Goal: Task Accomplishment & Management: Manage account settings

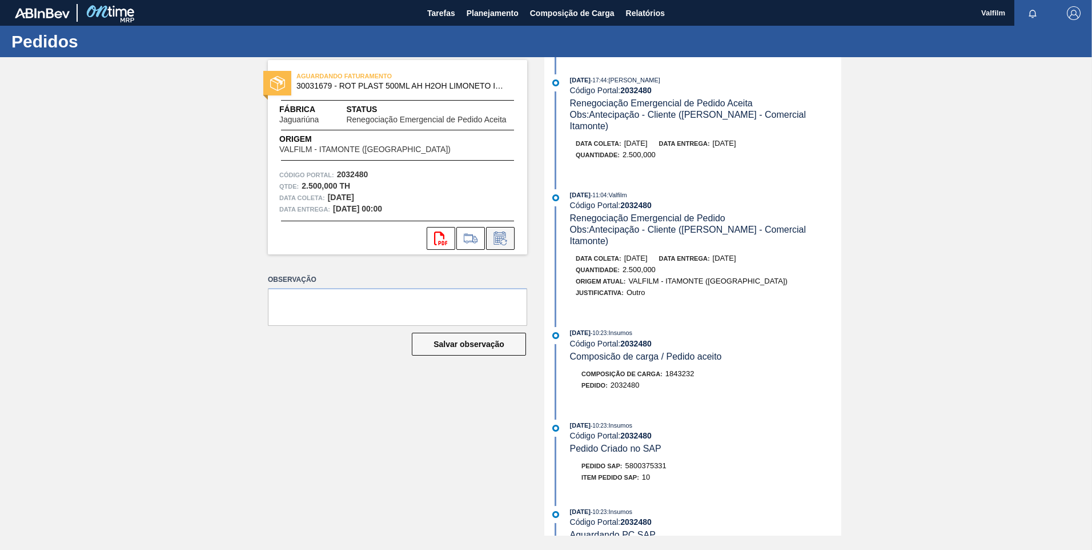
click at [506, 238] on icon at bounding box center [500, 237] width 12 height 13
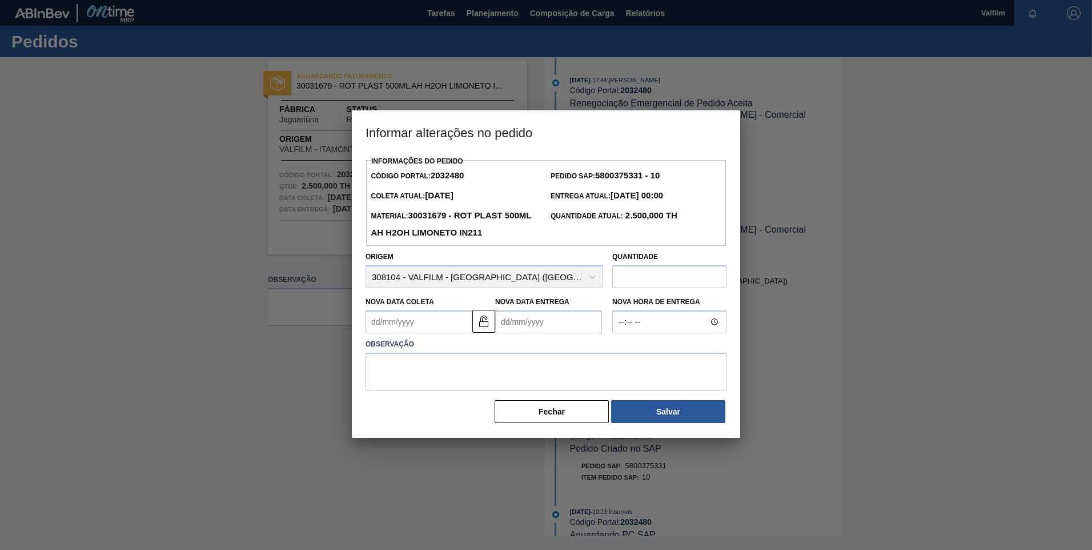
click at [379, 327] on Coleta2032480 "Nova Data Coleta" at bounding box center [419, 321] width 107 height 23
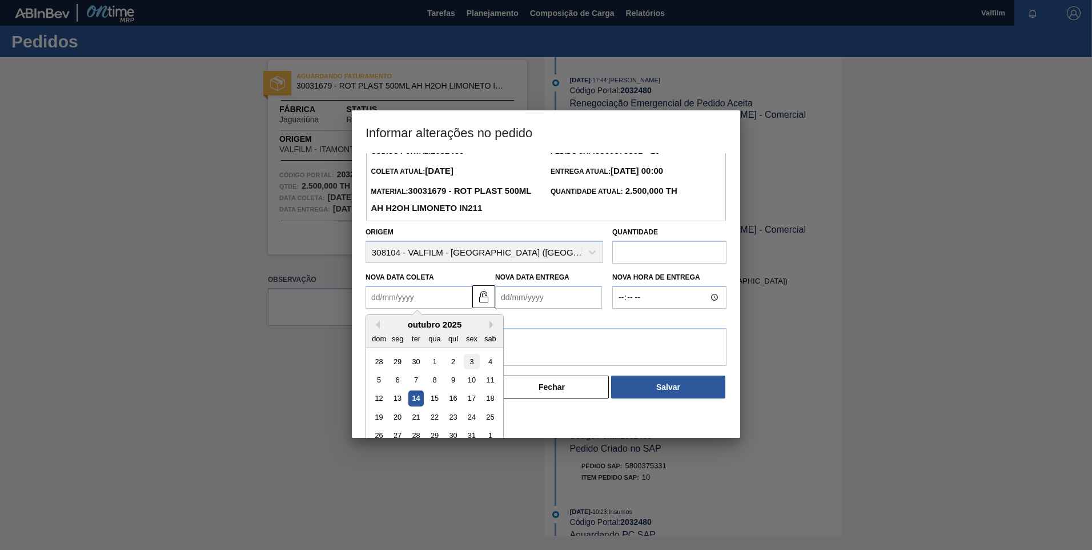
scroll to position [38, 0]
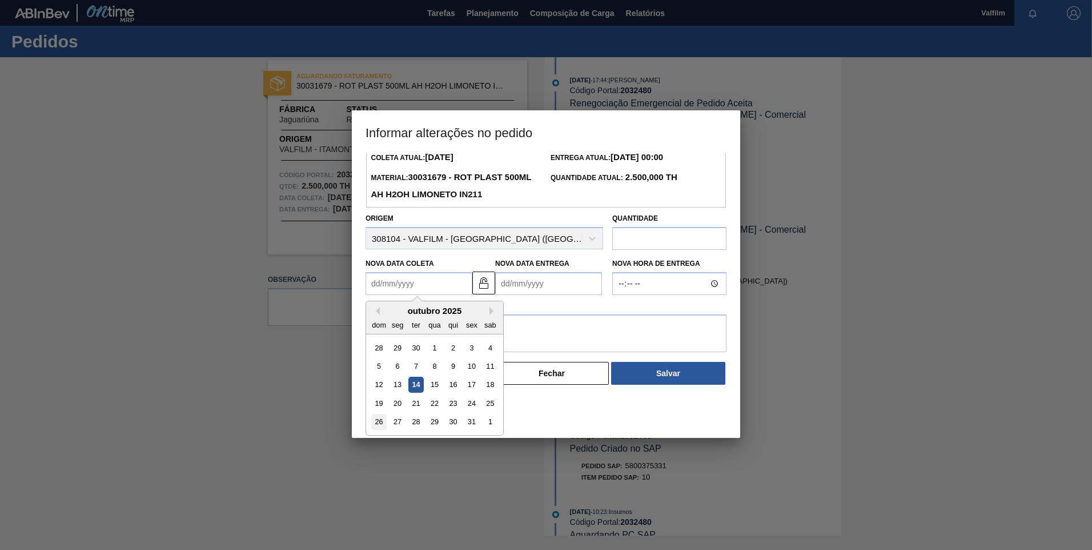
click at [378, 422] on div "26" at bounding box center [378, 421] width 15 height 15
type Coleta2032480 "26/10/2025"
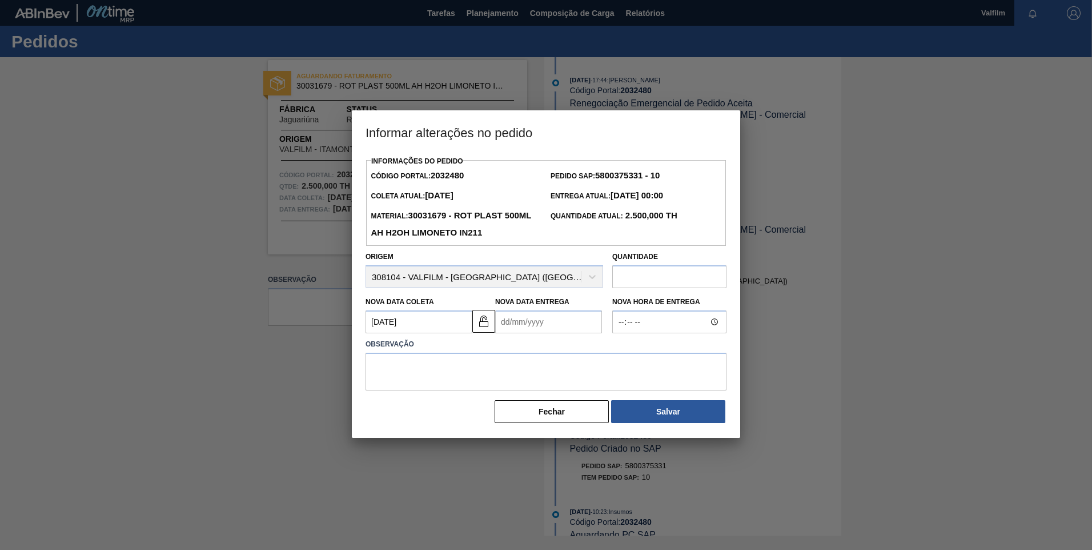
scroll to position [0, 0]
click at [530, 328] on Entrega2032480 "Nova Data Entrega" at bounding box center [548, 321] width 107 height 23
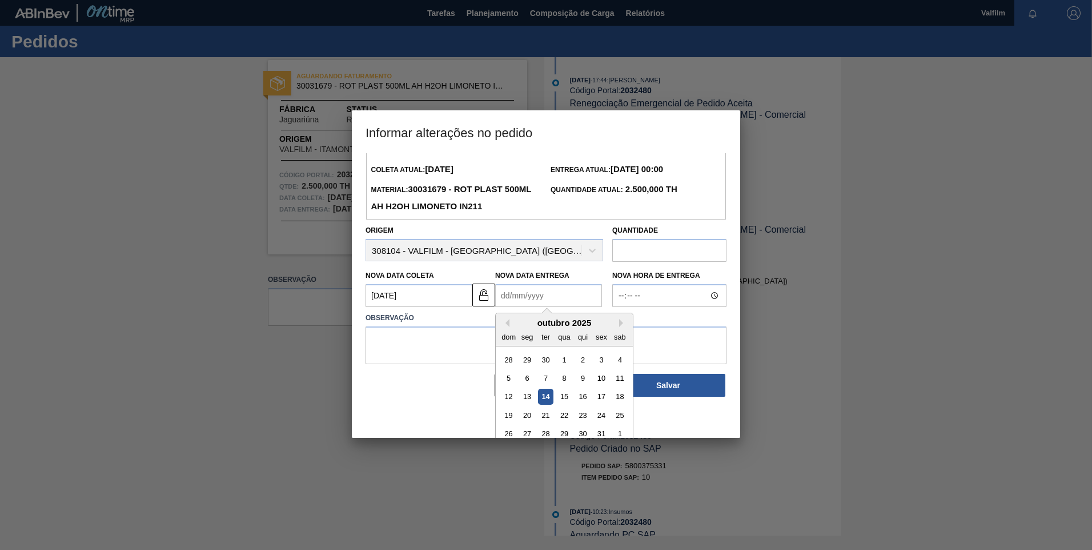
scroll to position [38, 0]
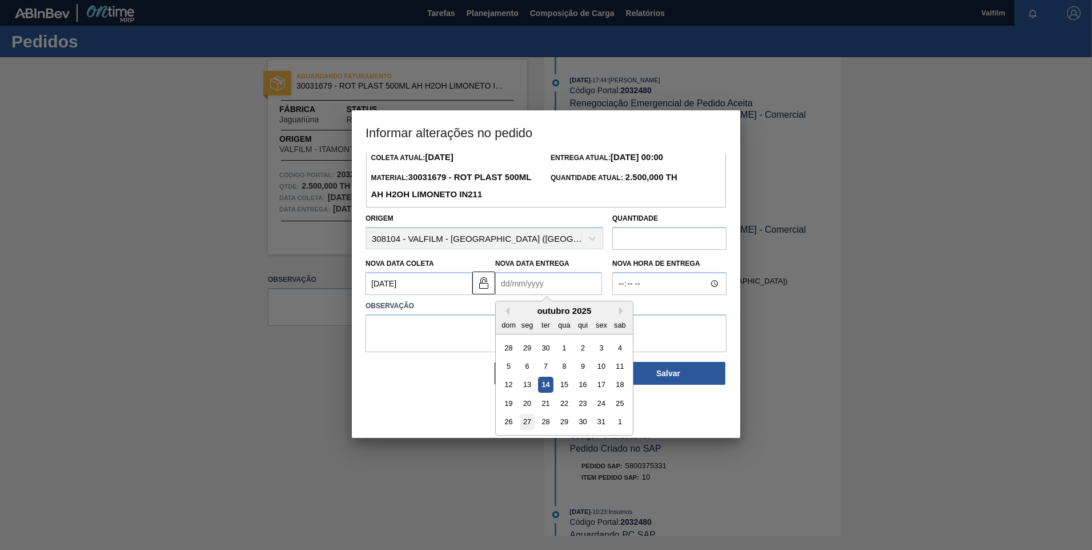
click at [523, 426] on div "27" at bounding box center [527, 421] width 15 height 15
type Entrega2032480 "[DATE]"
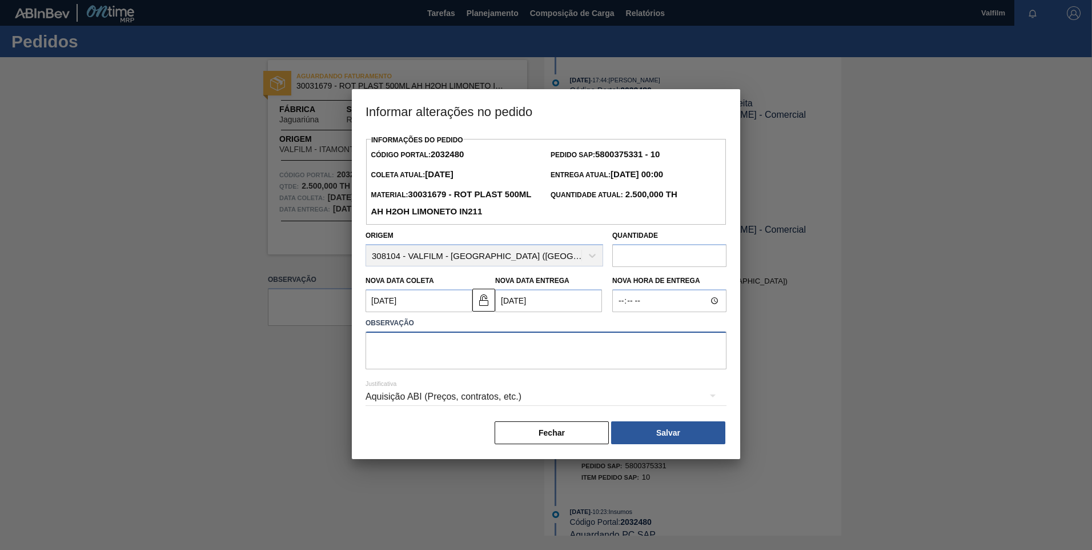
click at [519, 368] on textarea at bounding box center [546, 350] width 361 height 38
drag, startPoint x: 653, startPoint y: 345, endPoint x: 260, endPoint y: 279, distance: 398.6
click at [260, 279] on div "Informar alterações no pedido Informações do Pedido Código Portal: 2032480 Pedi…" at bounding box center [546, 275] width 1092 height 550
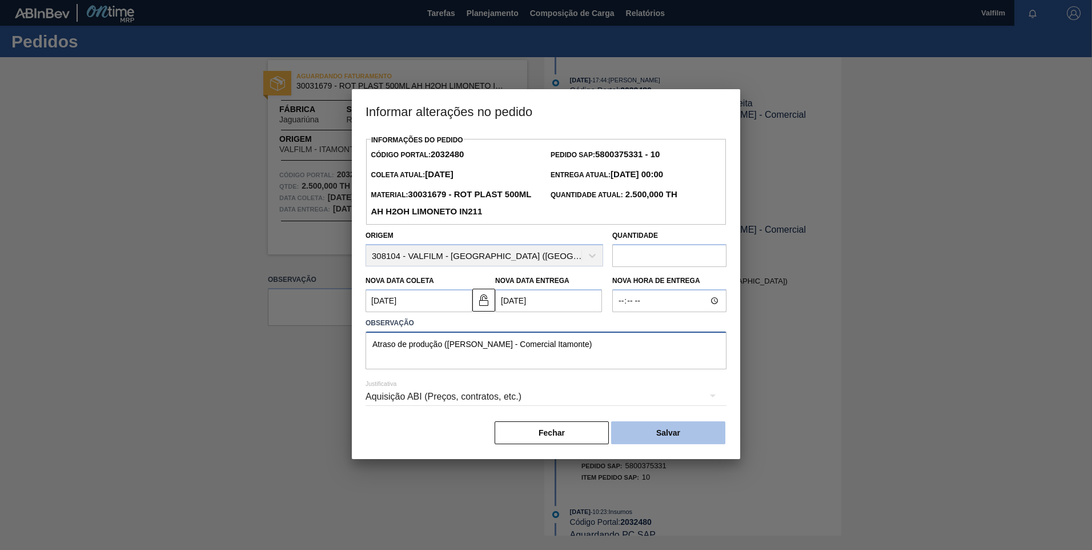
type textarea "Atraso de produção ([PERSON_NAME] - Comercial Itamonte)"
click at [683, 432] on button "Salvar" at bounding box center [668, 432] width 114 height 23
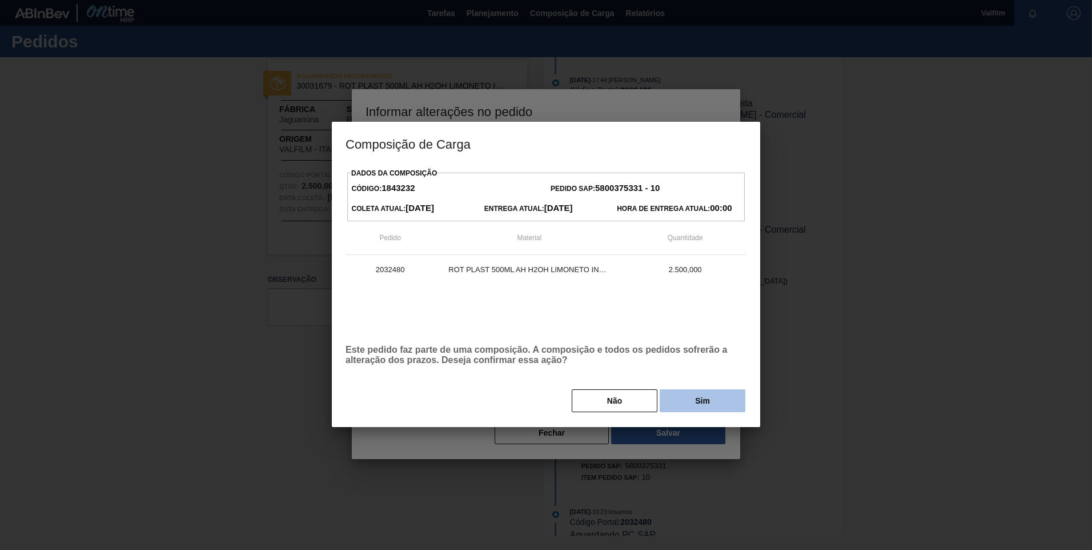
click at [678, 400] on button "Sim" at bounding box center [703, 400] width 86 height 23
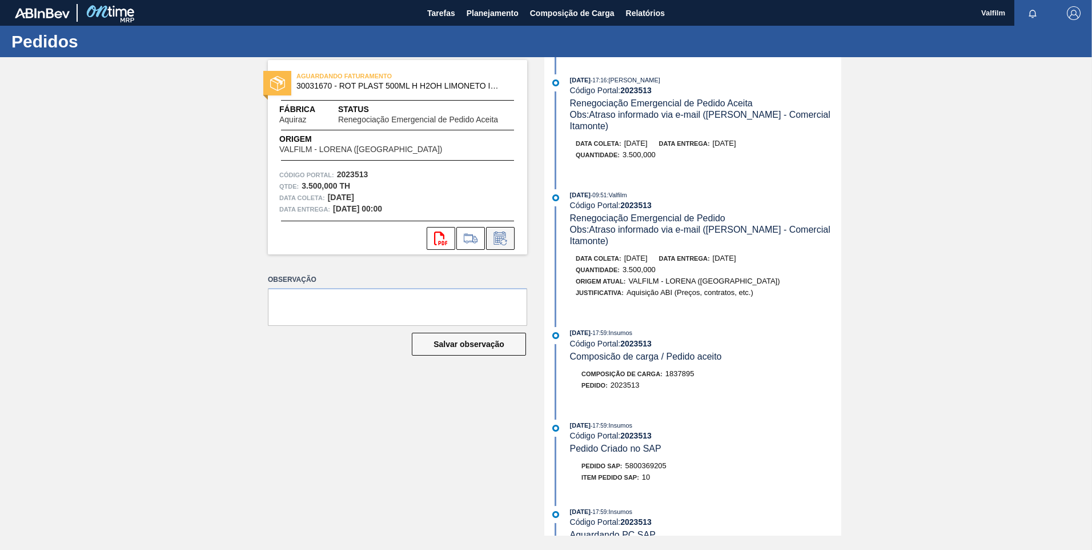
click at [503, 240] on icon at bounding box center [500, 238] width 18 height 14
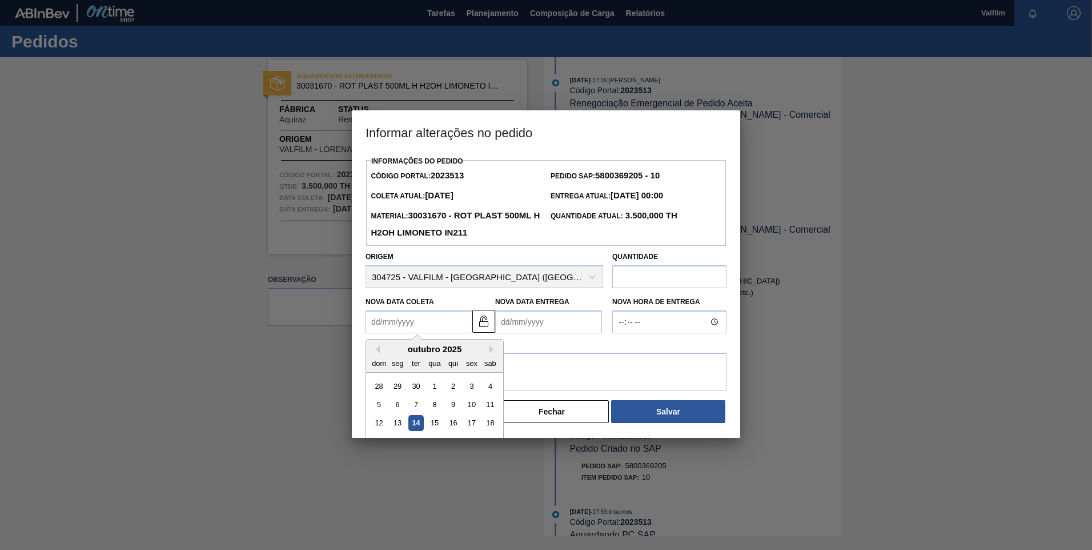
click at [390, 326] on Coleta2023513 "Nova Data Coleta" at bounding box center [419, 321] width 107 height 23
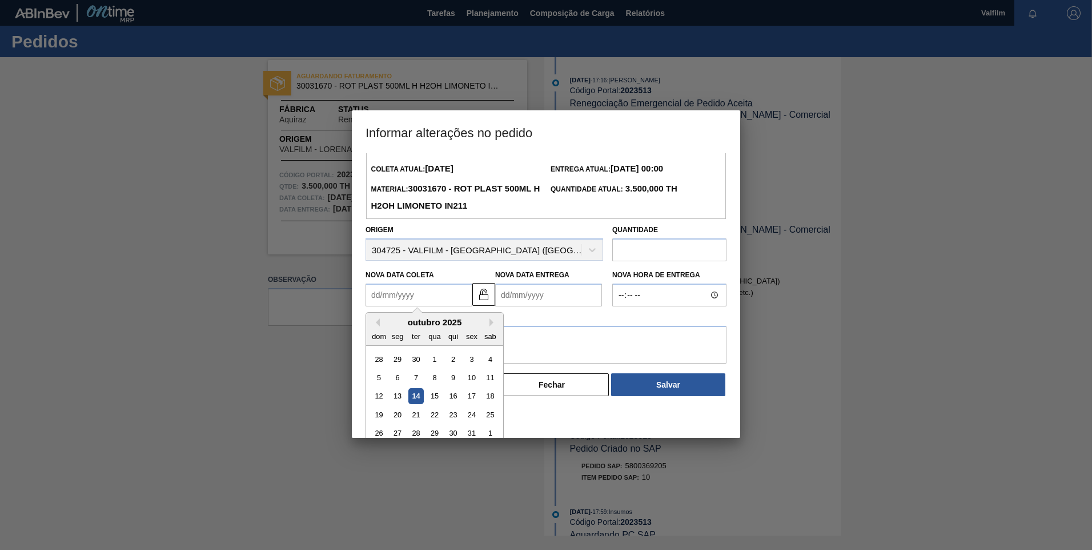
scroll to position [38, 0]
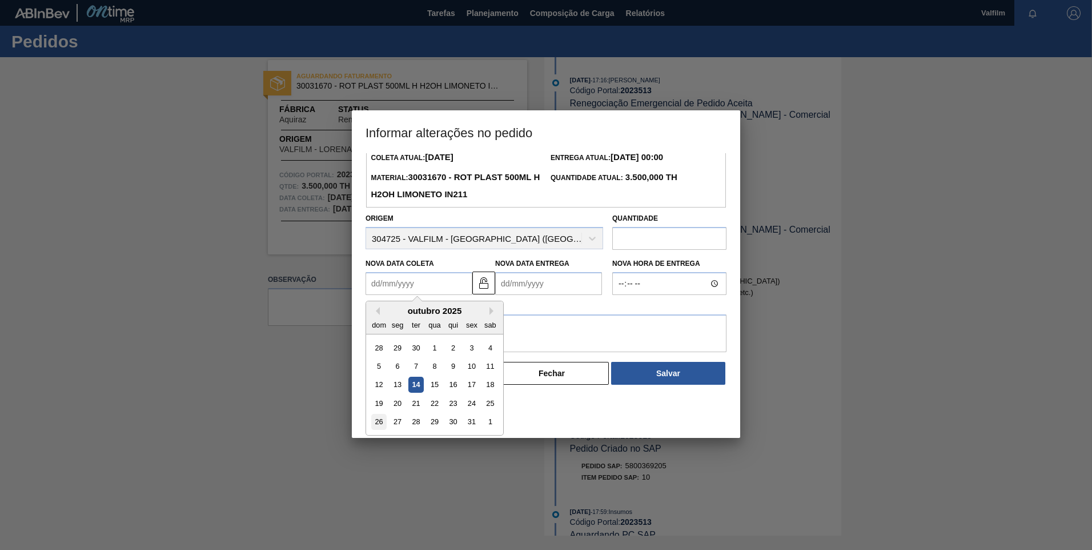
click at [379, 424] on div "26" at bounding box center [378, 421] width 15 height 15
type Coleta2023513 "26/10/2025"
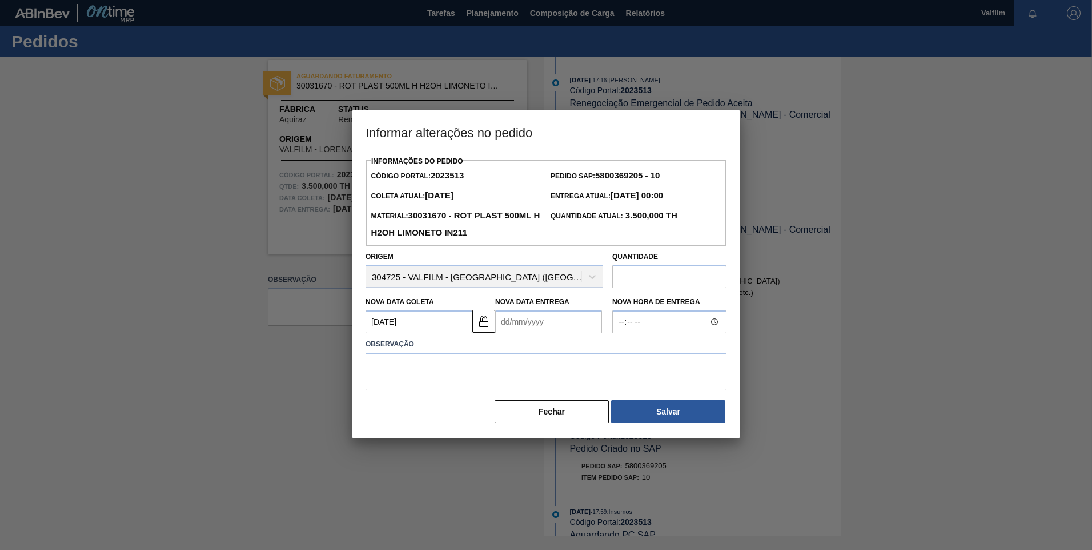
scroll to position [0, 0]
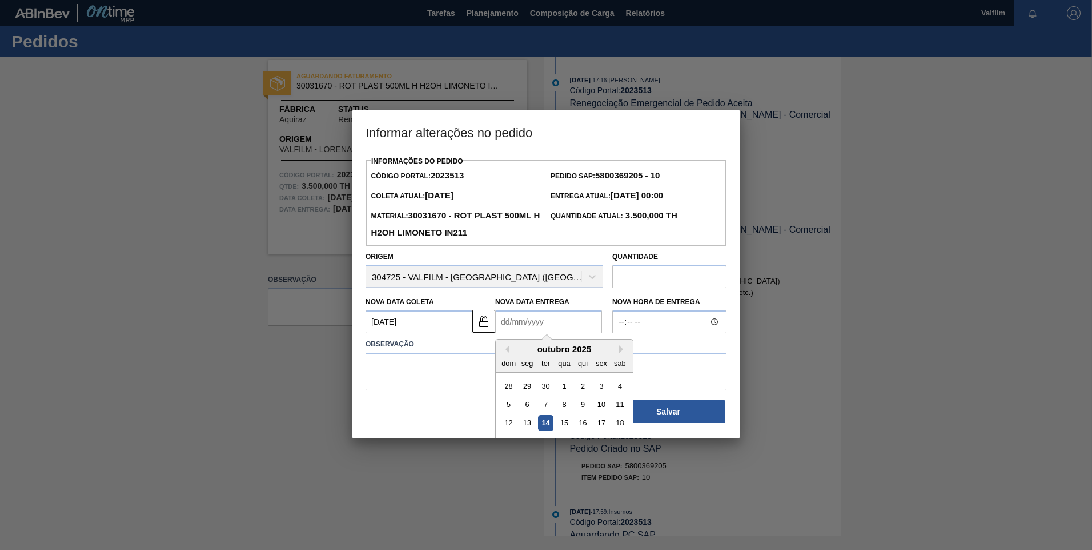
click at [520, 322] on Entrega2023513 "Nova Data Entrega" at bounding box center [548, 321] width 107 height 23
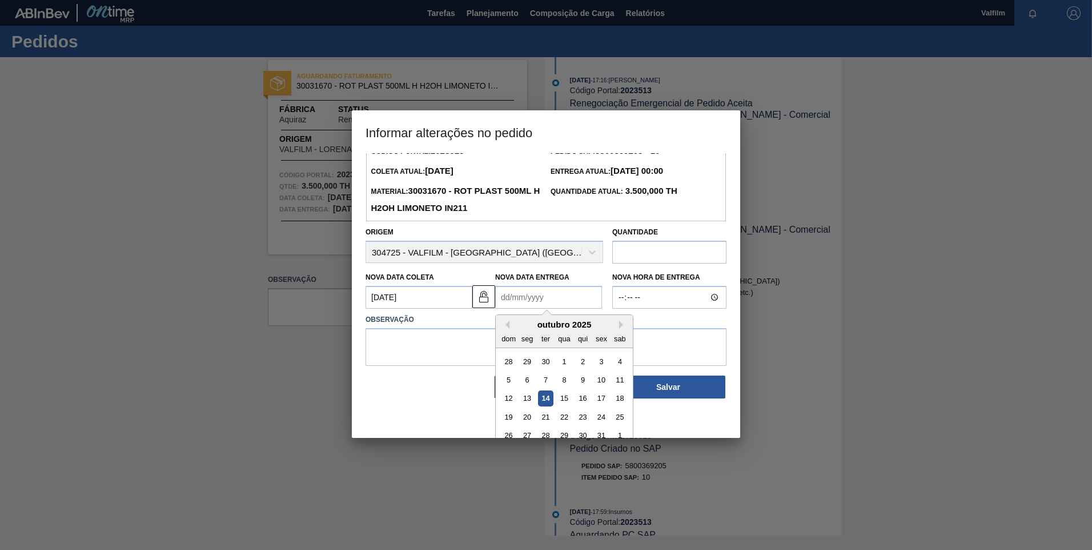
scroll to position [38, 0]
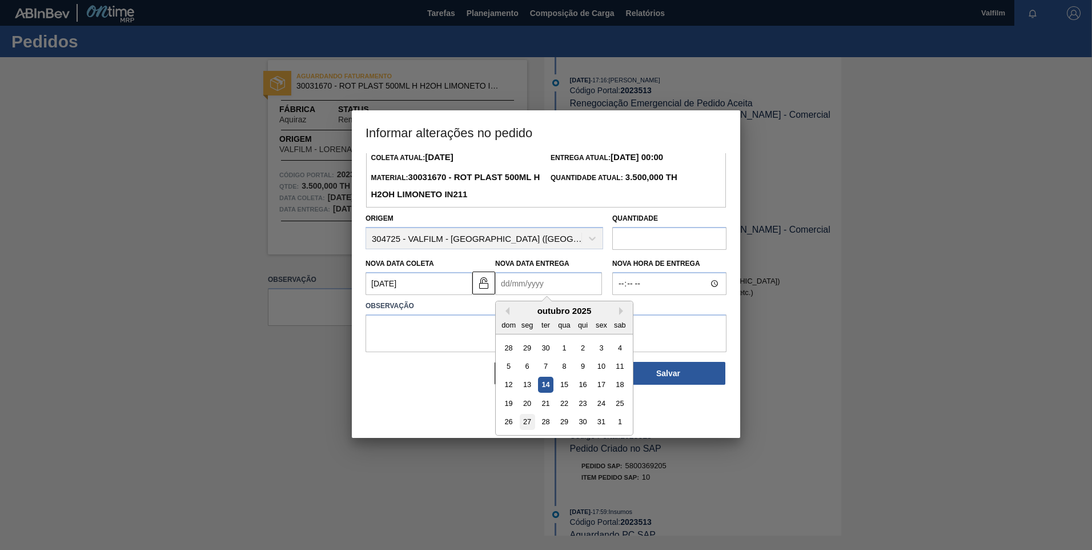
click at [526, 423] on div "27" at bounding box center [527, 421] width 15 height 15
type Entrega2023513 "[DATE]"
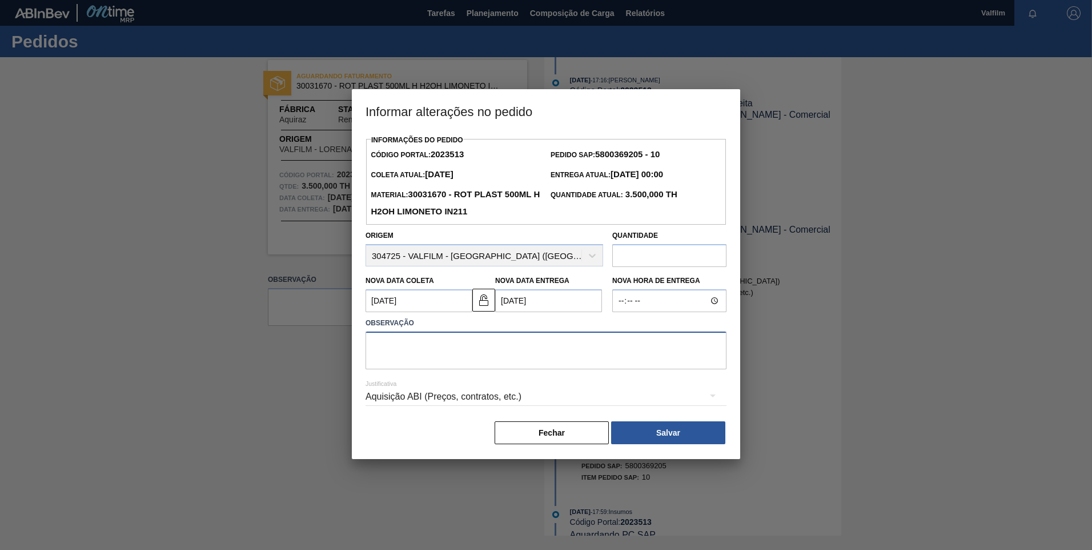
click at [495, 359] on textarea at bounding box center [546, 350] width 361 height 38
drag, startPoint x: 603, startPoint y: 350, endPoint x: 279, endPoint y: 289, distance: 329.1
click at [279, 289] on div "Informar alterações no pedido Informações do Pedido Código Portal: 2023513 Pedi…" at bounding box center [546, 275] width 1092 height 550
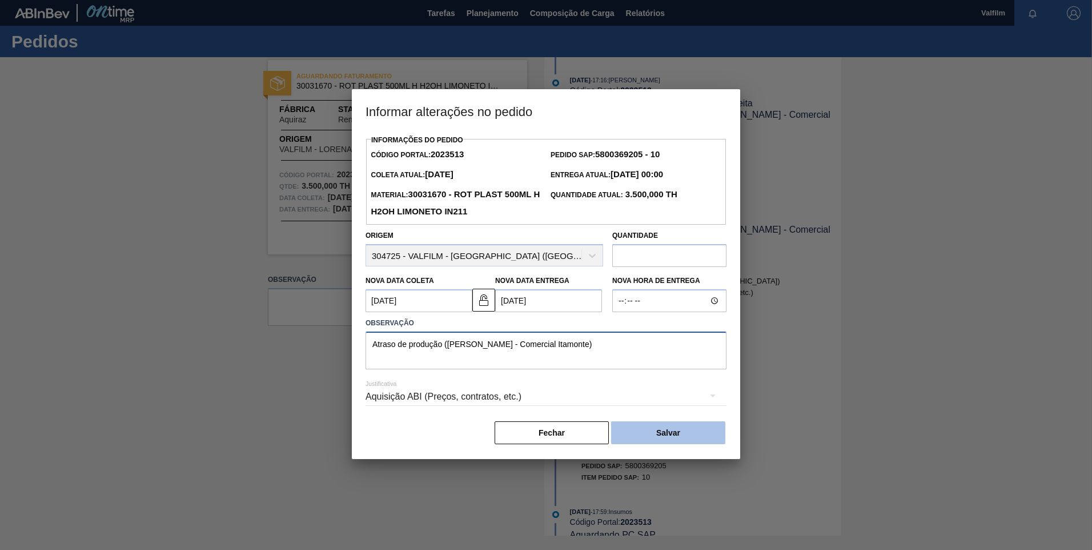
type textarea "Atraso de produção ([PERSON_NAME] - Comercial Itamonte)"
click at [682, 441] on button "Salvar" at bounding box center [668, 432] width 114 height 23
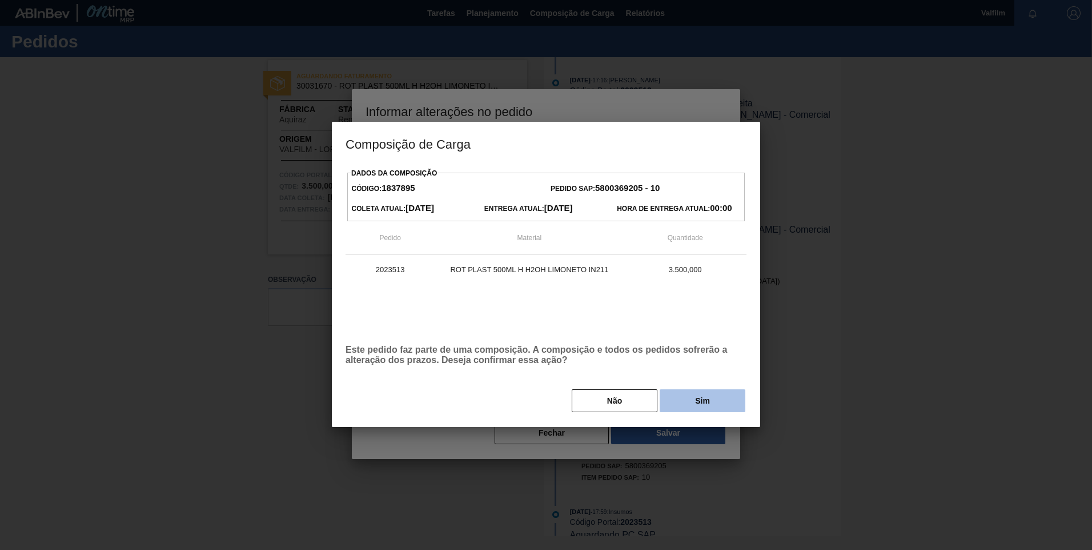
click at [697, 405] on button "Sim" at bounding box center [703, 400] width 86 height 23
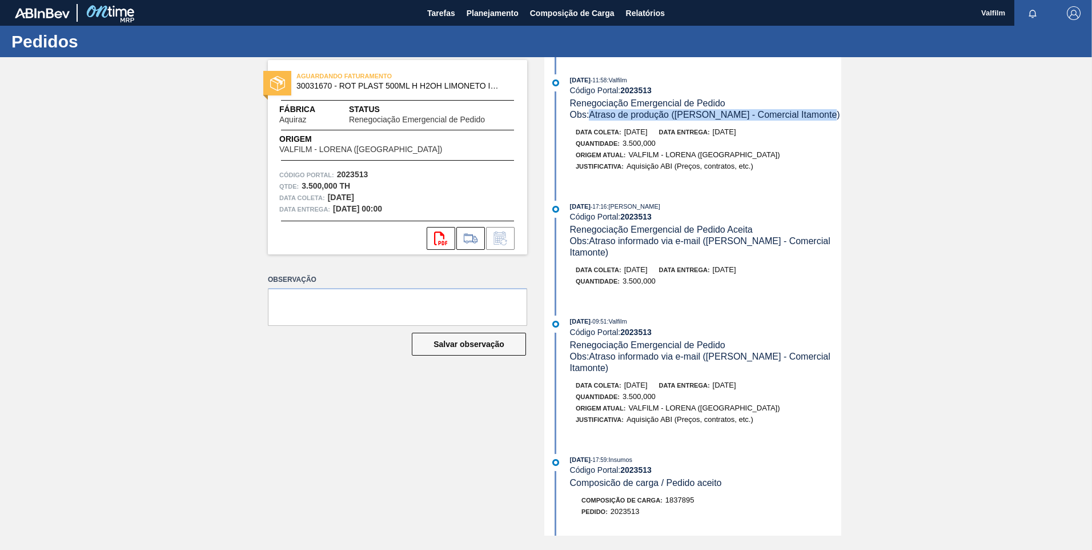
drag, startPoint x: 821, startPoint y: 115, endPoint x: 592, endPoint y: 119, distance: 229.1
click at [592, 119] on div "Obs: Atraso de produção (Ana Carolina - Comercial Itamonte)" at bounding box center [705, 114] width 271 height 11
copy span "Atraso de produção ([PERSON_NAME] - Comercial Itamonte)"
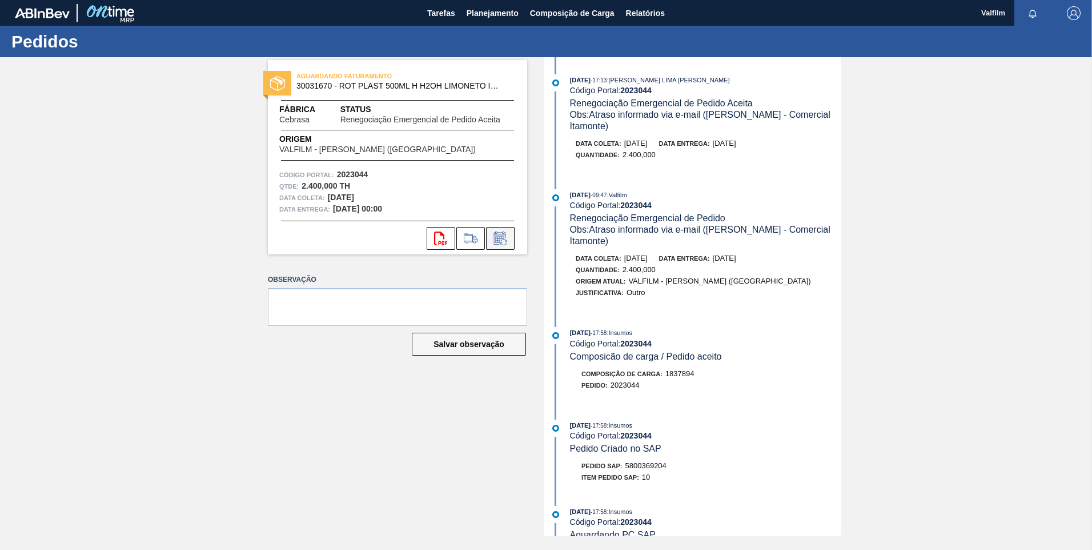
click at [508, 242] on icon at bounding box center [500, 238] width 18 height 14
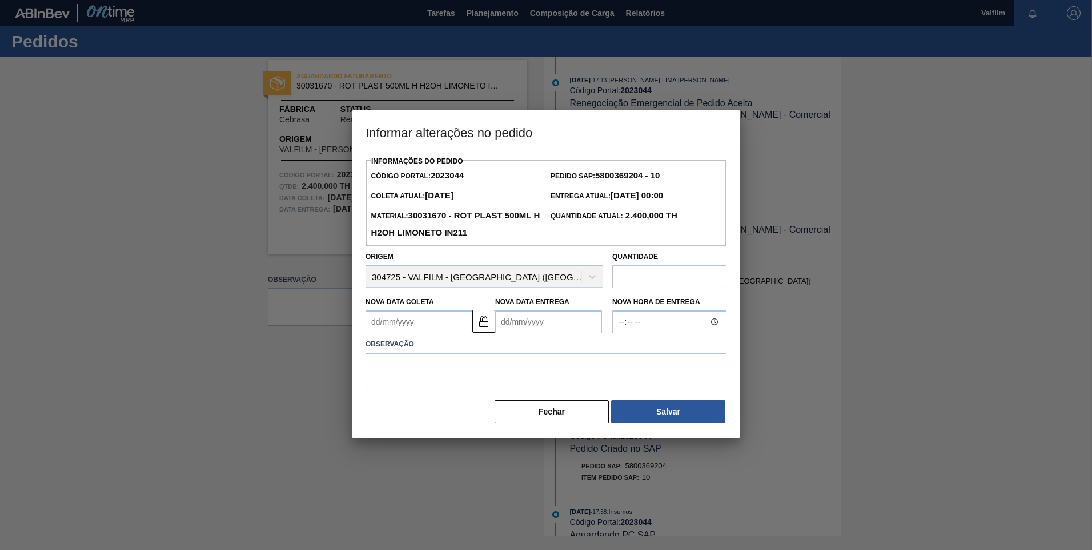
click at [424, 333] on Coleta2023044 "Nova Data Coleta" at bounding box center [419, 321] width 107 height 23
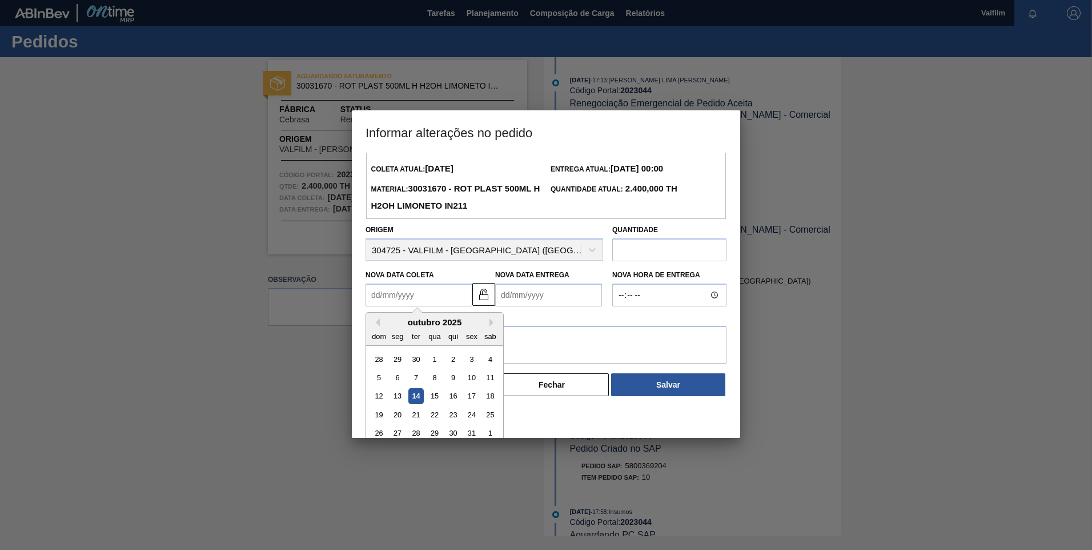
scroll to position [38, 0]
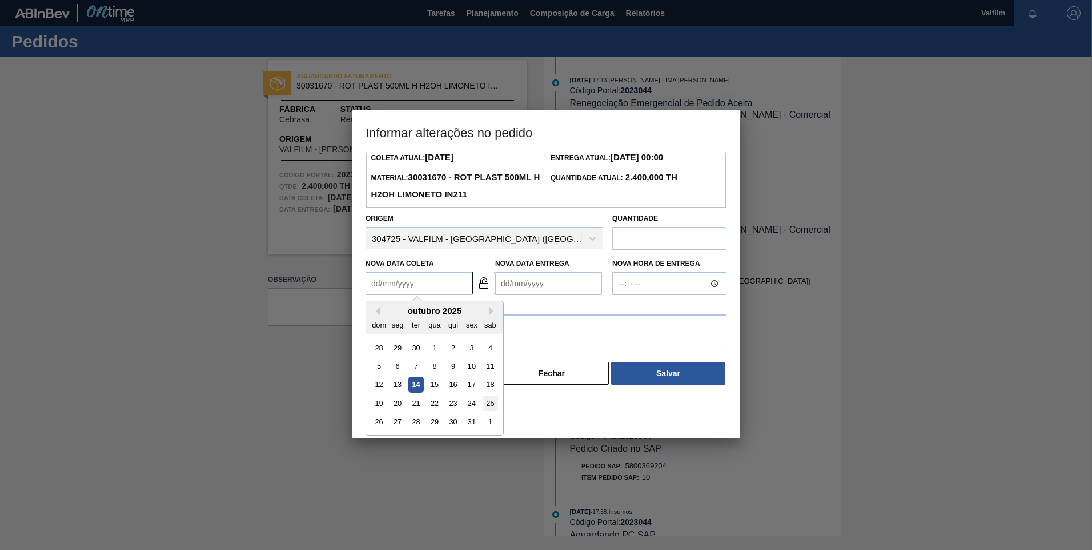
click at [491, 406] on div "25" at bounding box center [490, 402] width 15 height 15
type Coleta2023044 "[DATE]"
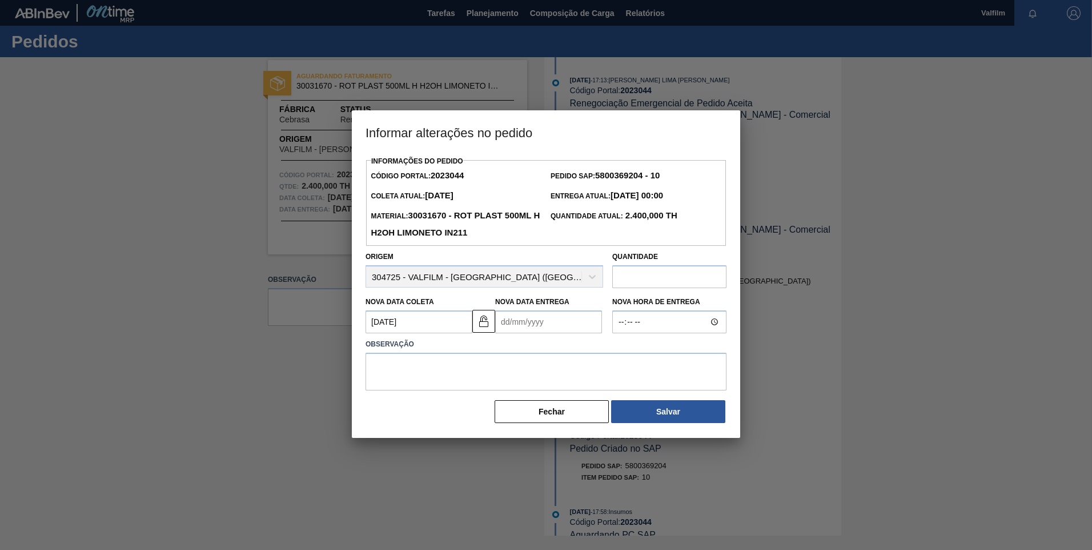
click at [507, 331] on Entrega2023044 "Nova Data Entrega" at bounding box center [548, 321] width 107 height 23
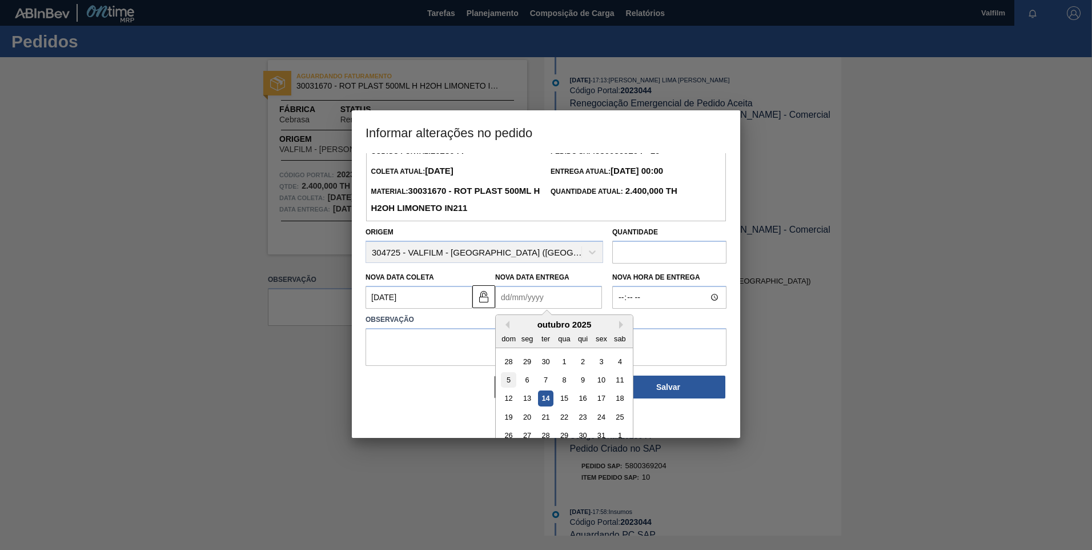
scroll to position [38, 0]
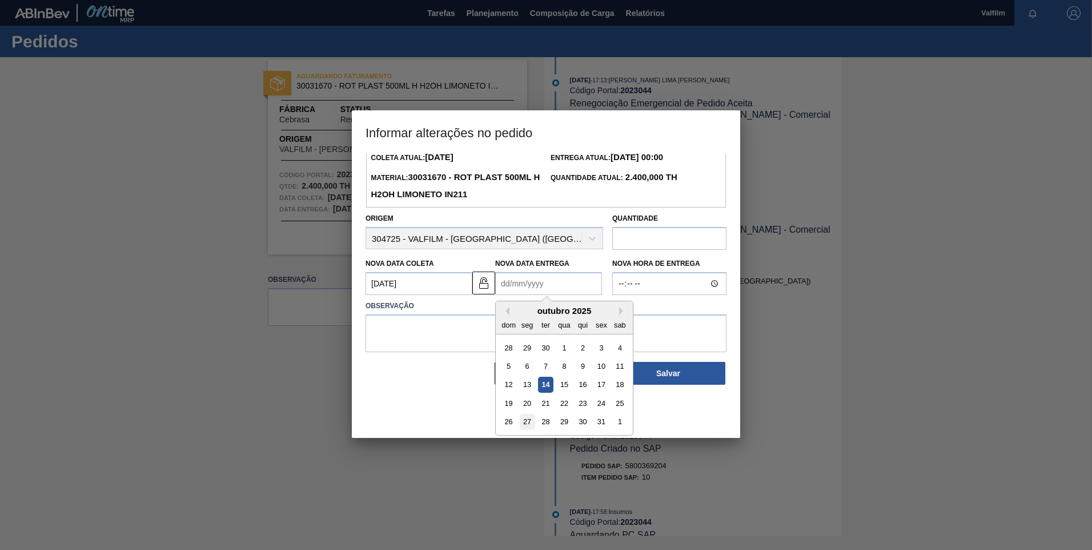
click at [528, 417] on div "27" at bounding box center [527, 421] width 15 height 15
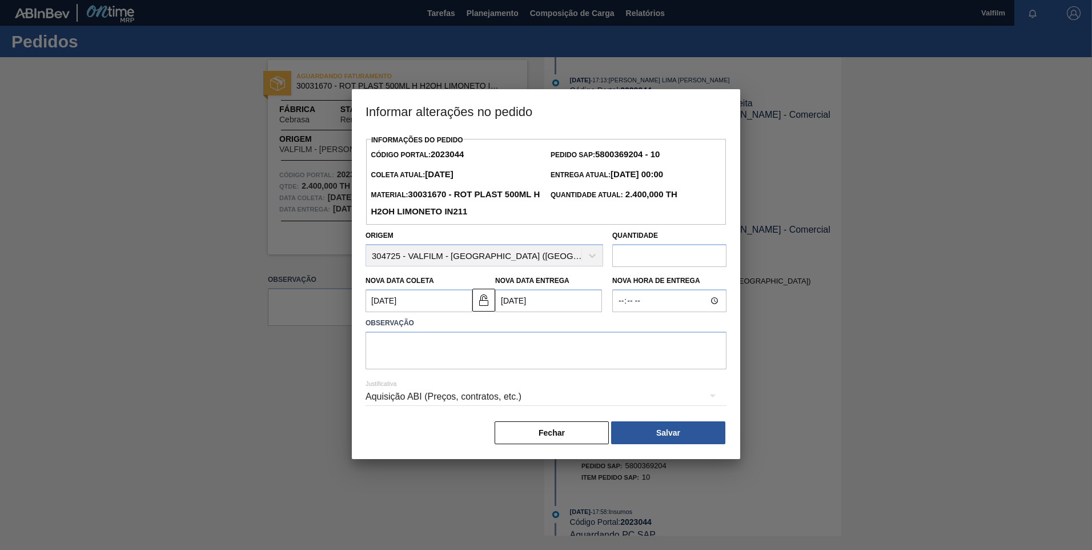
type Entrega2023044 "[DATE]"
click at [476, 348] on textarea at bounding box center [546, 350] width 361 height 38
paste textarea "Atraso de produção ([PERSON_NAME] - Comercial Itamonte)"
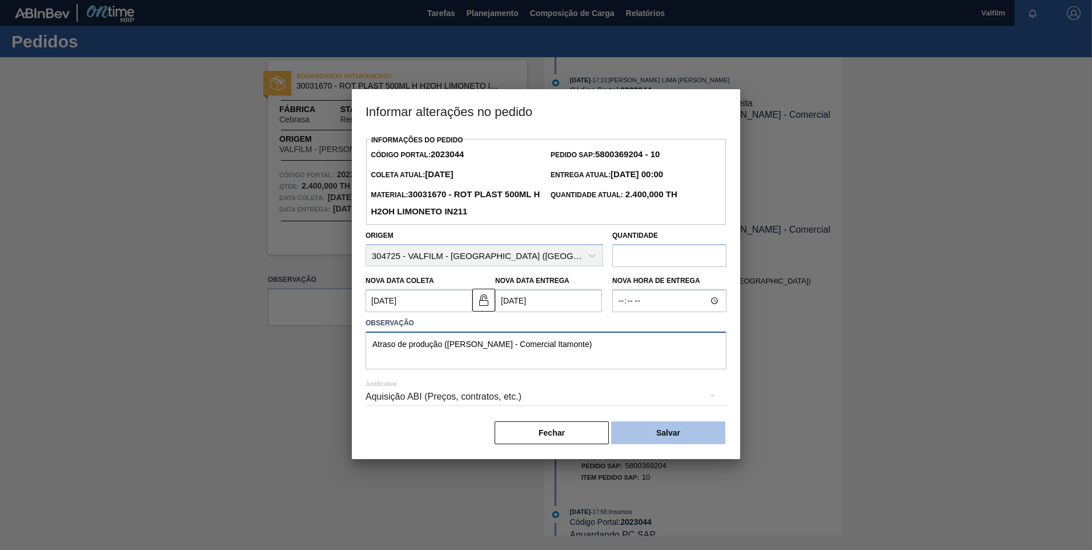
type textarea "Atraso de produção ([PERSON_NAME] - Comercial Itamonte)"
click at [664, 428] on button "Salvar" at bounding box center [668, 432] width 114 height 23
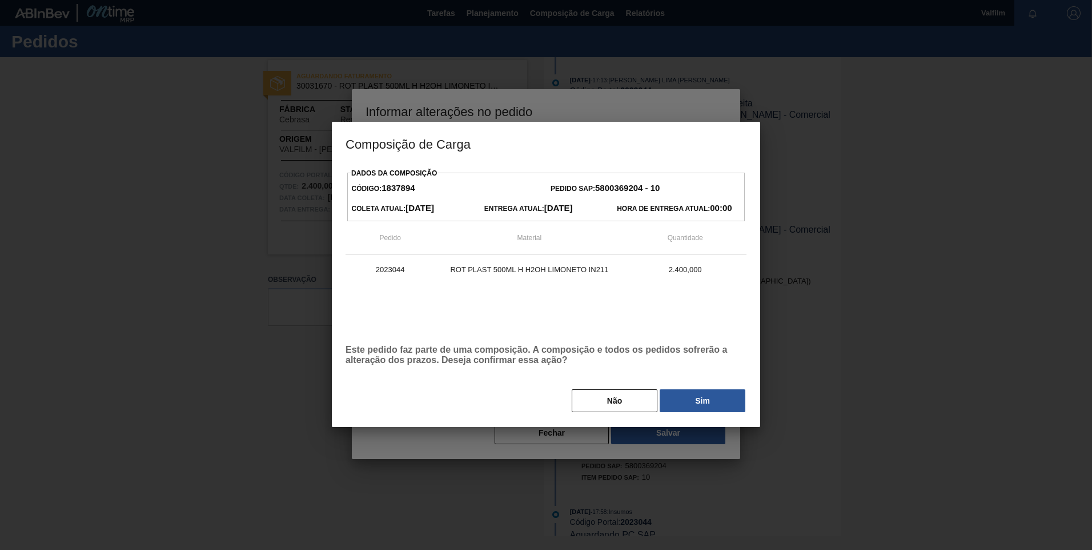
click at [704, 410] on button "Sim" at bounding box center [703, 400] width 86 height 23
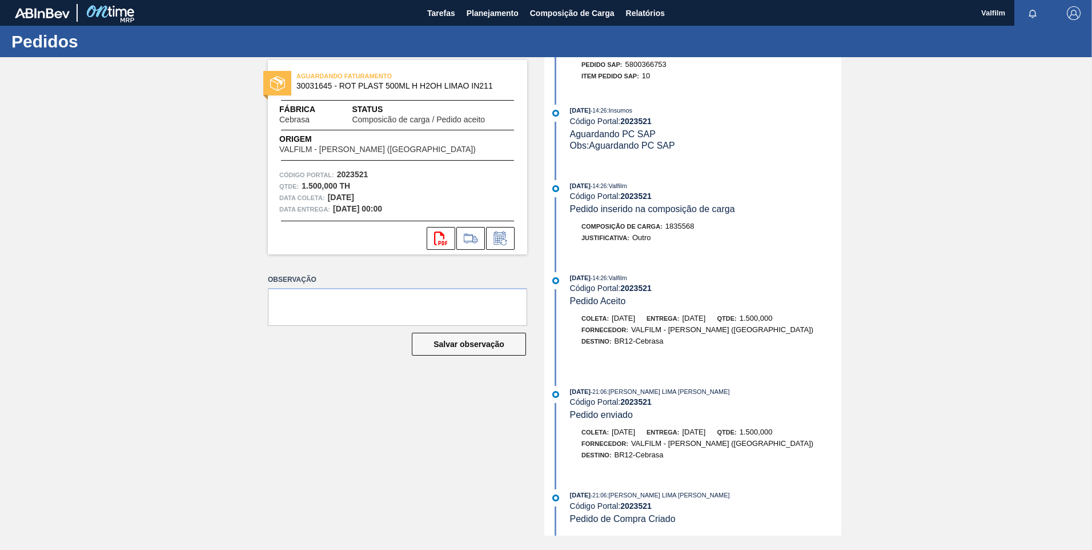
scroll to position [149, 0]
click at [503, 243] on icon at bounding box center [500, 238] width 18 height 14
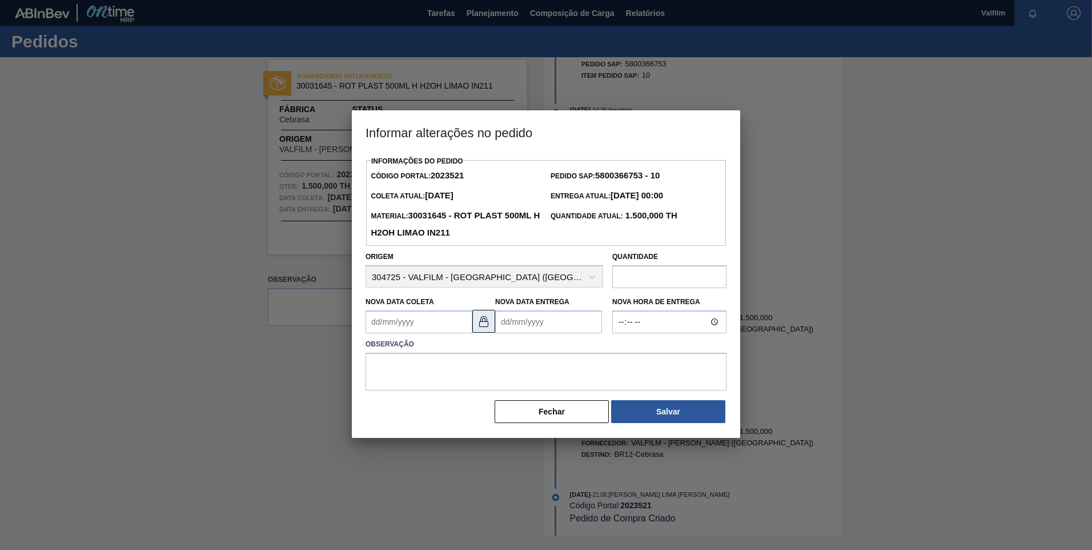
click at [476, 330] on button at bounding box center [483, 321] width 23 height 23
click at [395, 322] on Coleta2023521 "Nova Data Coleta" at bounding box center [419, 321] width 107 height 23
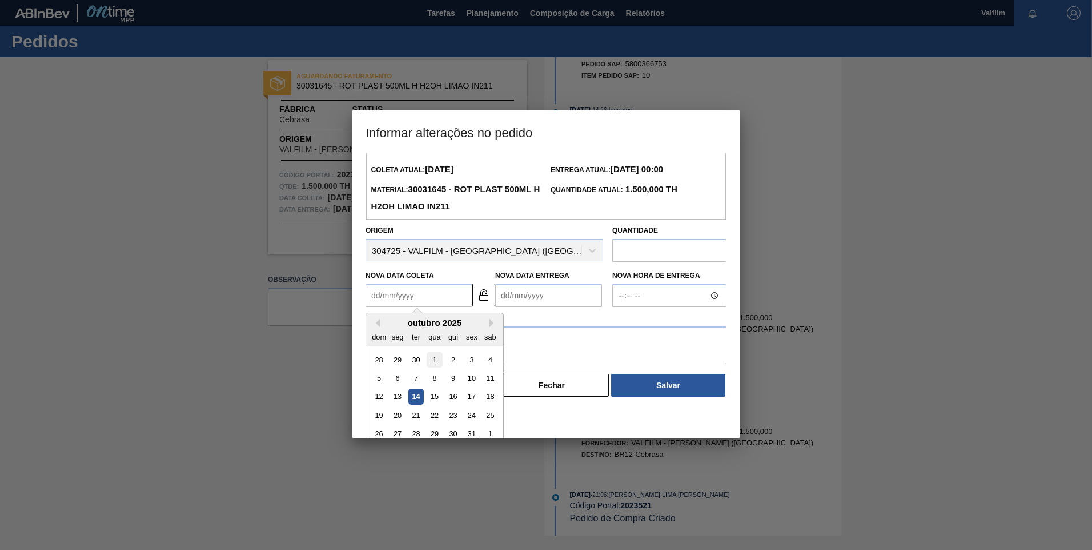
scroll to position [38, 0]
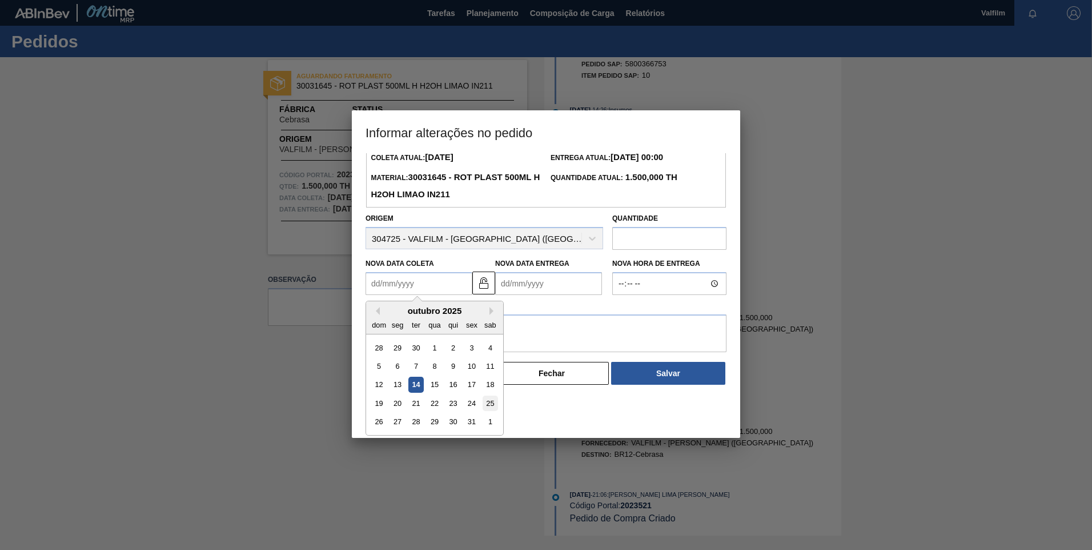
click at [493, 411] on div "25" at bounding box center [490, 402] width 15 height 15
type Coleta2023521 "[DATE]"
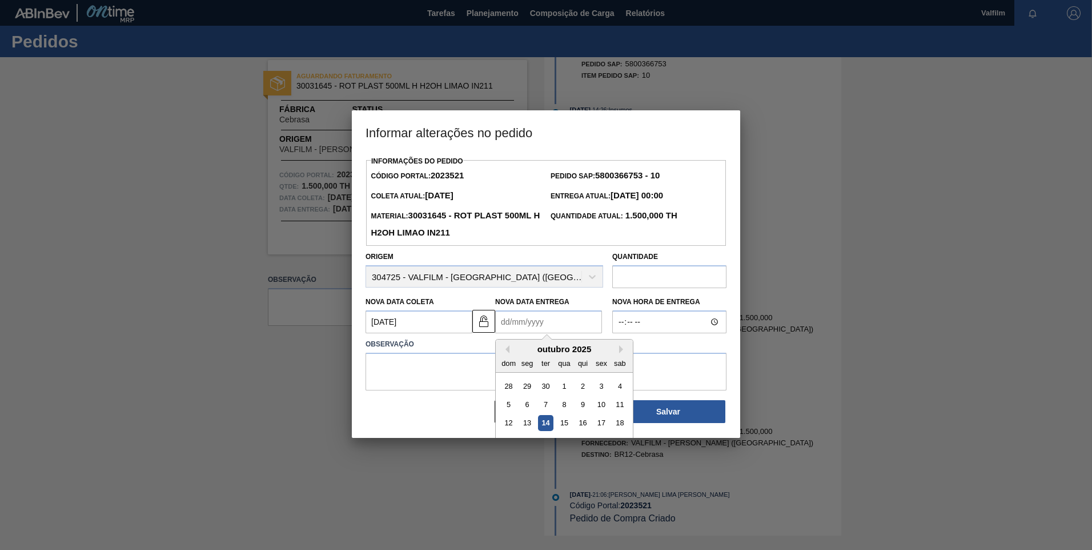
click at [510, 321] on Entrega2023521 "Nova Data Entrega" at bounding box center [548, 321] width 107 height 23
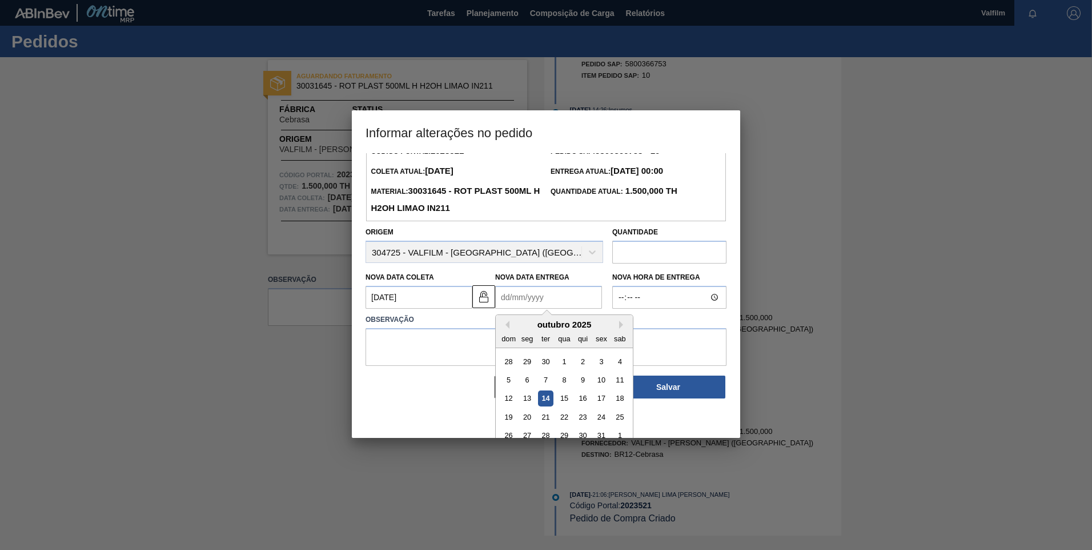
scroll to position [38, 0]
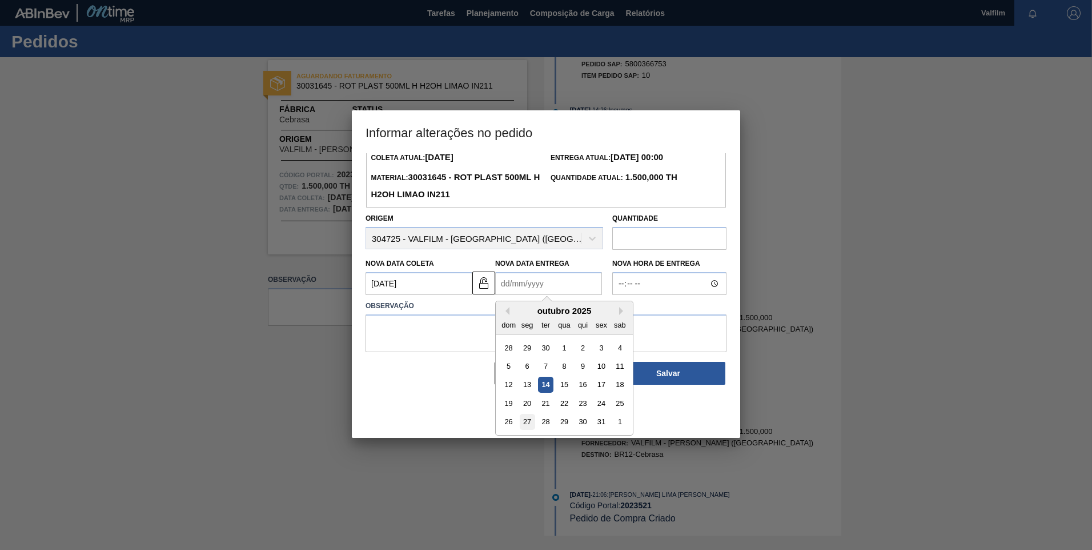
click at [525, 418] on div "27" at bounding box center [527, 421] width 15 height 15
type Entrega2023521 "[DATE]"
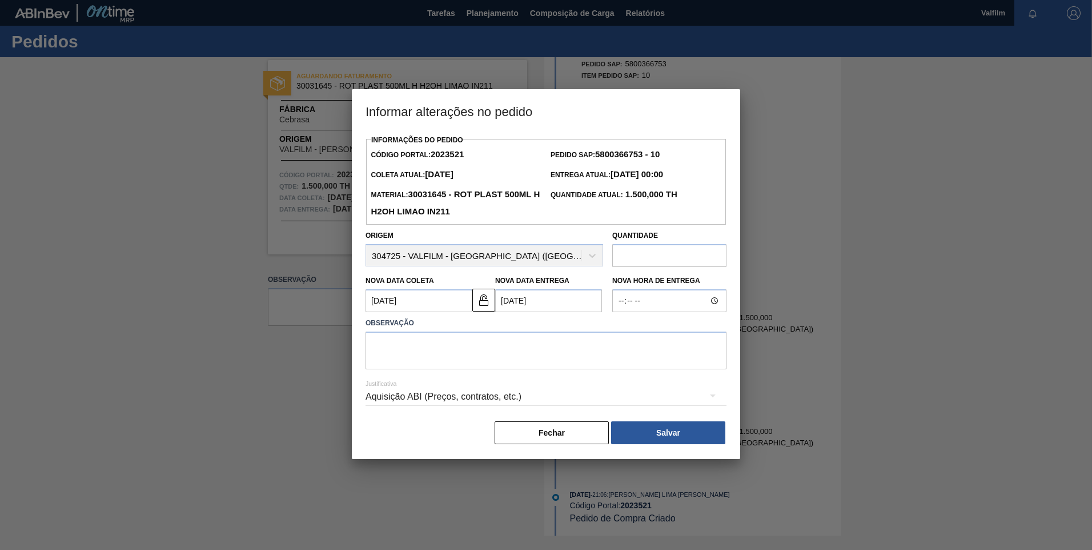
scroll to position [0, 0]
click at [487, 364] on textarea at bounding box center [546, 350] width 361 height 38
paste textarea "Atraso de produção ([PERSON_NAME] - Comercial Itamonte)"
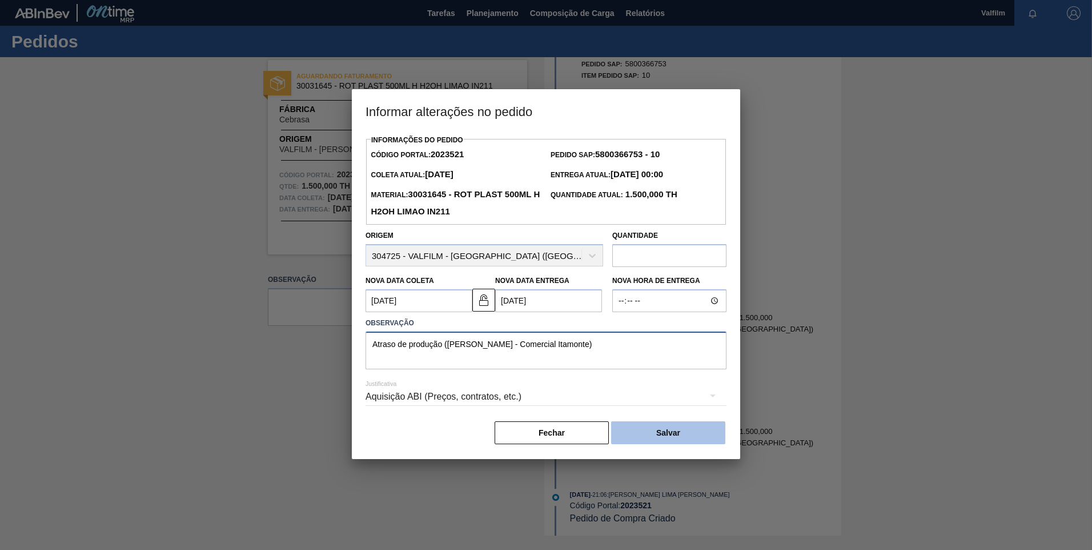
type textarea "Atraso de produção ([PERSON_NAME] - Comercial Itamonte)"
click at [682, 431] on button "Salvar" at bounding box center [668, 432] width 114 height 23
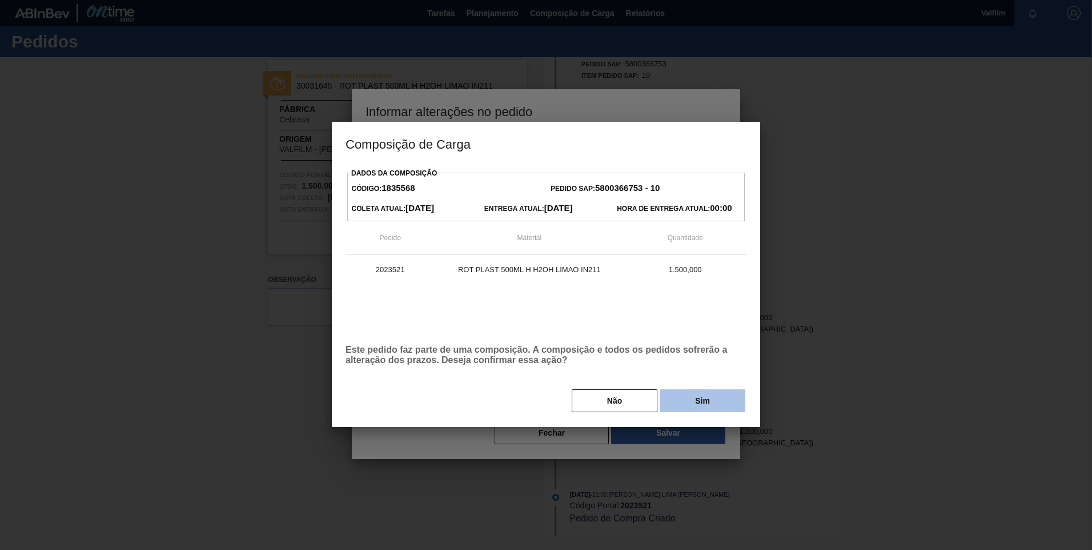
click at [725, 406] on button "Sim" at bounding box center [703, 400] width 86 height 23
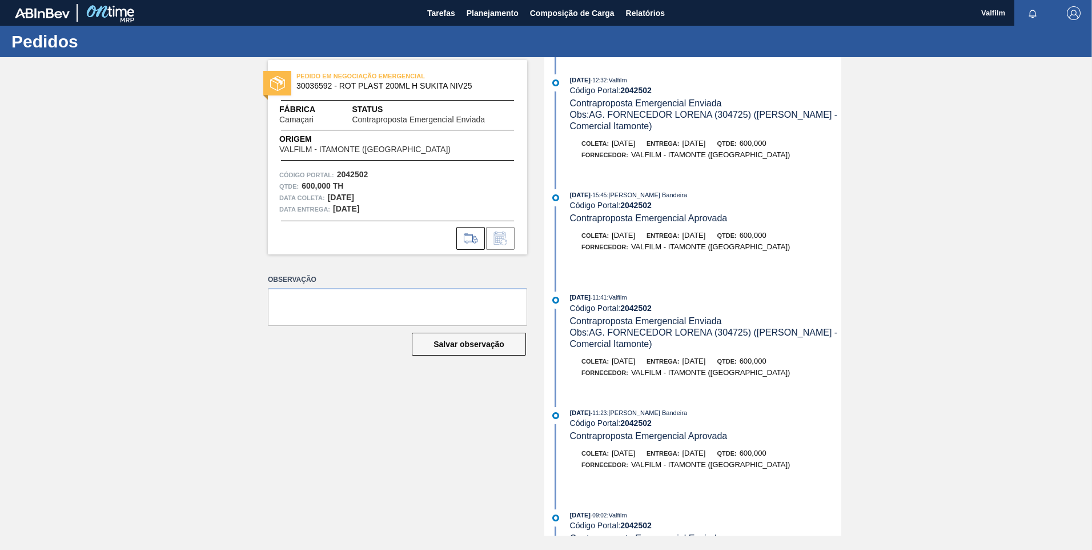
click at [647, 383] on div "Coleta: [DATE] Entrega: [DATE] Qtde: 600,000 Fornecedor: VALFILM - [GEOGRAPHIC_…" at bounding box center [694, 369] width 294 height 29
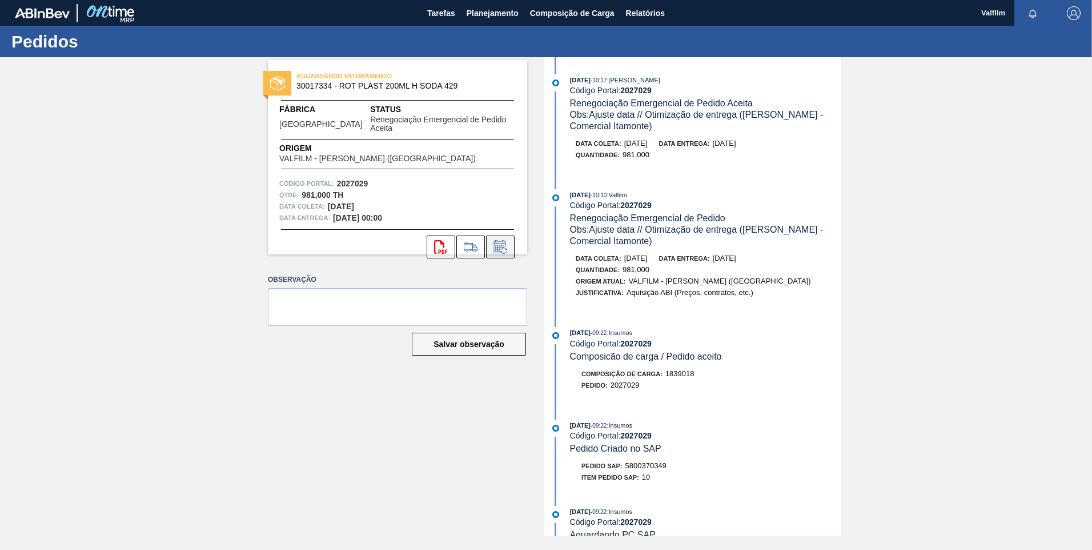
click at [508, 240] on icon at bounding box center [500, 247] width 18 height 14
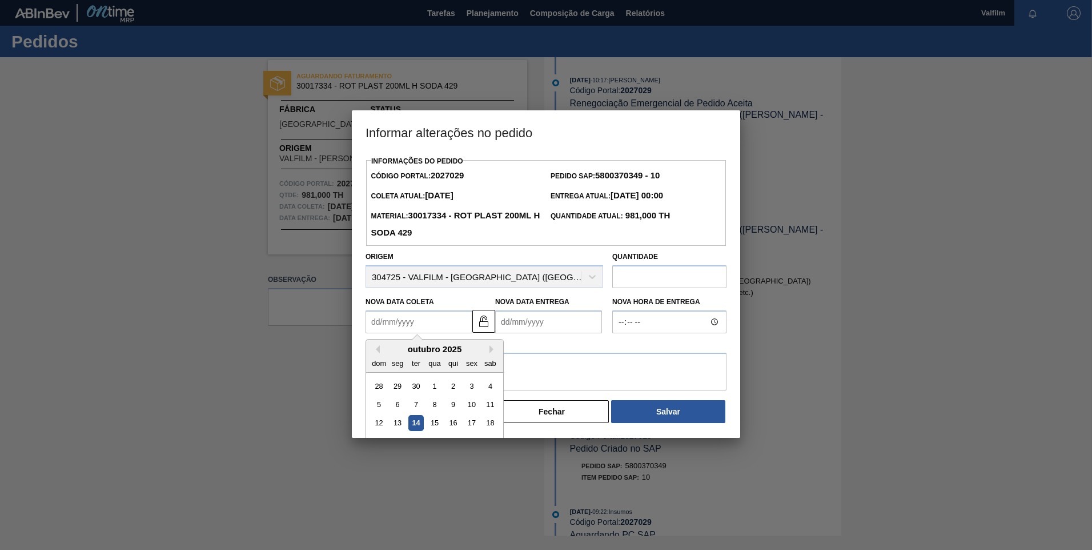
click at [415, 326] on Coleta2027029 "Nova Data Coleta" at bounding box center [419, 321] width 107 height 23
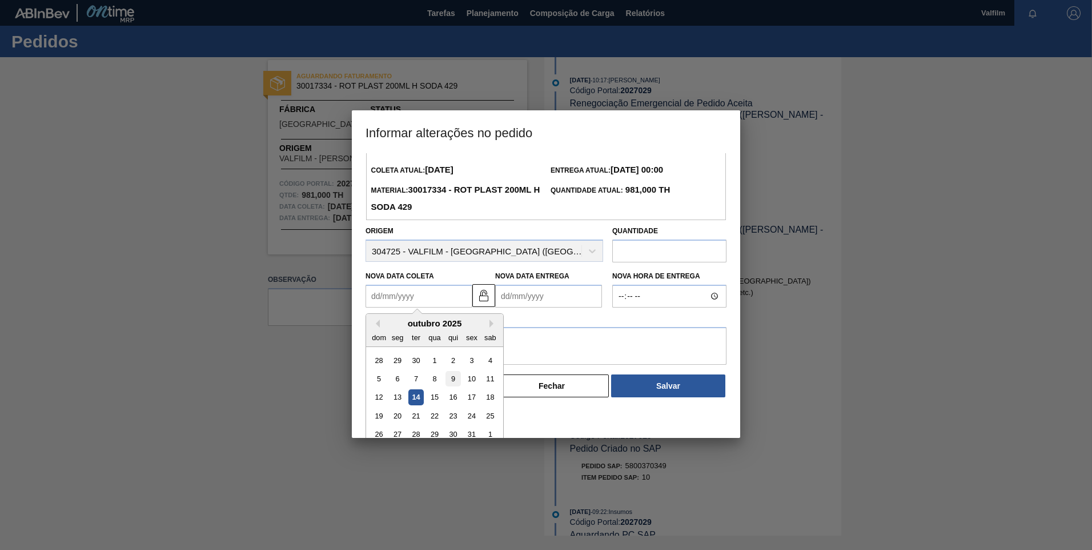
scroll to position [38, 0]
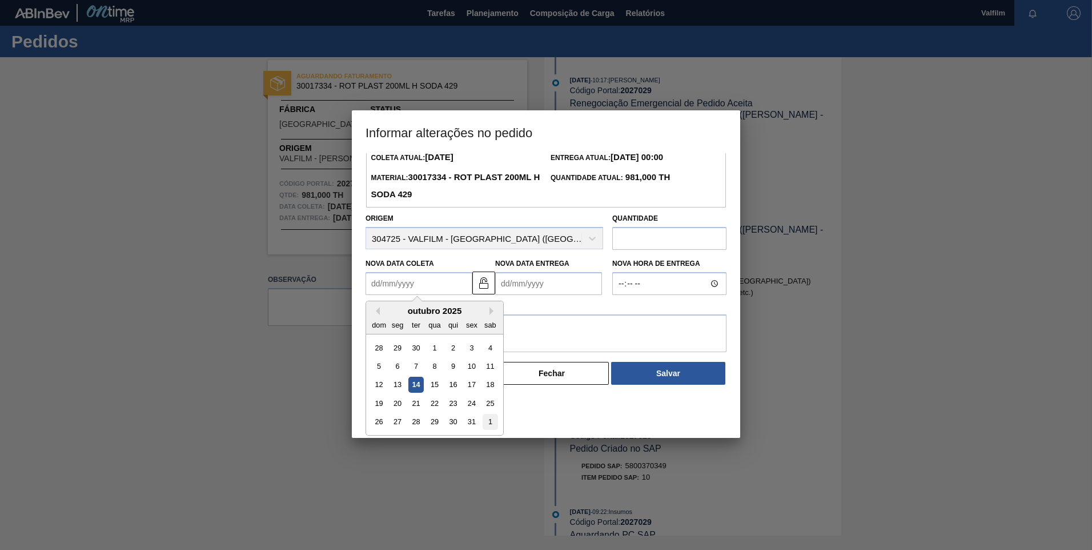
click at [490, 426] on div "1" at bounding box center [490, 421] width 15 height 15
type Coleta2027029 "[DATE]"
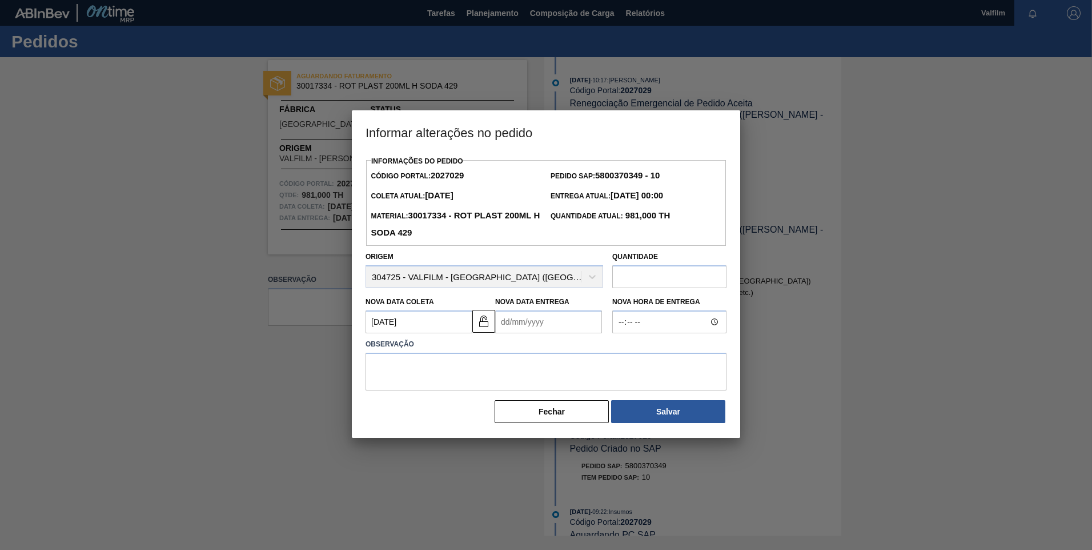
scroll to position [0, 0]
click at [519, 336] on div "Observação" at bounding box center [546, 361] width 370 height 57
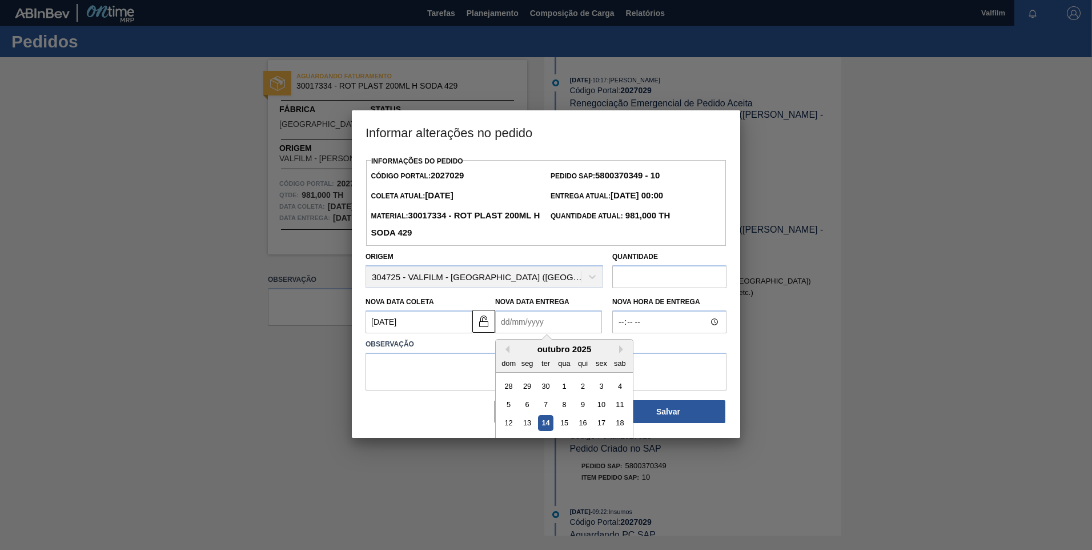
click at [518, 326] on Entrega2027029 "Nova Data Entrega" at bounding box center [548, 321] width 107 height 23
click at [618, 352] on div "outubro 2025" at bounding box center [564, 349] width 137 height 10
click at [624, 351] on button "Next Month" at bounding box center [623, 349] width 8 height 8
click at [531, 406] on div "3" at bounding box center [527, 403] width 15 height 15
type Entrega2027029 "[DATE]"
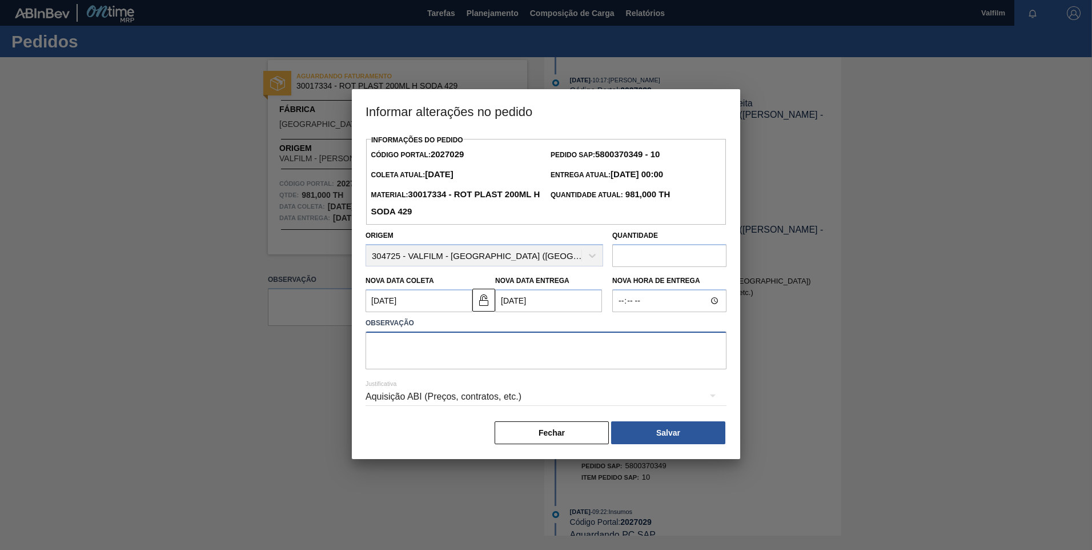
click at [474, 359] on textarea at bounding box center [546, 350] width 361 height 38
paste textarea "Atraso de produção ([PERSON_NAME] - Comercial Itamonte)"
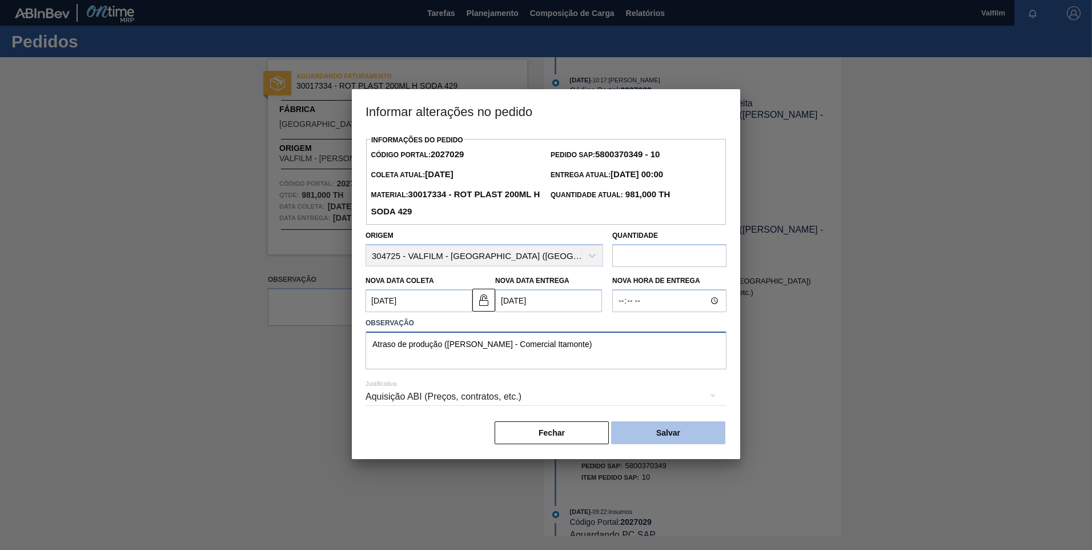
type textarea "Atraso de produção ([PERSON_NAME] - Comercial Itamonte)"
click at [668, 439] on button "Salvar" at bounding box center [668, 432] width 114 height 23
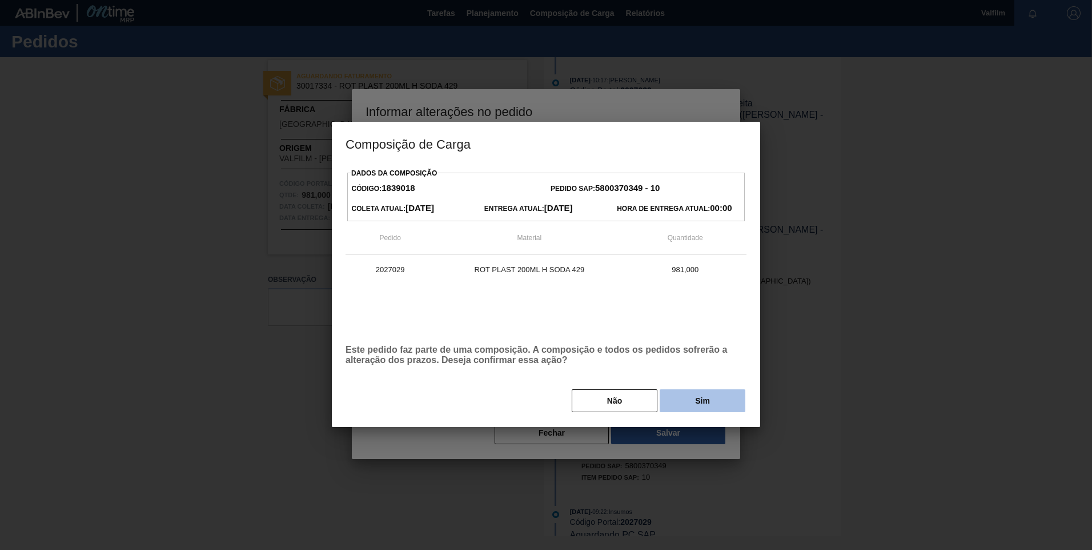
click at [669, 398] on button "Sim" at bounding box center [703, 400] width 86 height 23
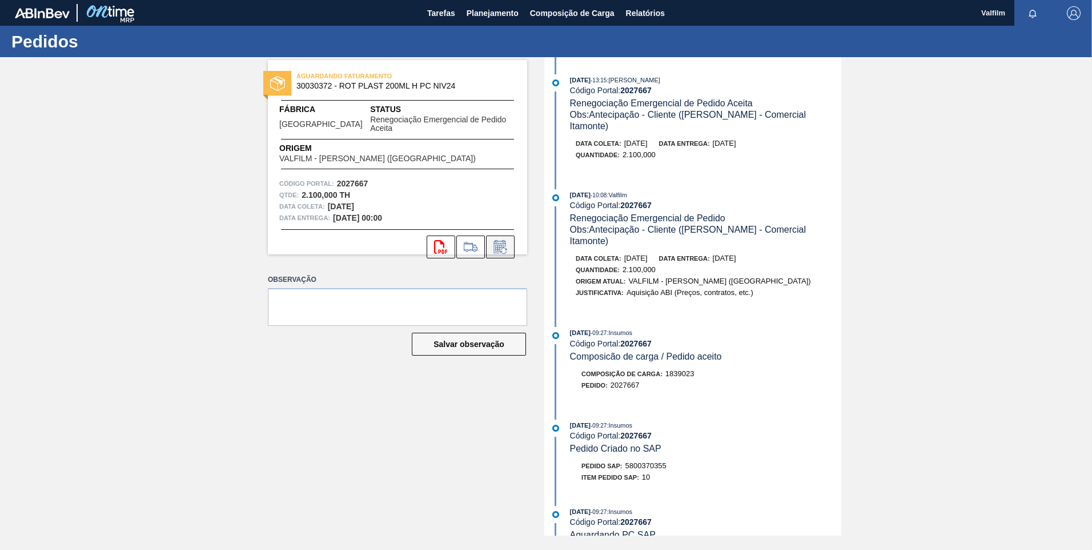
click at [506, 240] on icon at bounding box center [500, 247] width 18 height 14
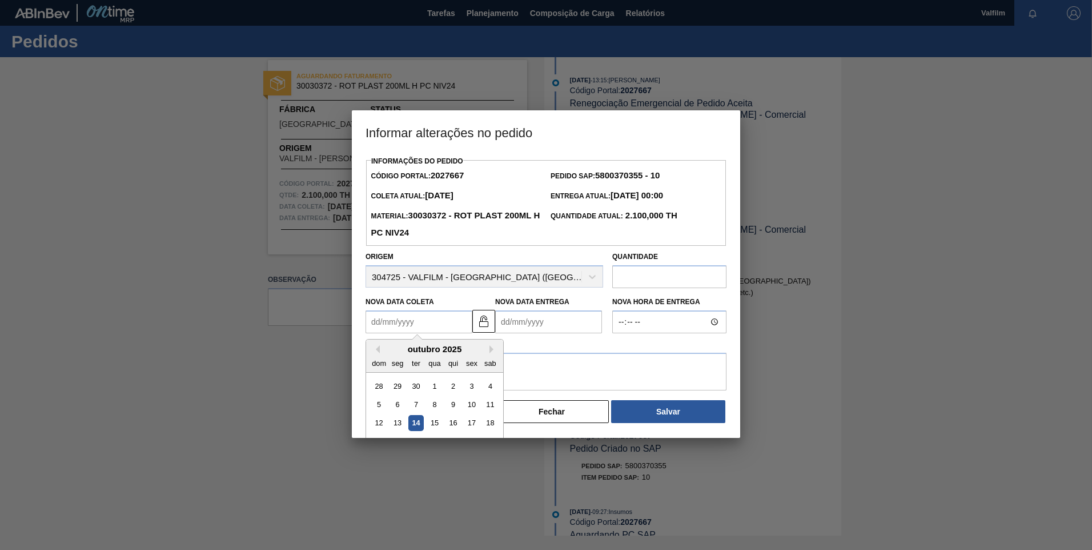
click at [380, 328] on Coleta2027667 "Nova Data Coleta" at bounding box center [419, 321] width 107 height 23
click at [495, 350] on button "Next Month" at bounding box center [494, 349] width 8 height 8
click at [491, 388] on div "1" at bounding box center [490, 385] width 15 height 15
type Coleta2027667 "[DATE]"
click at [511, 320] on Entrega2027667 "Nova Data Entrega" at bounding box center [548, 321] width 107 height 23
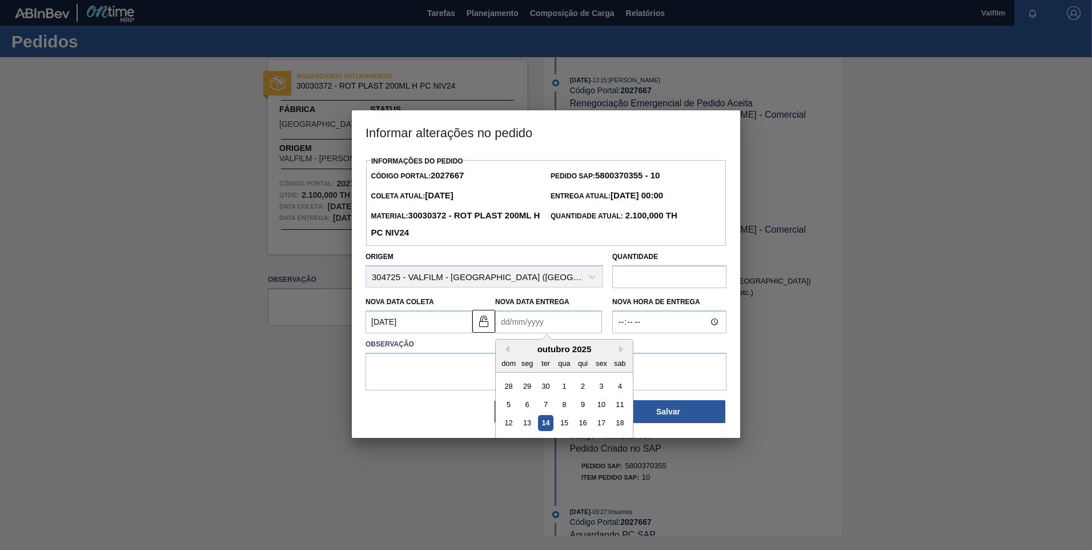
click at [617, 348] on div "outubro 2025" at bounding box center [564, 349] width 137 height 10
click at [619, 352] on button "Next Month" at bounding box center [623, 349] width 8 height 8
click at [535, 407] on div "2 3 4 5 6 7 8" at bounding box center [564, 404] width 130 height 18
click at [528, 406] on div "3" at bounding box center [527, 403] width 15 height 15
type Entrega2027667 "[DATE]"
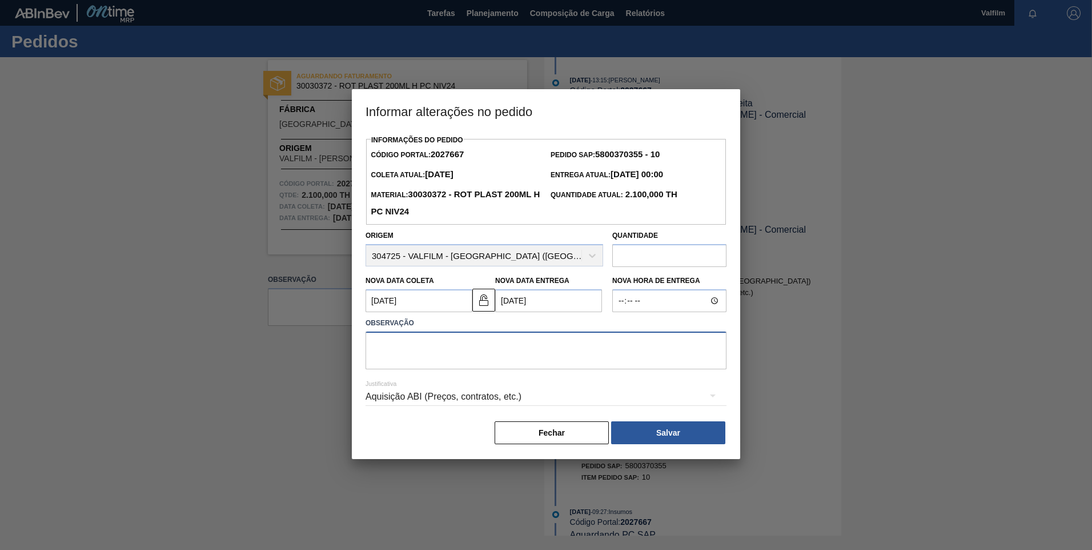
click at [484, 349] on textarea at bounding box center [546, 350] width 361 height 38
paste textarea "Atraso de produção ([PERSON_NAME] - Comercial Itamonte)"
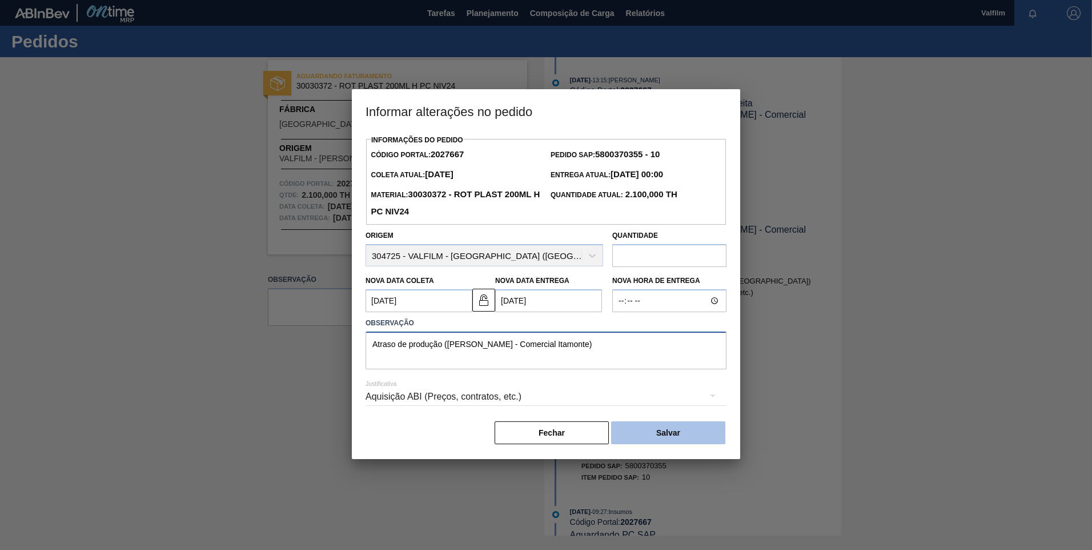
type textarea "Atraso de produção ([PERSON_NAME] - Comercial Itamonte)"
click at [679, 440] on button "Salvar" at bounding box center [668, 432] width 114 height 23
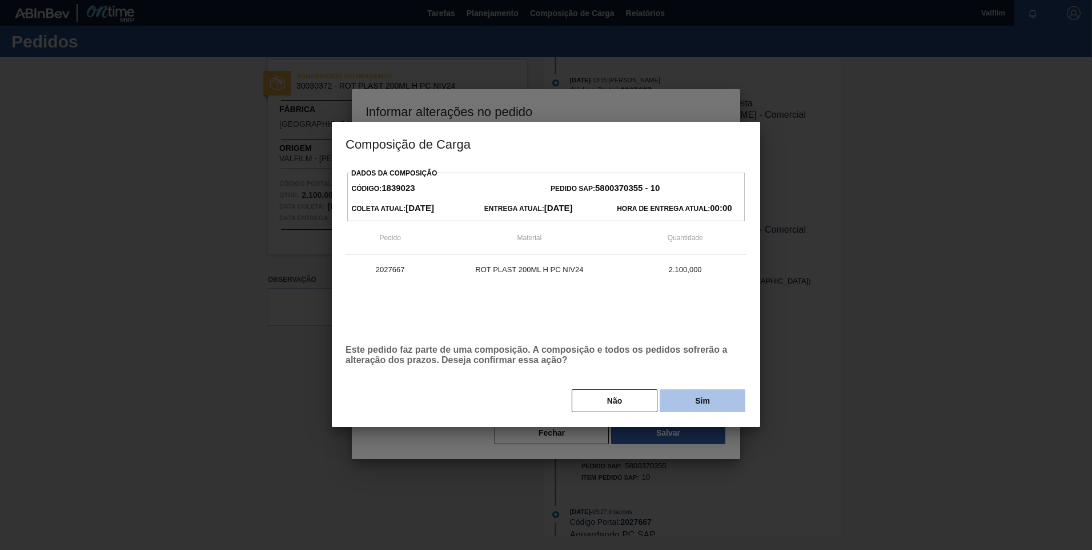
click at [721, 410] on button "Sim" at bounding box center [703, 400] width 86 height 23
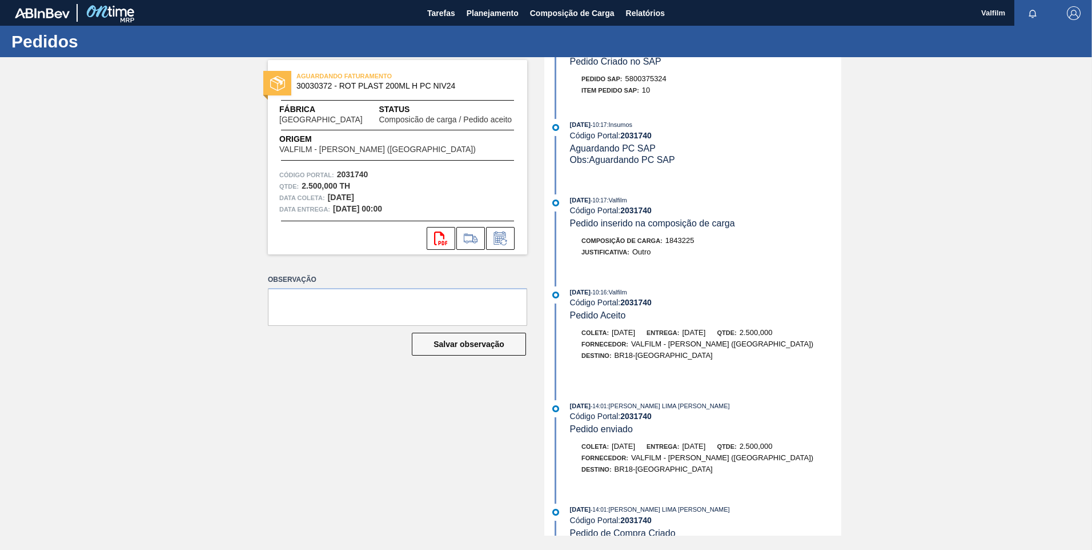
scroll to position [149, 0]
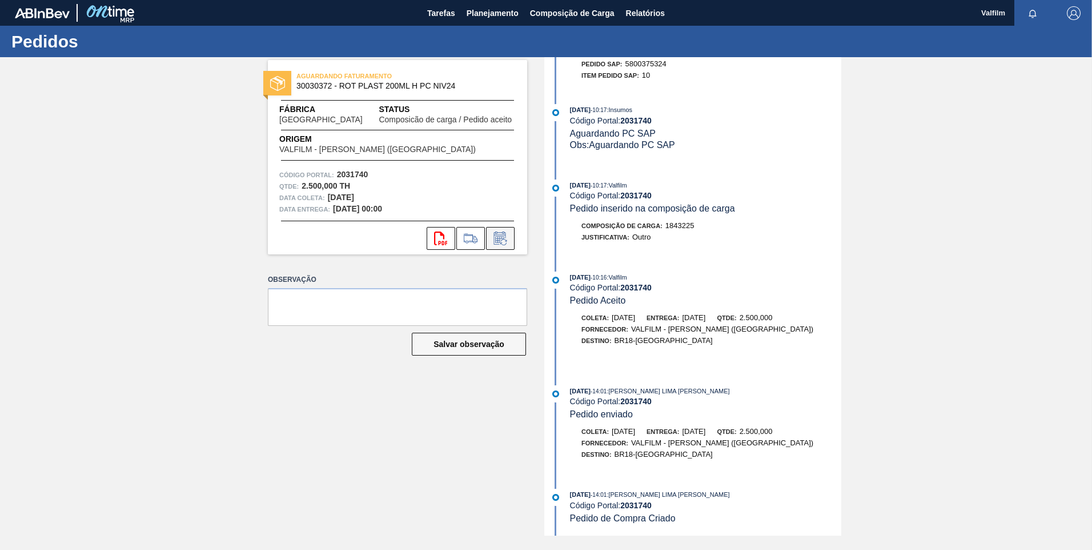
click at [503, 233] on icon at bounding box center [500, 237] width 12 height 13
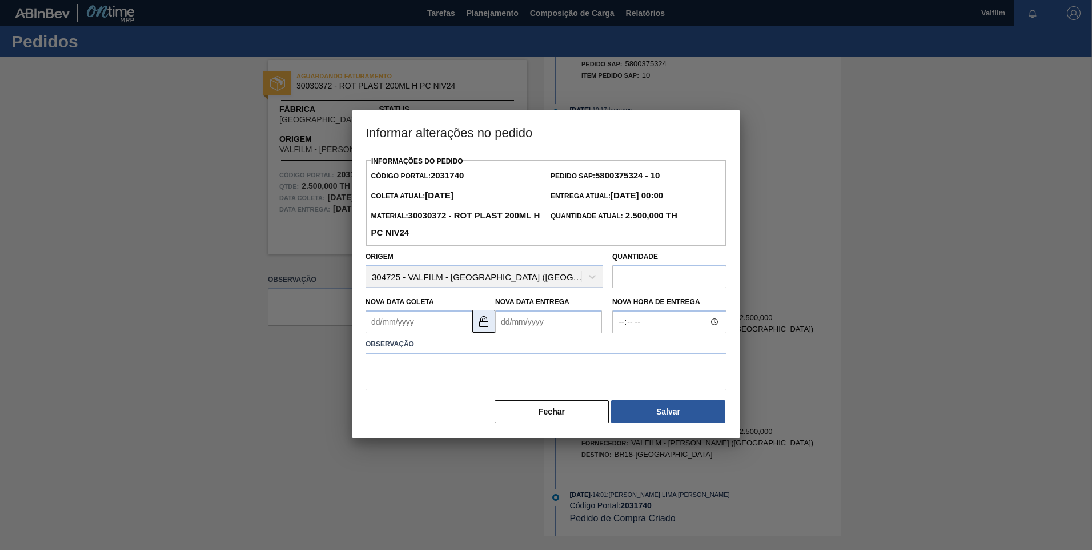
click at [487, 320] on img at bounding box center [484, 321] width 14 height 14
click at [381, 323] on Coleta2031740 "Nova Data Coleta" at bounding box center [419, 321] width 107 height 23
click at [487, 349] on div "outubro 2025" at bounding box center [434, 349] width 137 height 10
click at [491, 350] on button "Next Month" at bounding box center [494, 349] width 8 height 8
click at [490, 387] on div "1" at bounding box center [490, 385] width 15 height 15
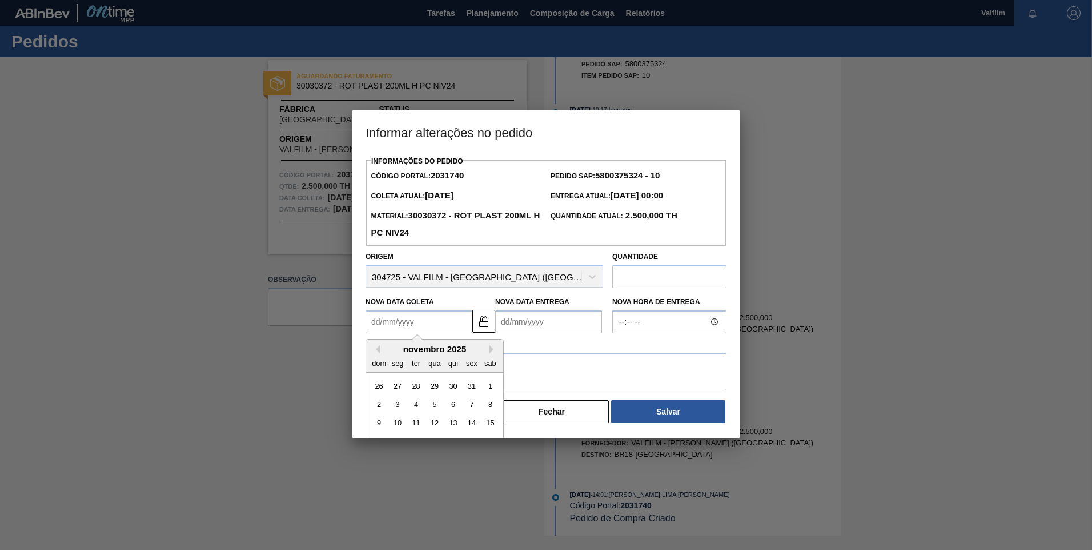
type Coleta2031740 "[DATE]"
click at [514, 323] on Entrega2031740 "Nova Data Entrega" at bounding box center [548, 321] width 107 height 23
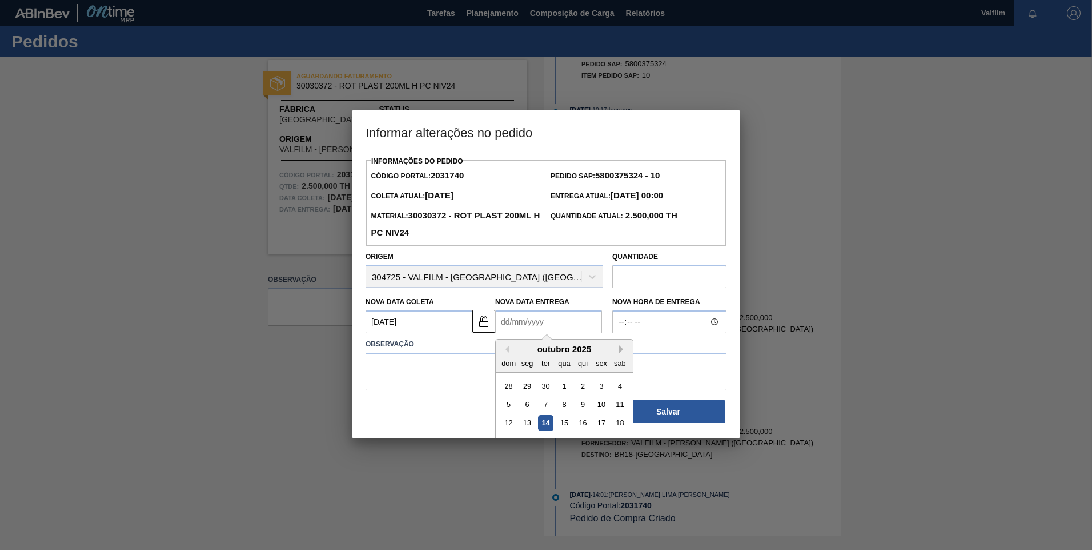
click at [622, 349] on button "Next Month" at bounding box center [623, 349] width 8 height 8
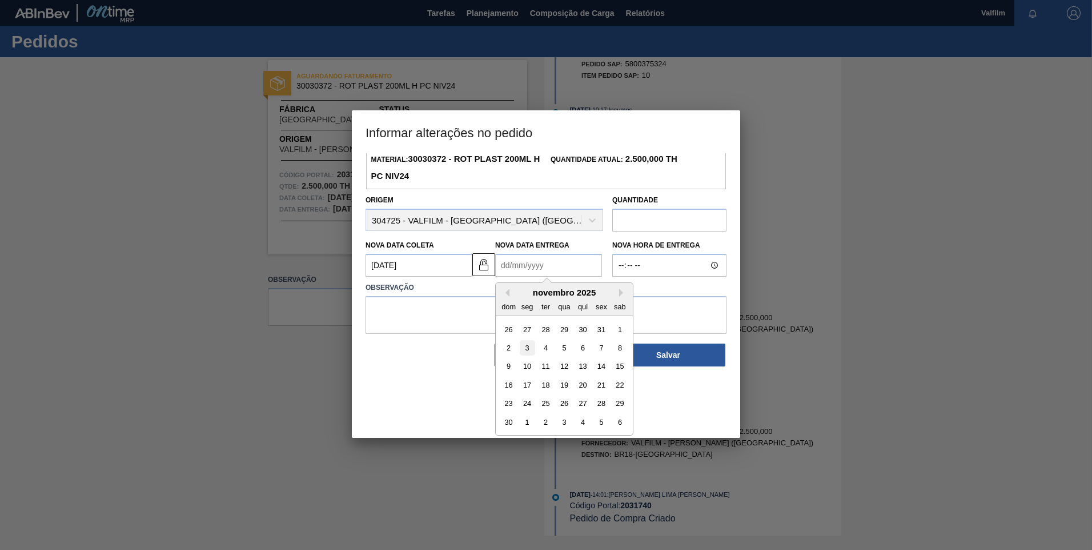
click at [527, 352] on div "3" at bounding box center [527, 347] width 15 height 15
type Entrega2031740 "[DATE]"
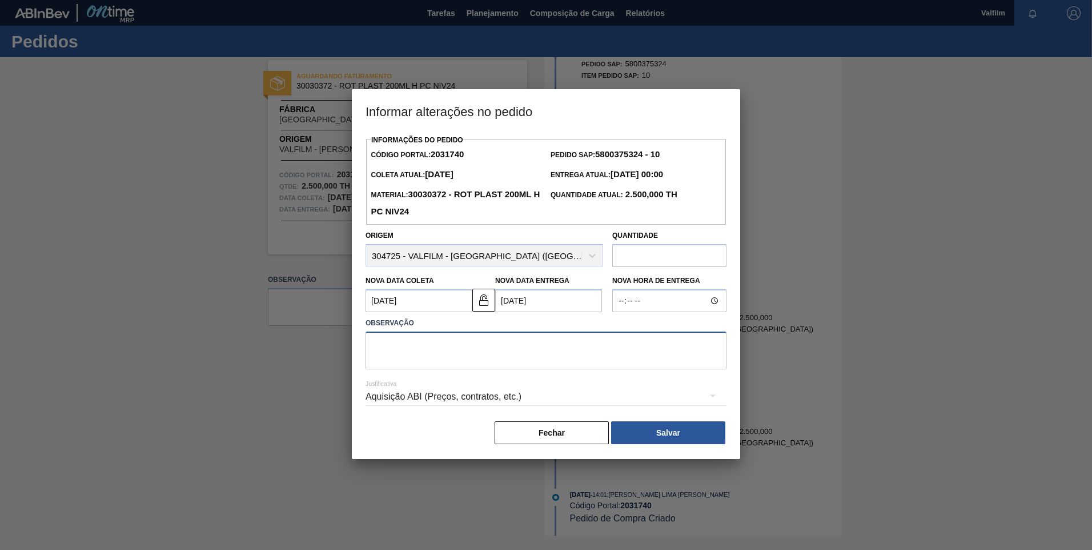
click at [526, 366] on textarea at bounding box center [546, 350] width 361 height 38
paste textarea "Atraso de produção ([PERSON_NAME] - Comercial Itamonte)"
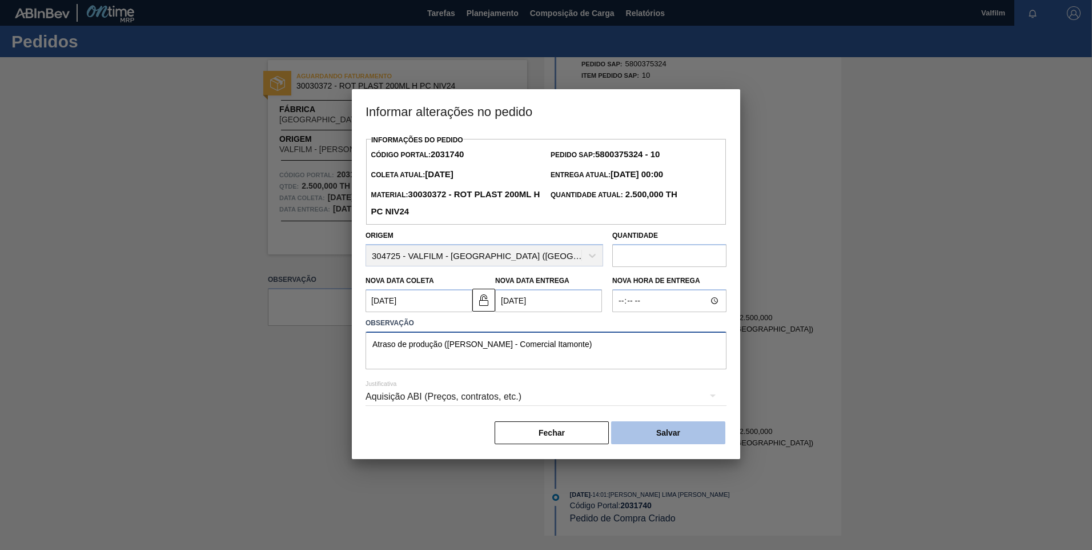
type textarea "Atraso de produção ([PERSON_NAME] - Comercial Itamonte)"
click at [678, 426] on button "Salvar" at bounding box center [668, 432] width 114 height 23
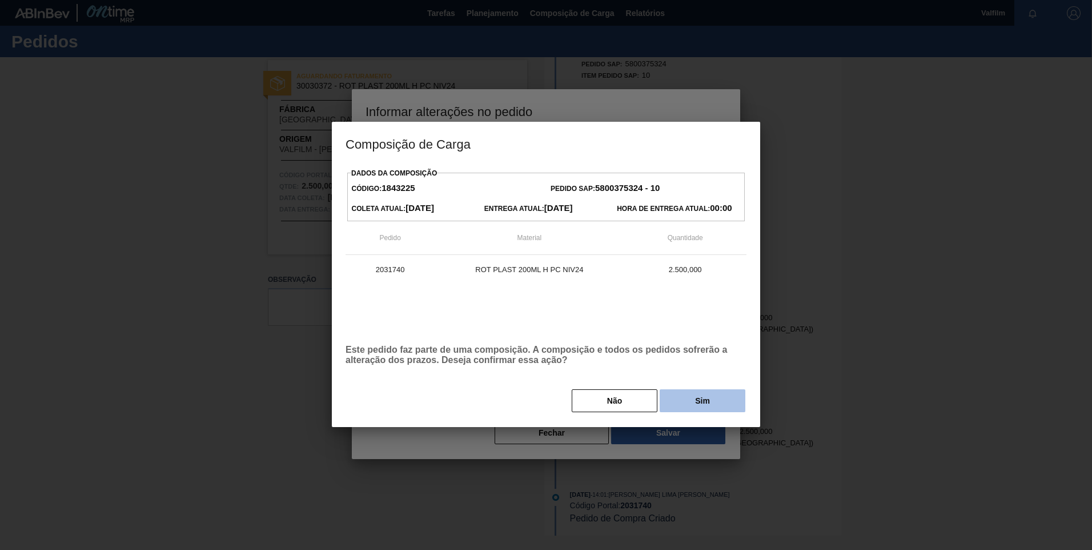
click at [719, 399] on button "Sim" at bounding box center [703, 400] width 86 height 23
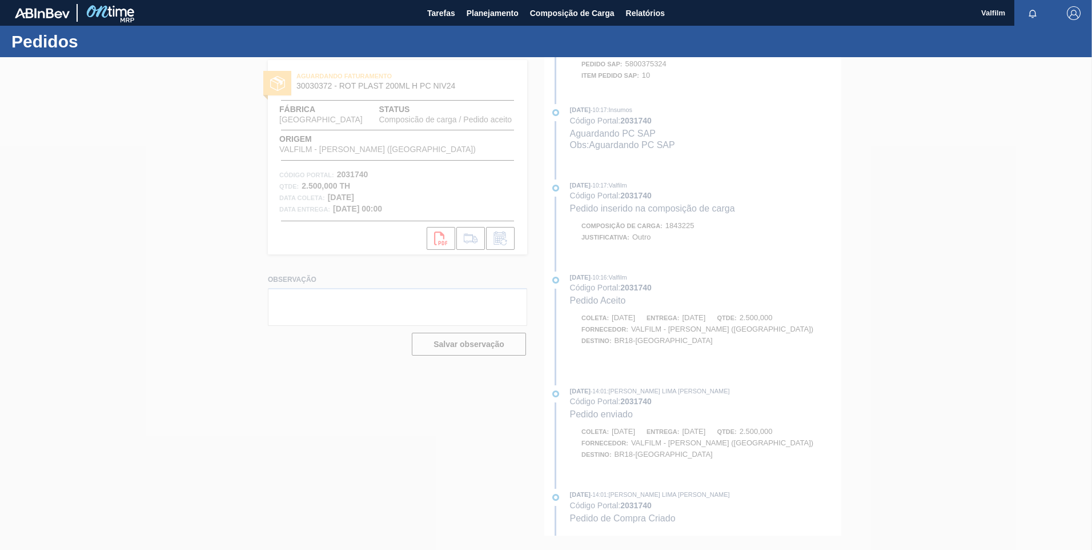
scroll to position [275, 0]
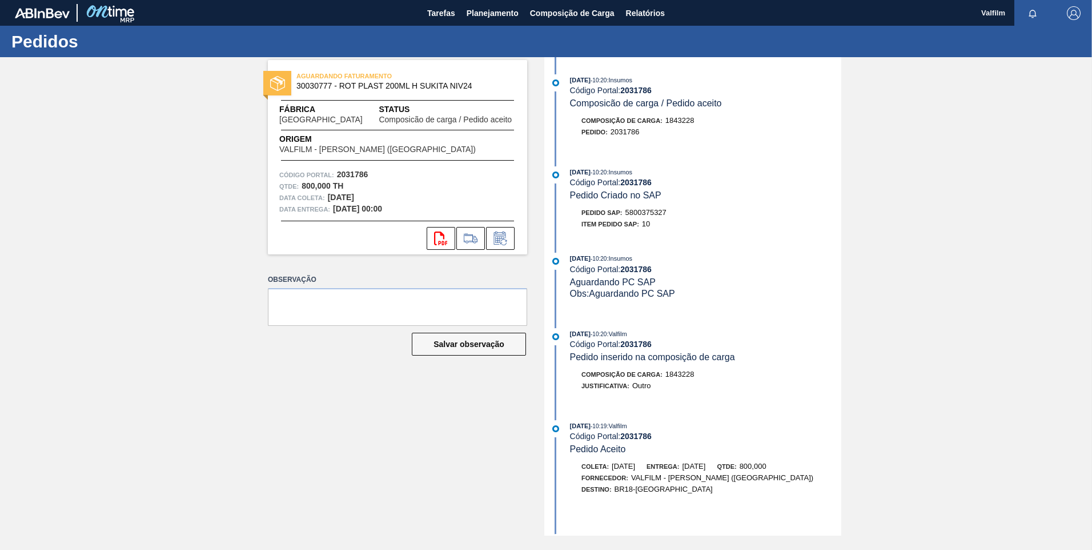
scroll to position [149, 0]
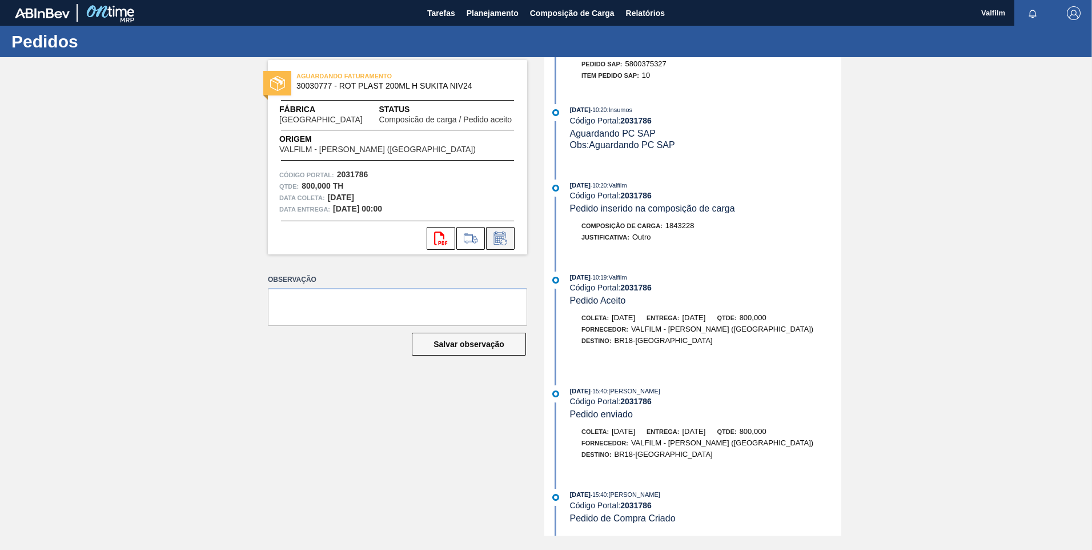
click at [502, 235] on icon at bounding box center [500, 238] width 18 height 14
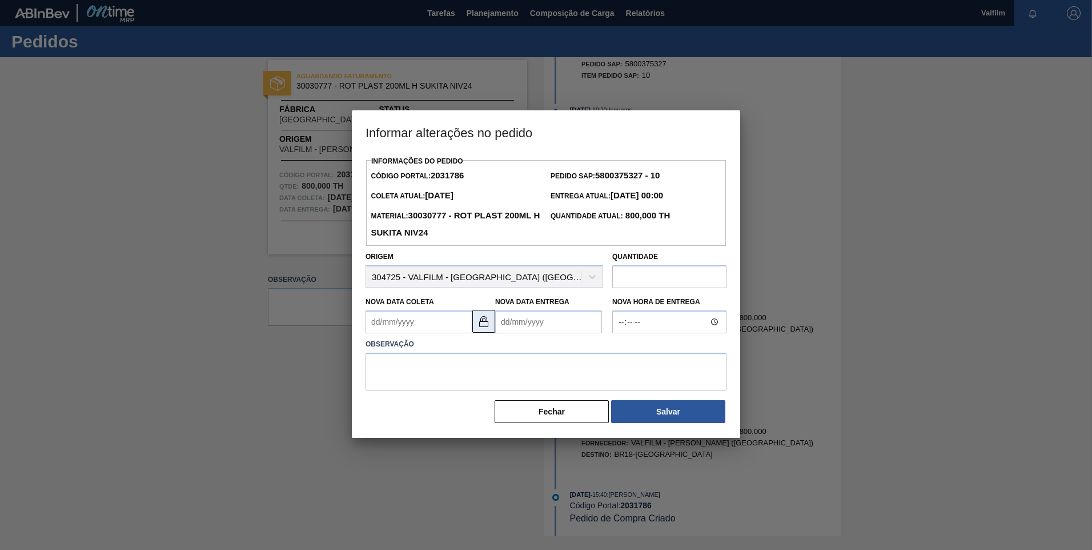
click at [490, 314] on button at bounding box center [483, 321] width 23 height 23
click at [422, 321] on Coleta2031786 "Nova Data Coleta" at bounding box center [419, 321] width 107 height 23
click at [491, 352] on button "Next Month" at bounding box center [494, 349] width 8 height 8
click at [495, 386] on div "1" at bounding box center [490, 385] width 15 height 15
type Coleta2031786 "[DATE]"
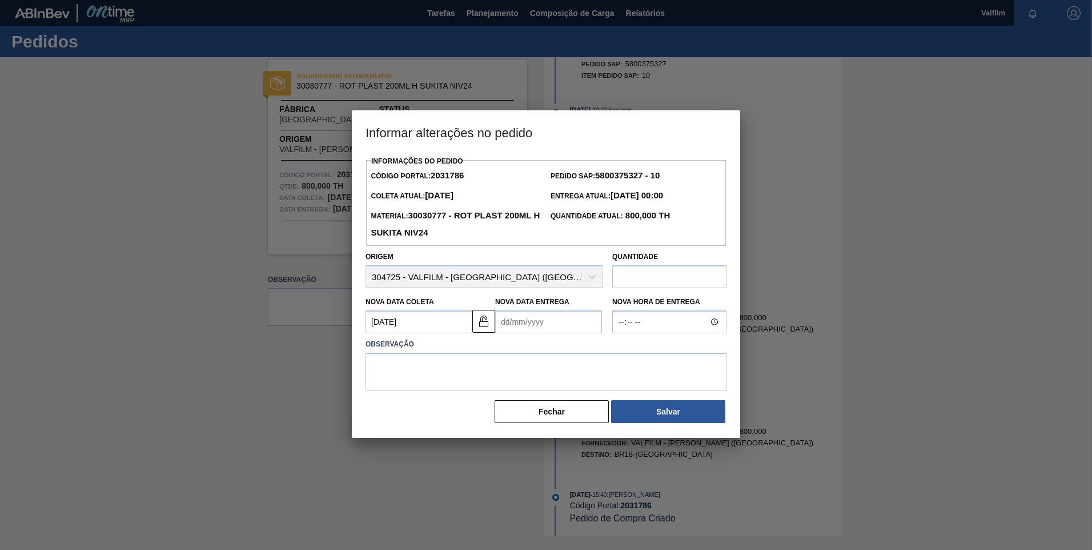
click at [519, 331] on Entrega2031786 "Nova Data Entrega" at bounding box center [548, 321] width 107 height 23
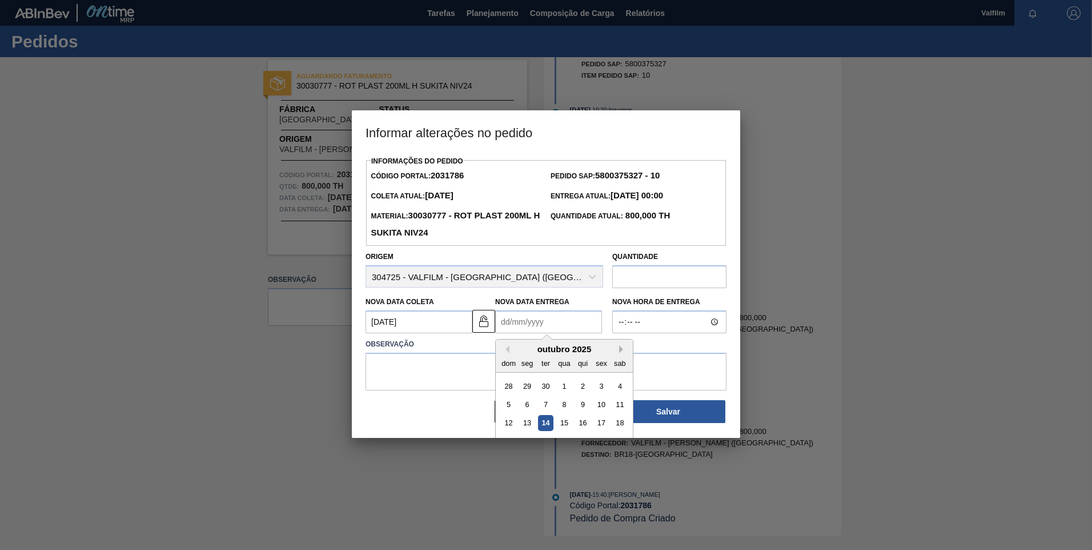
click at [623, 353] on button "Next Month" at bounding box center [623, 349] width 8 height 8
click at [526, 407] on div "3" at bounding box center [527, 403] width 15 height 15
type Entrega2031786 "03/11/2025"
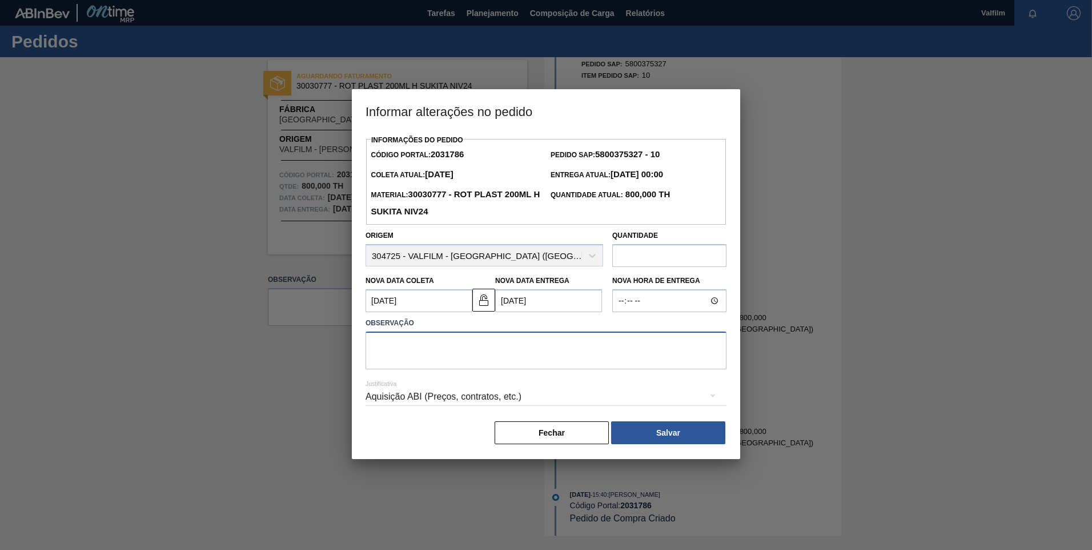
click at [524, 354] on textarea at bounding box center [546, 350] width 361 height 38
paste textarea "Atraso de produção (Ana Carolina - Comercial Itamonte)"
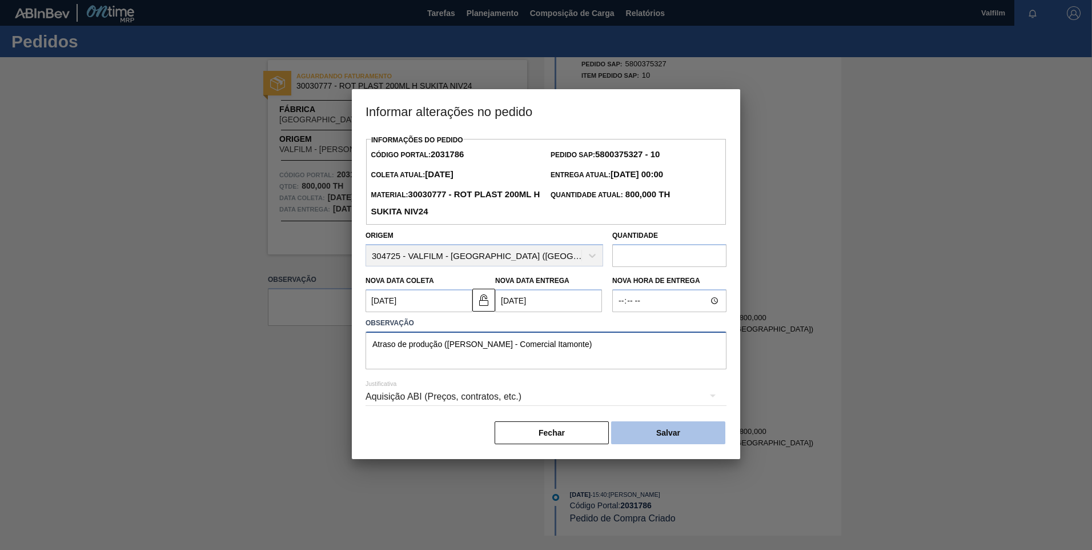
type textarea "Atraso de produção (Ana Carolina - Comercial Itamonte)"
click at [680, 442] on button "Salvar" at bounding box center [668, 432] width 114 height 23
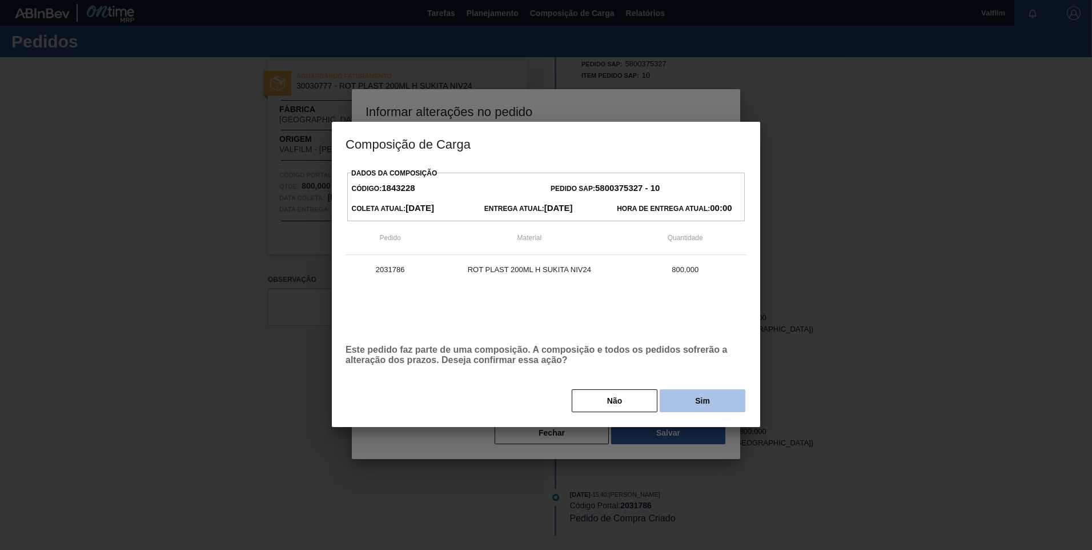
click at [715, 405] on button "Sim" at bounding box center [703, 400] width 86 height 23
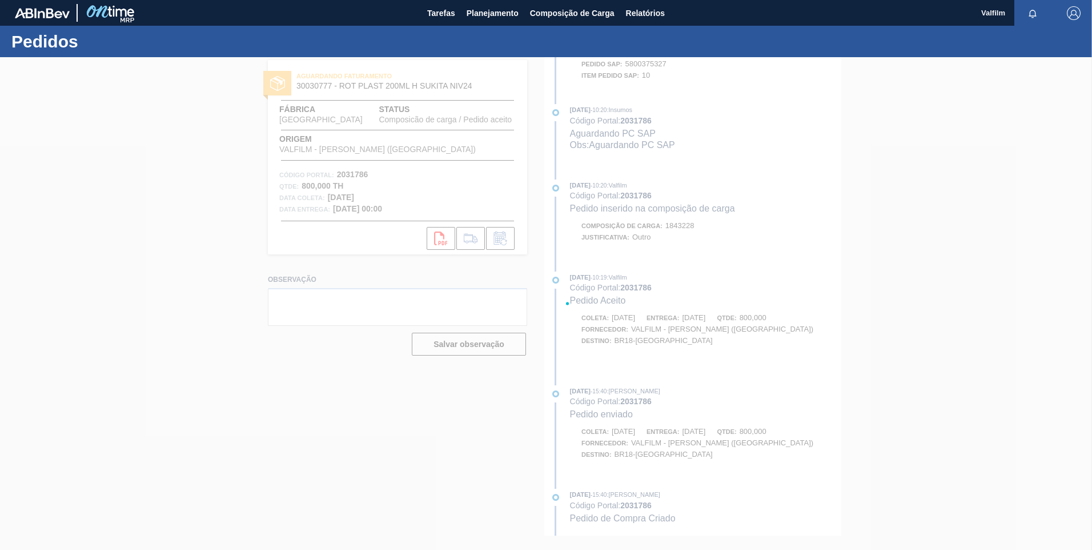
scroll to position [275, 0]
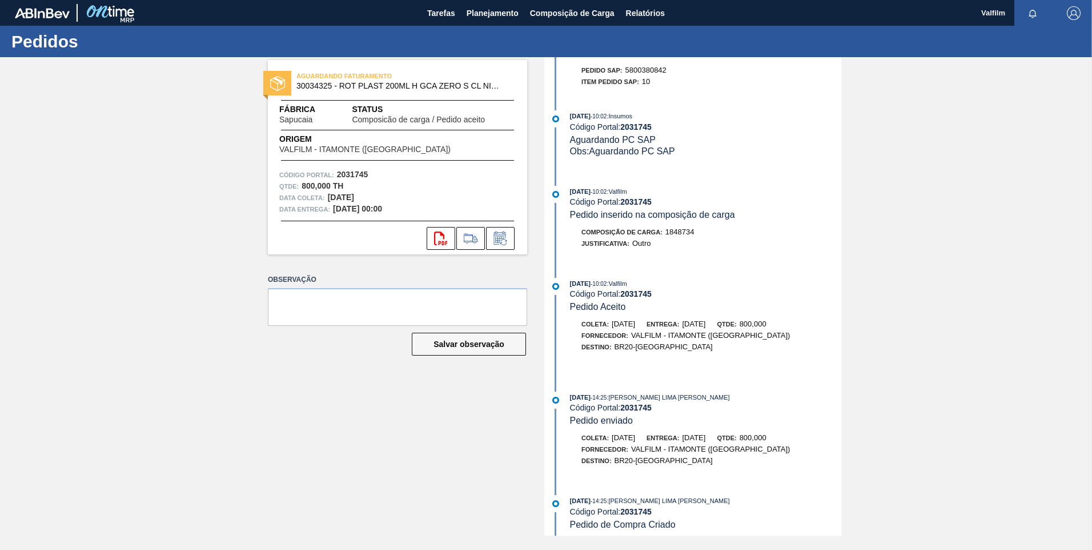
scroll to position [149, 0]
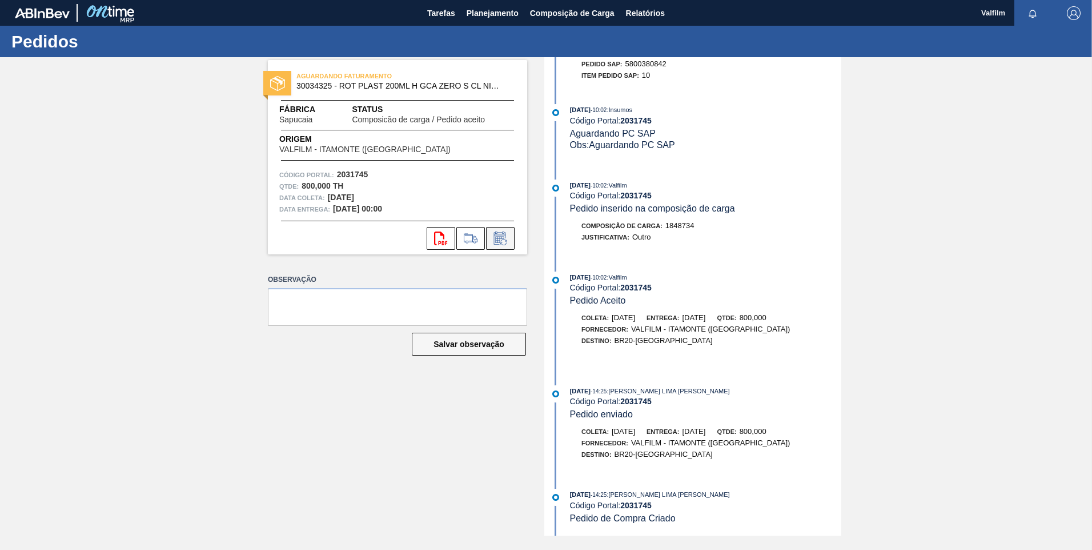
click at [510, 238] on button at bounding box center [500, 238] width 29 height 23
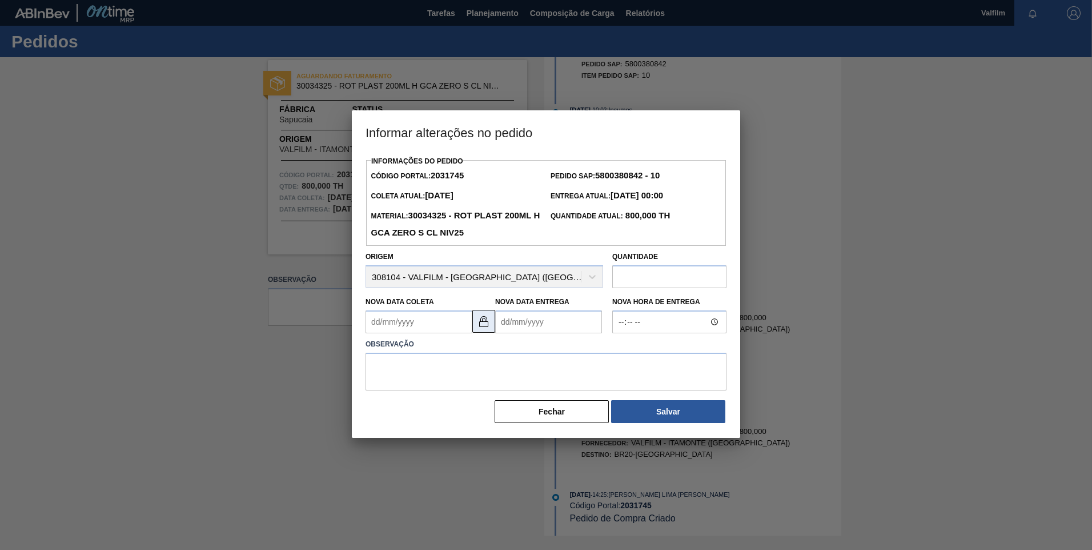
click at [481, 315] on button at bounding box center [483, 321] width 23 height 23
click at [393, 327] on Coleta2031745 "Nova Data Coleta" at bounding box center [419, 321] width 107 height 23
click at [489, 351] on div "outubro 2025" at bounding box center [434, 349] width 137 height 10
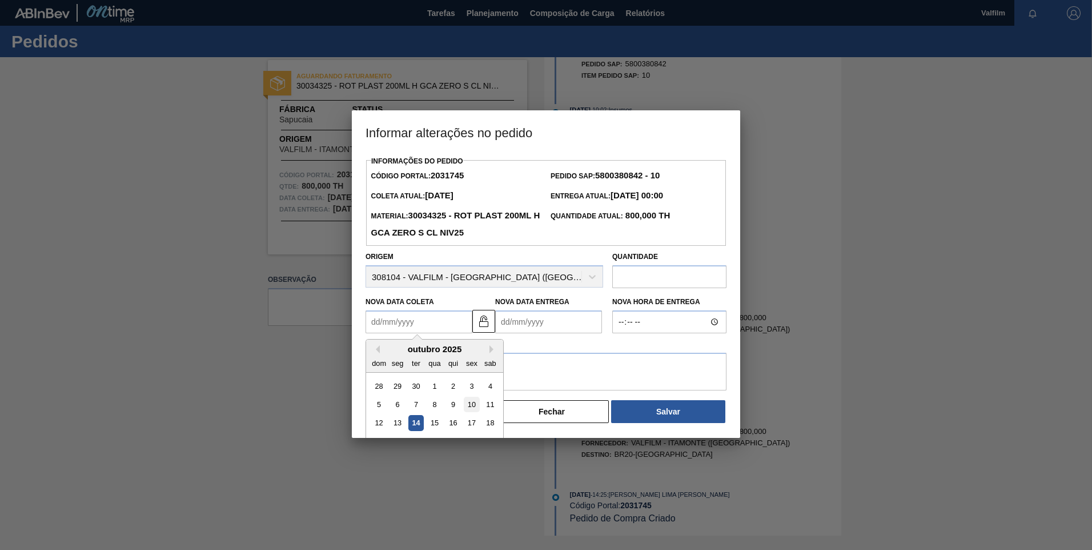
scroll to position [38, 0]
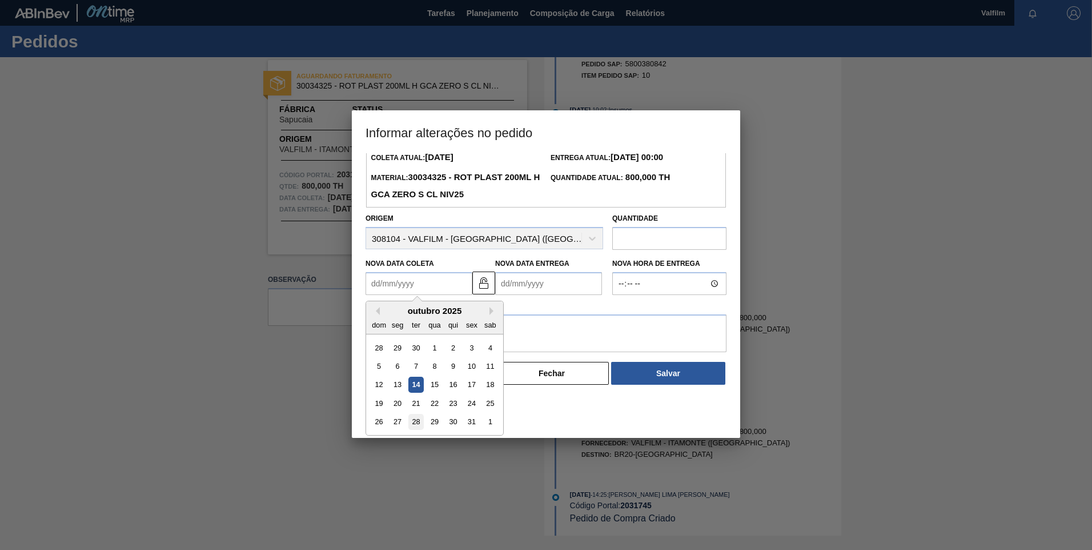
click at [415, 420] on div "28" at bounding box center [415, 421] width 15 height 15
type Coleta2031745 "28/10/2025"
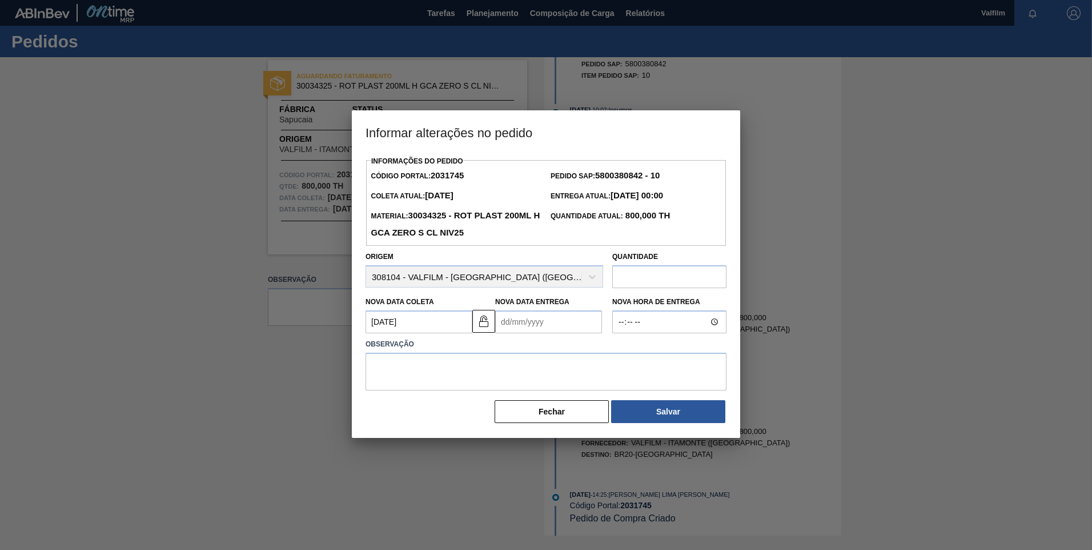
click at [527, 326] on Entrega2031745 "Nova Data Entrega" at bounding box center [548, 321] width 107 height 23
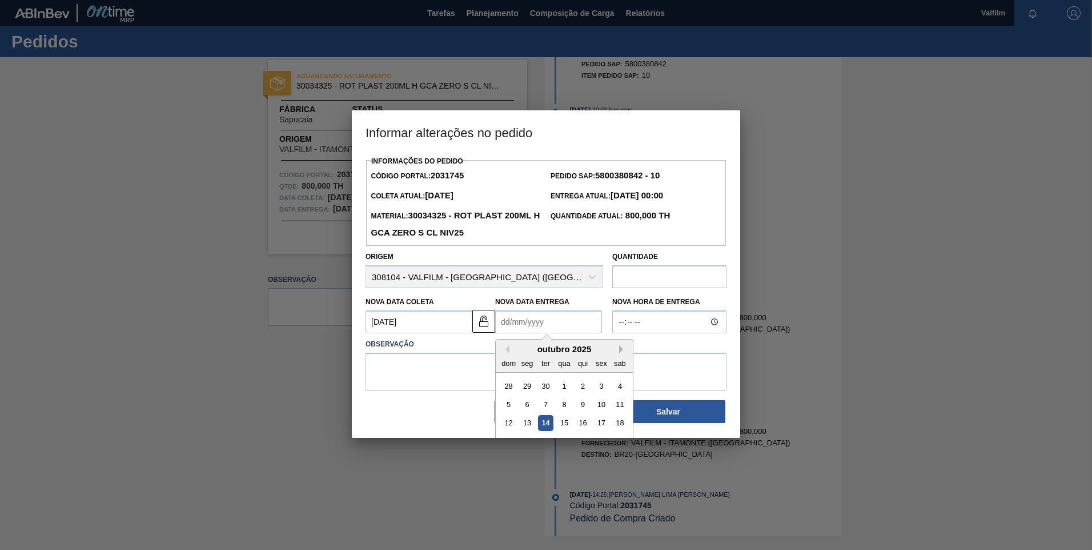
click at [619, 349] on button "Next Month" at bounding box center [623, 349] width 8 height 8
click at [504, 347] on button "Previous Month" at bounding box center [506, 349] width 8 height 8
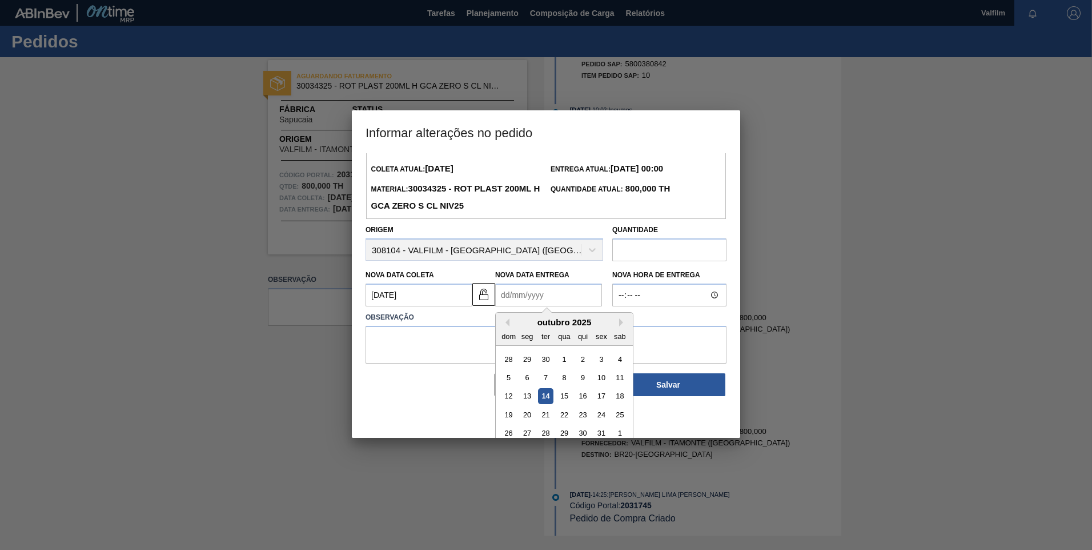
scroll to position [38, 0]
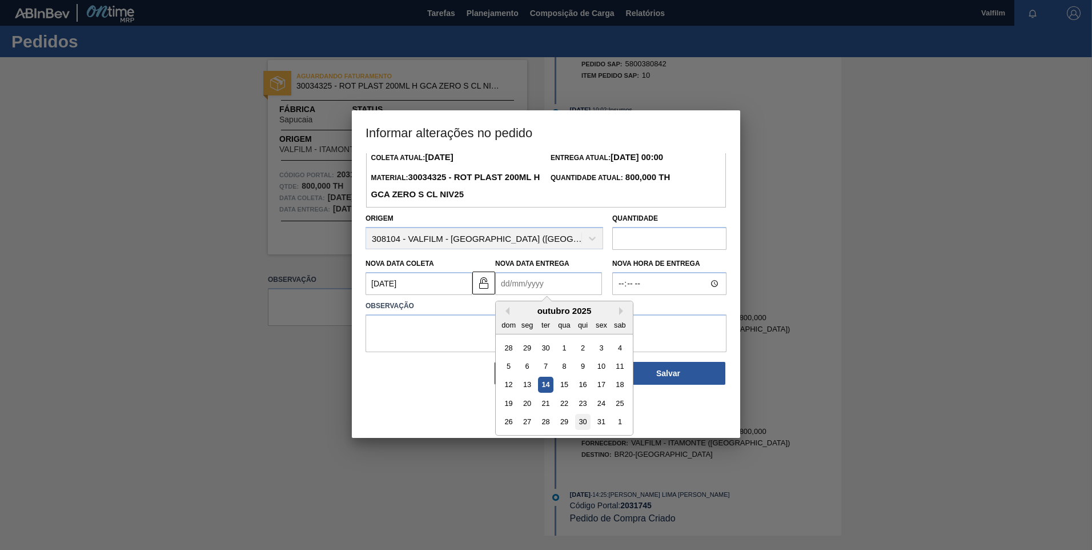
click at [583, 422] on div "30" at bounding box center [582, 421] width 15 height 15
type Entrega2031745 "30/10/2025"
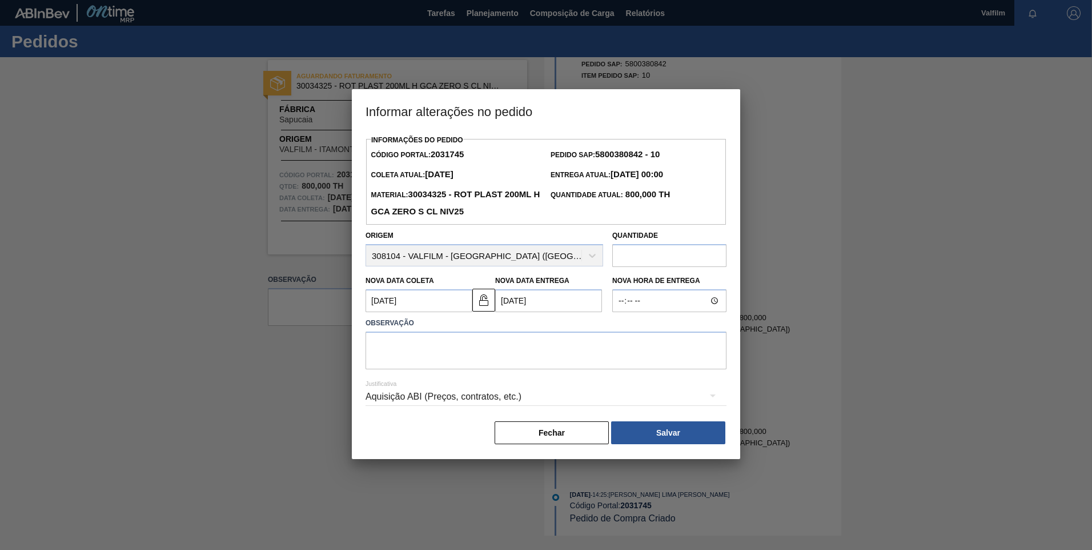
click at [484, 330] on label "Observação" at bounding box center [546, 323] width 361 height 17
click at [491, 344] on textarea at bounding box center [546, 350] width 361 height 38
paste textarea "Atraso de produção ([PERSON_NAME] - Comercial Itamonte)"
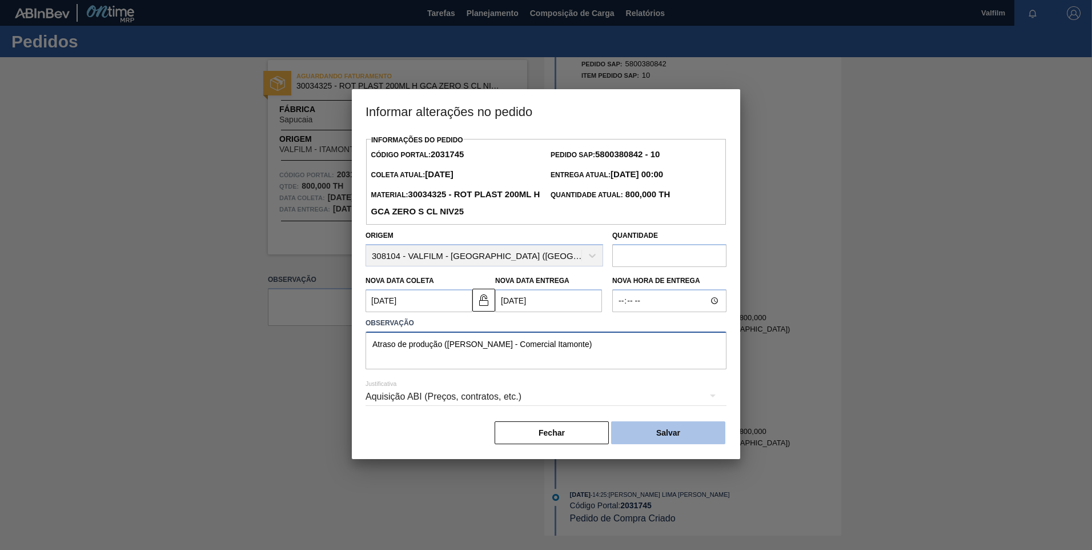
type textarea "Atraso de produção ([PERSON_NAME] - Comercial Itamonte)"
click at [713, 438] on button "Salvar" at bounding box center [668, 432] width 114 height 23
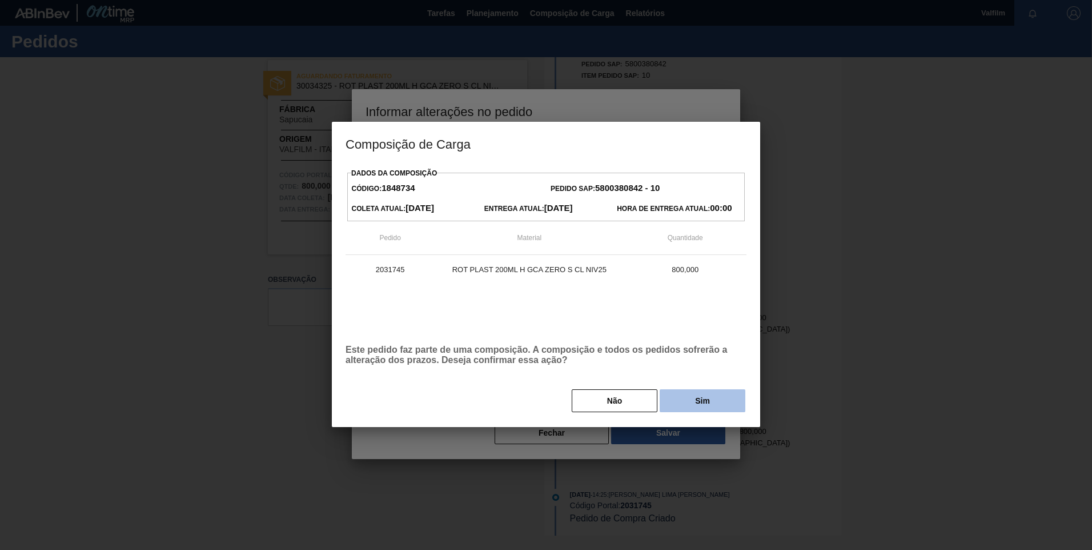
click at [732, 404] on button "Sim" at bounding box center [703, 400] width 86 height 23
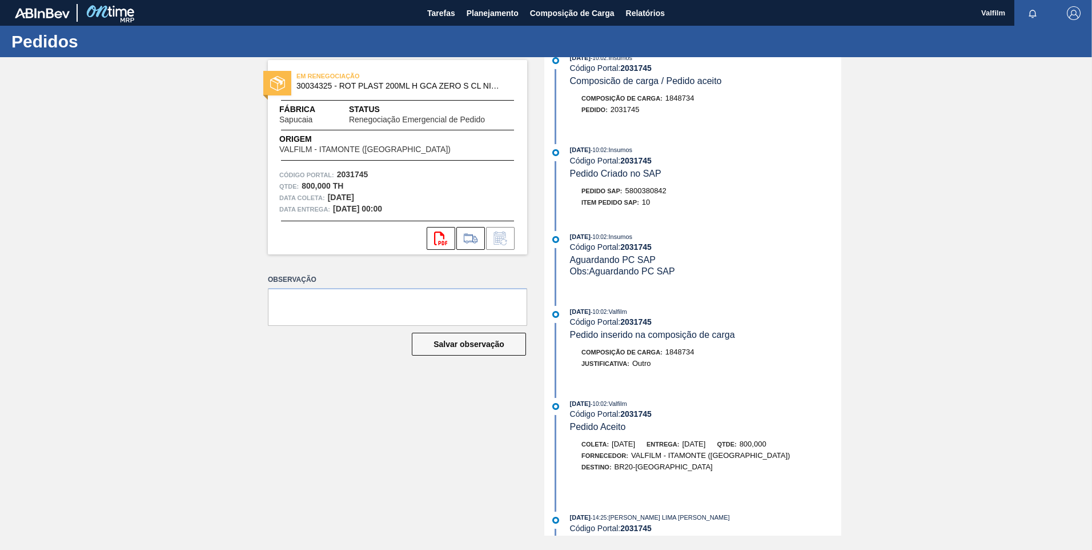
scroll to position [275, 0]
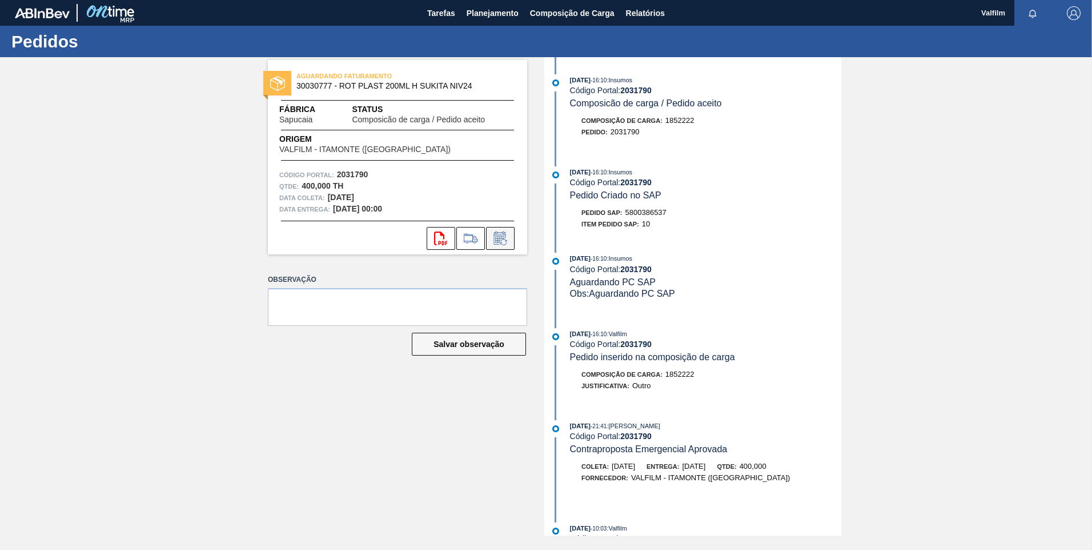
click at [509, 229] on button at bounding box center [500, 238] width 29 height 23
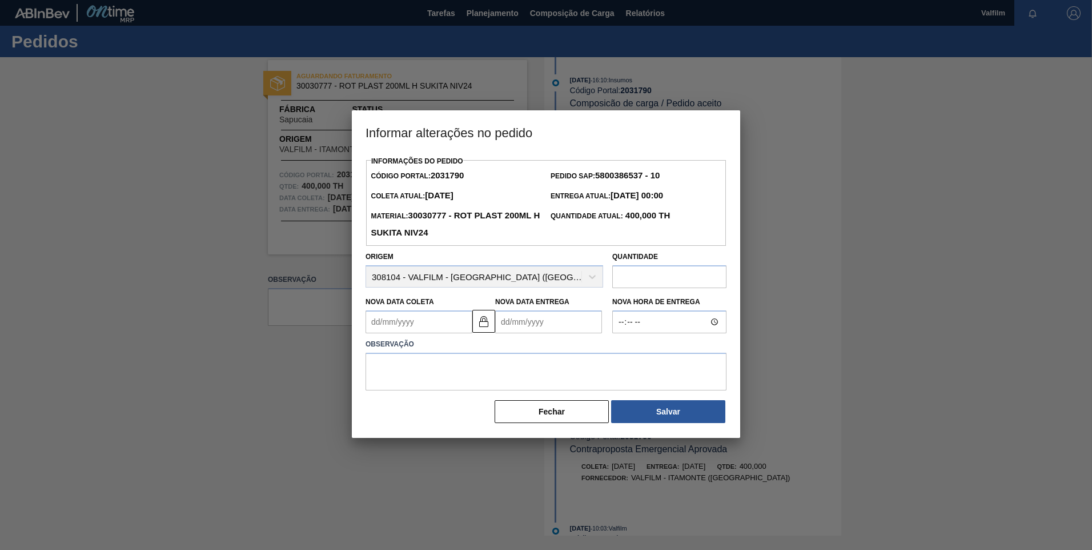
drag, startPoint x: 484, startPoint y: 326, endPoint x: 439, endPoint y: 326, distance: 45.1
click at [482, 326] on img at bounding box center [484, 321] width 14 height 14
click at [428, 322] on Coleta2031790 "Nova Data Coleta" at bounding box center [419, 321] width 107 height 23
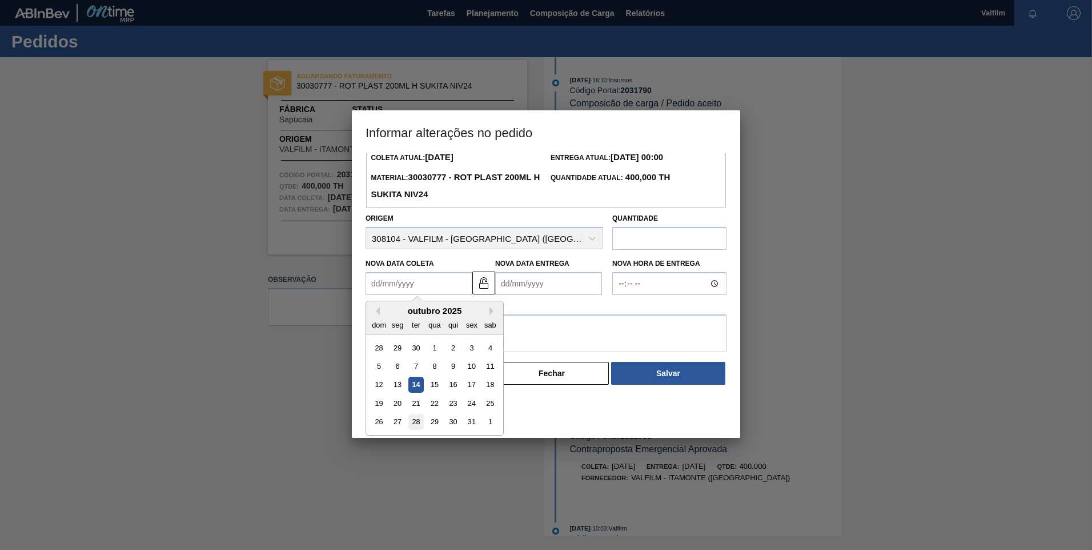
click at [415, 426] on div "28" at bounding box center [415, 421] width 15 height 15
type Coleta2031790 "28/10/2025"
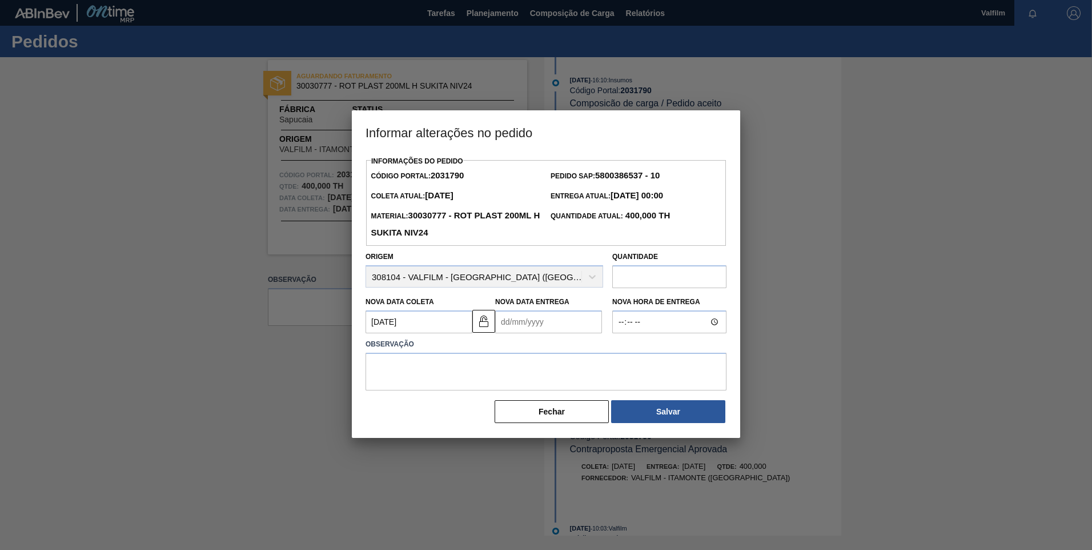
click at [536, 324] on Entrega2031790 "Nova Data Entrega" at bounding box center [548, 321] width 107 height 23
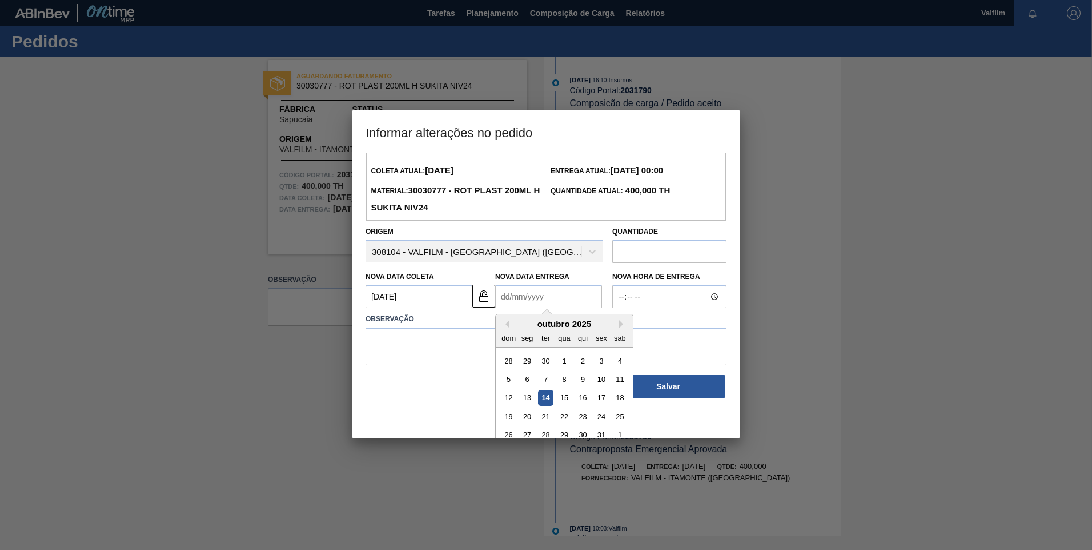
scroll to position [38, 0]
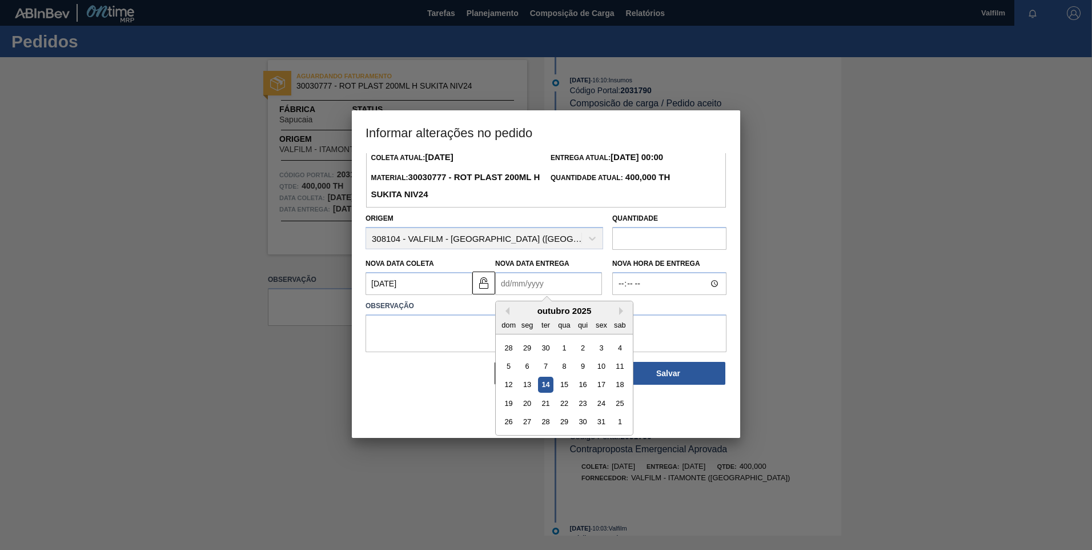
click at [587, 422] on div "30" at bounding box center [582, 421] width 15 height 15
type Entrega2031790 "30/10/2025"
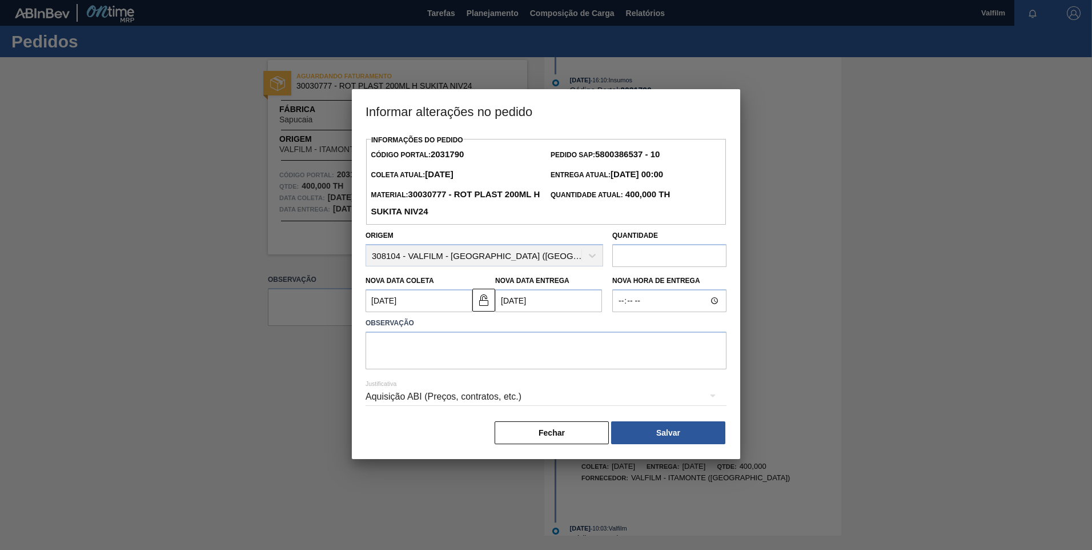
scroll to position [0, 0]
click at [486, 356] on textarea at bounding box center [546, 350] width 361 height 38
paste textarea "Atraso de produção ([PERSON_NAME] - Comercial Itamonte)"
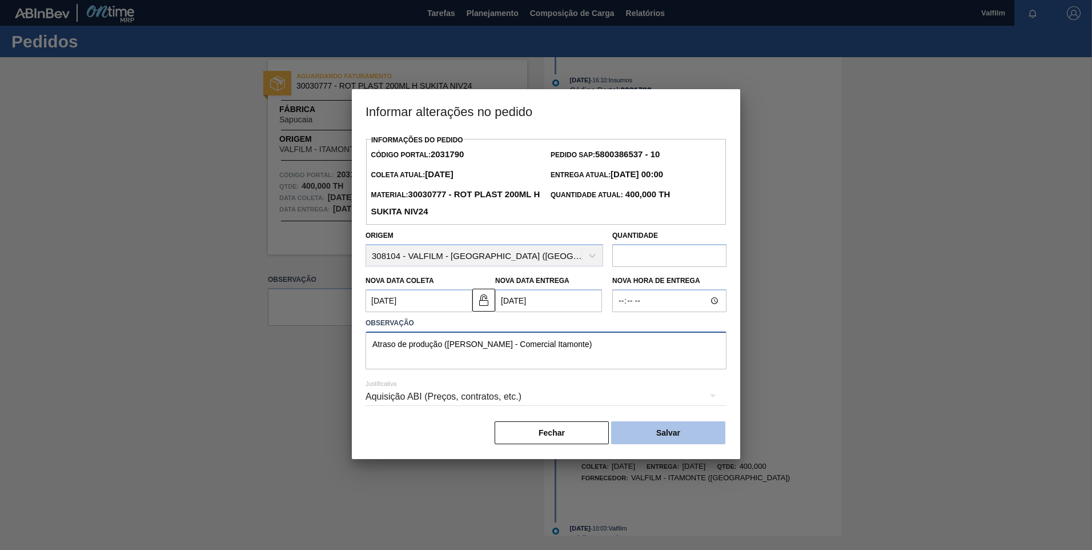
type textarea "Atraso de produção ([PERSON_NAME] - Comercial Itamonte)"
click at [692, 444] on button "Salvar" at bounding box center [668, 432] width 114 height 23
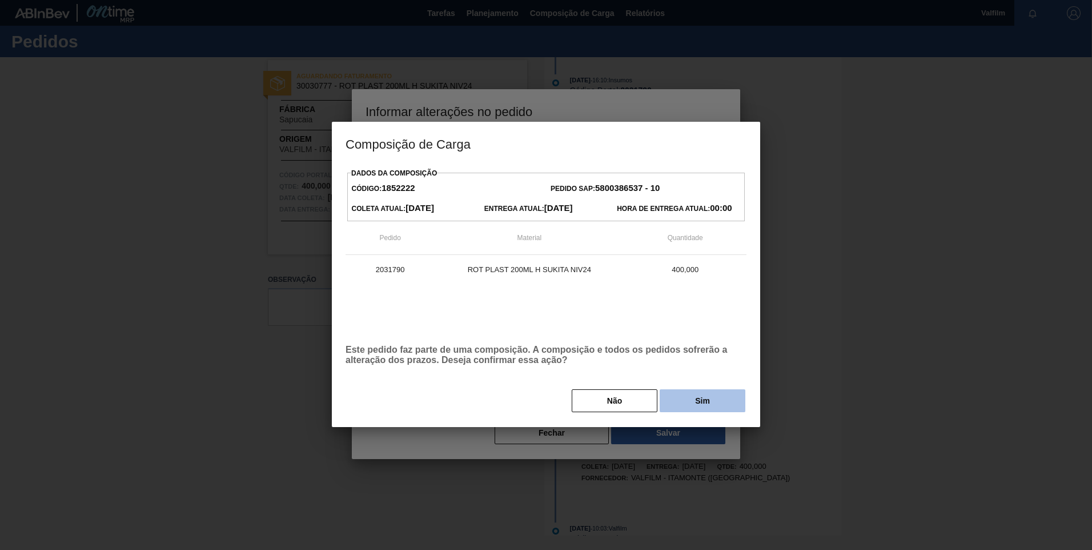
click at [715, 402] on button "Sim" at bounding box center [703, 400] width 86 height 23
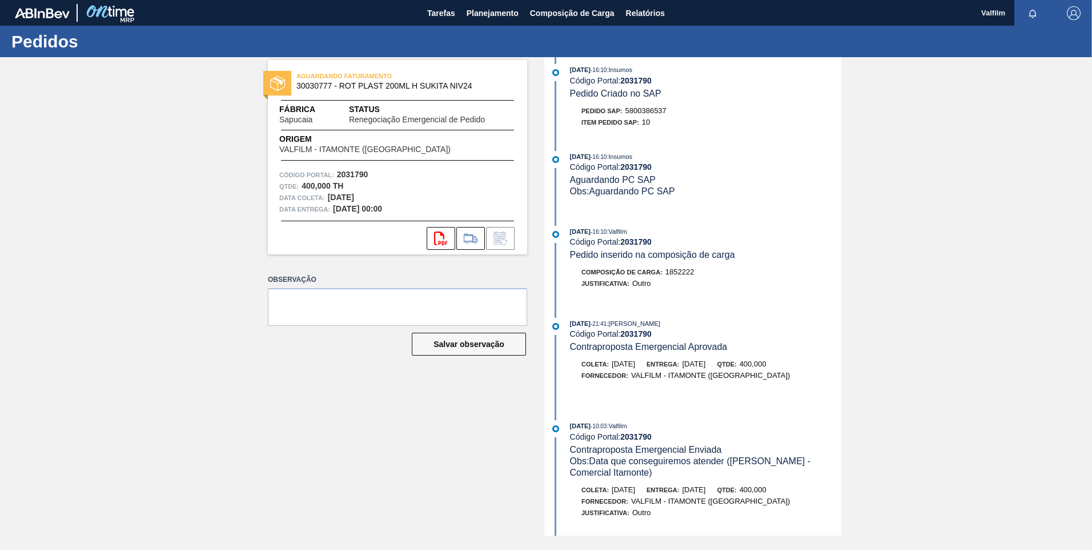
scroll to position [286, 0]
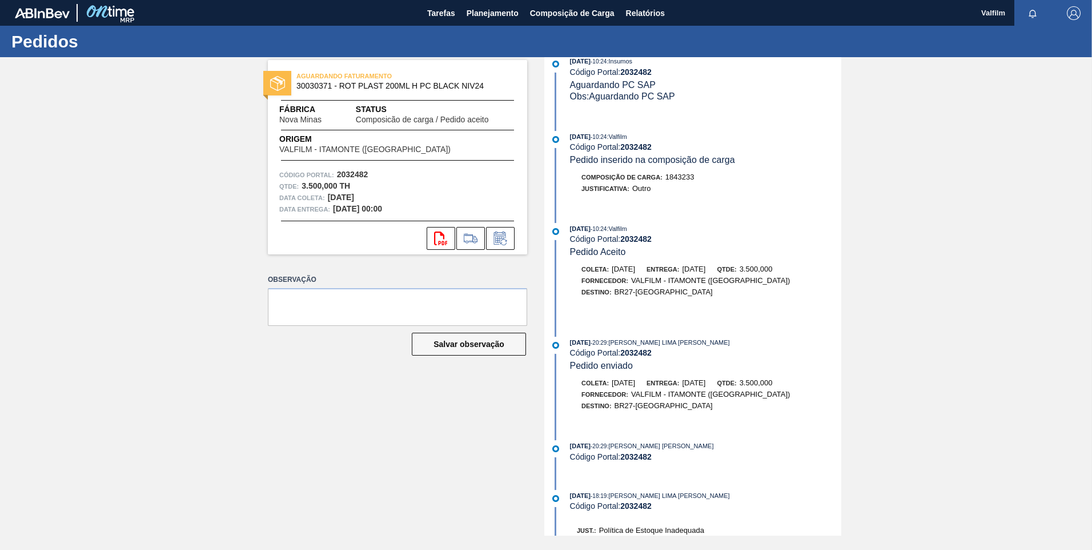
scroll to position [229, 0]
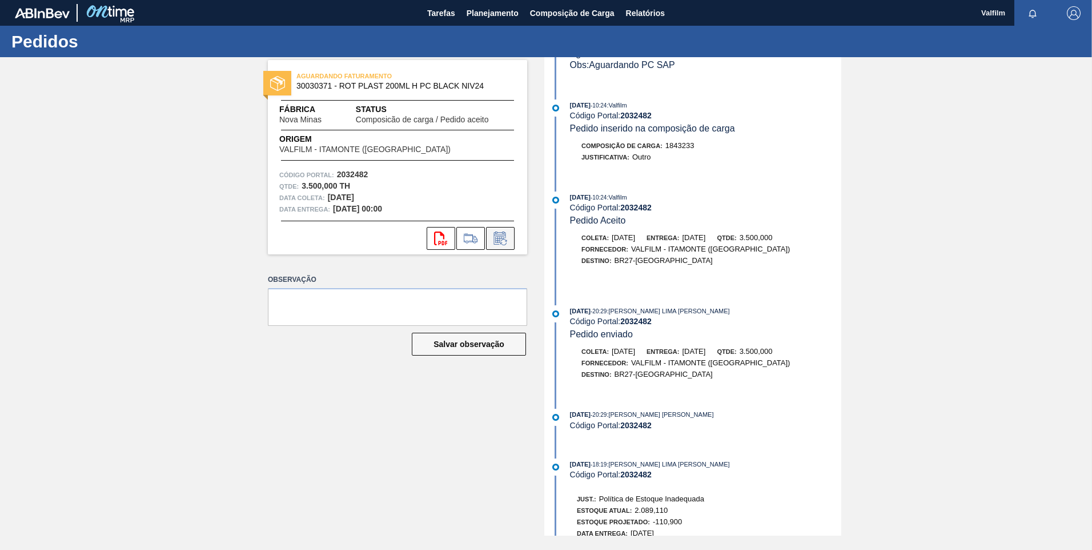
click at [507, 238] on icon at bounding box center [500, 238] width 18 height 14
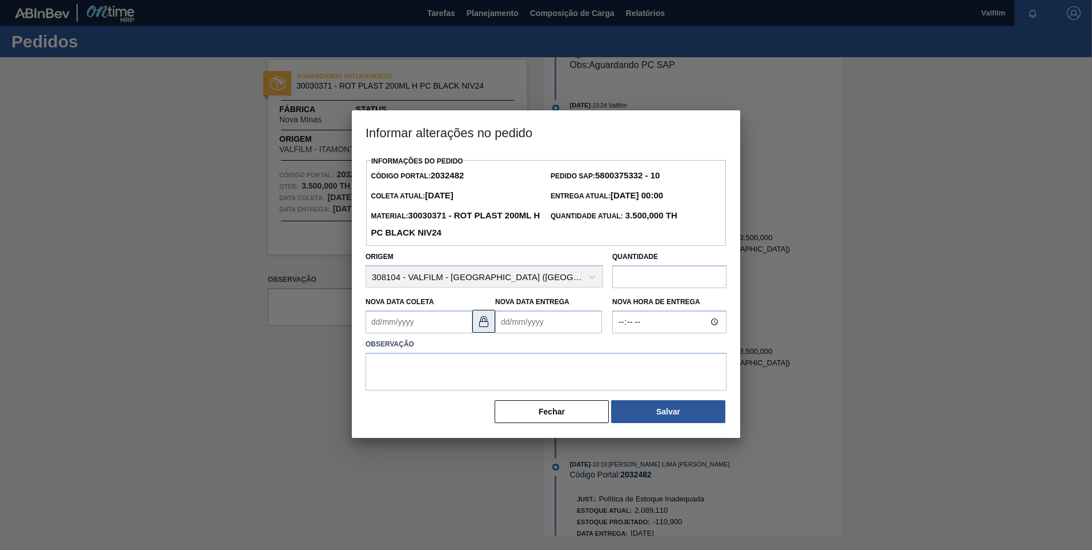
click at [486, 324] on img at bounding box center [484, 321] width 14 height 14
click at [418, 330] on Coleta2032482 "Nova Data Coleta" at bounding box center [419, 321] width 107 height 23
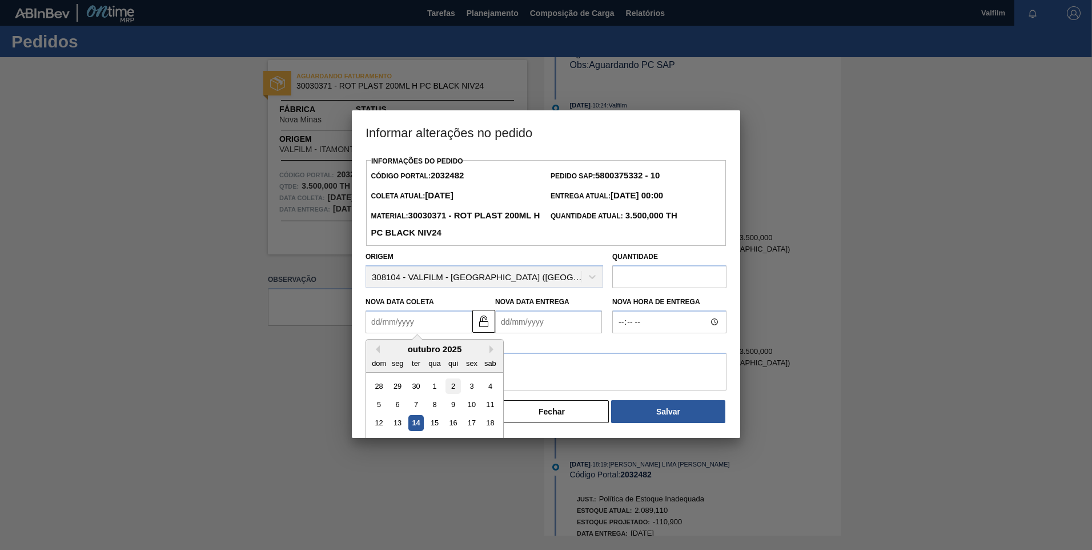
scroll to position [38, 0]
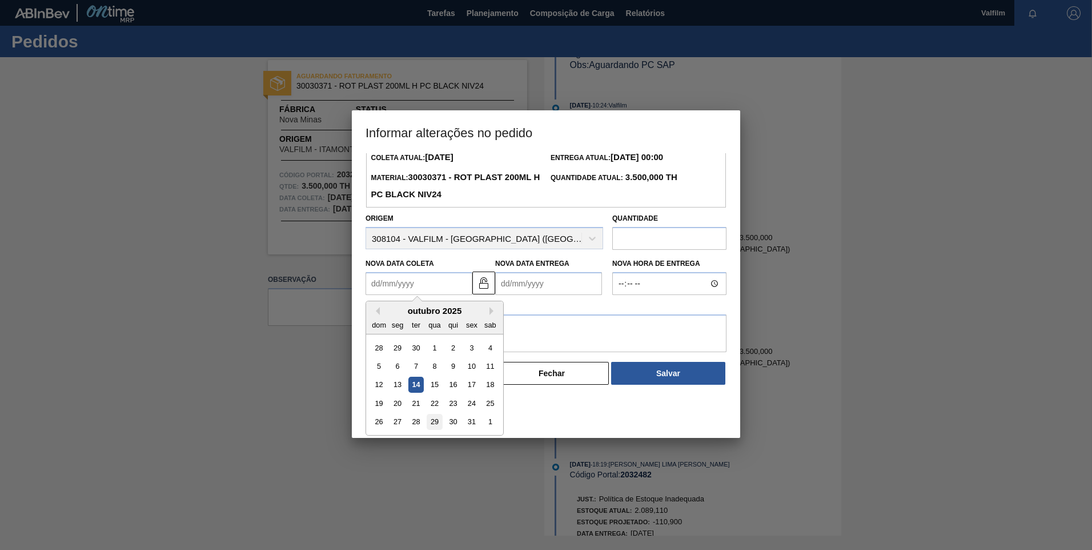
click at [433, 426] on div "29" at bounding box center [434, 421] width 15 height 15
type Coleta2032482 "[DATE]"
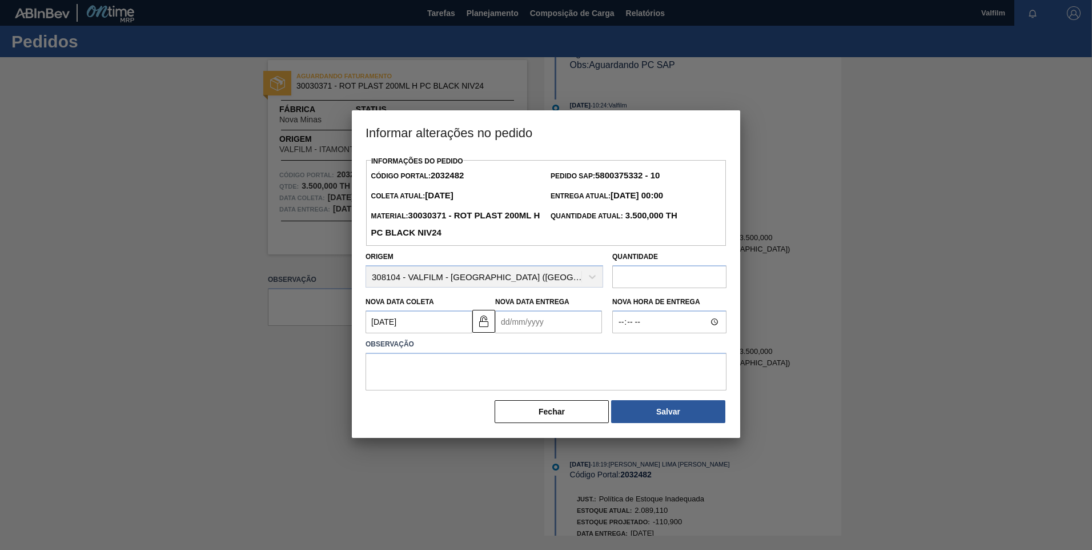
scroll to position [0, 0]
click at [516, 324] on Entrega2032482 "Nova Data Entrega" at bounding box center [548, 321] width 107 height 23
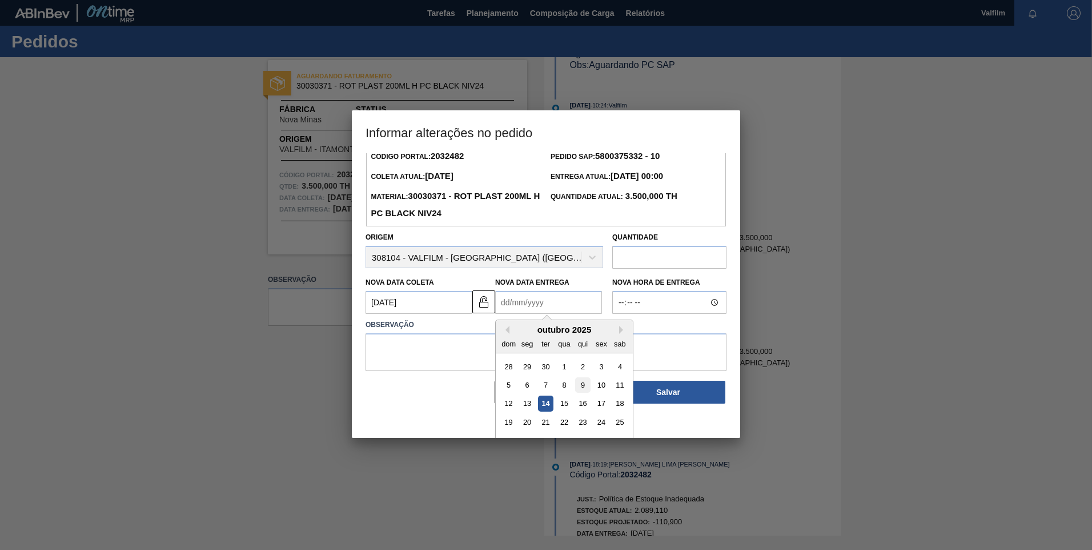
scroll to position [38, 0]
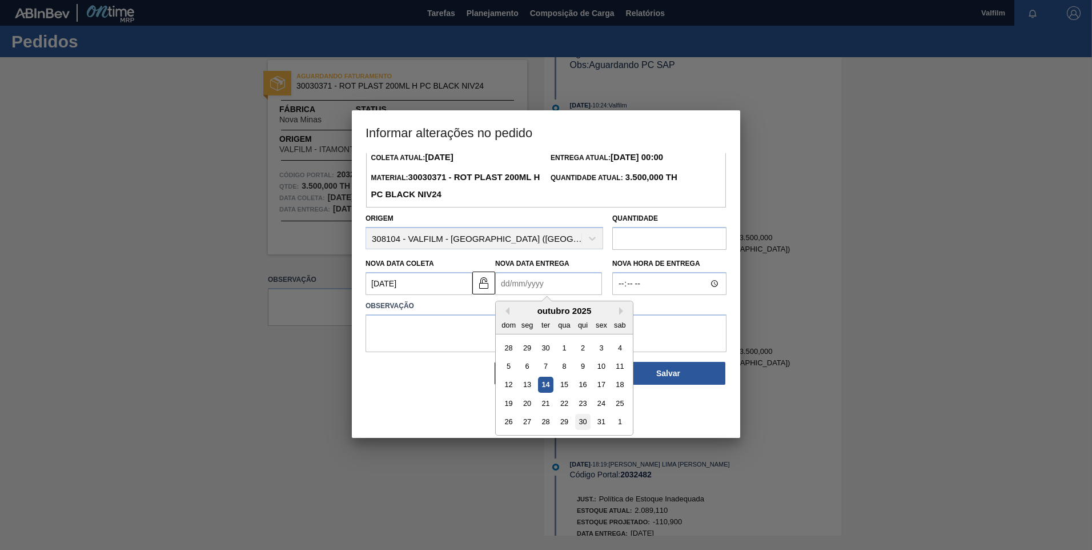
click at [586, 424] on div "30" at bounding box center [582, 421] width 15 height 15
type Entrega2032482 "30/10/2025"
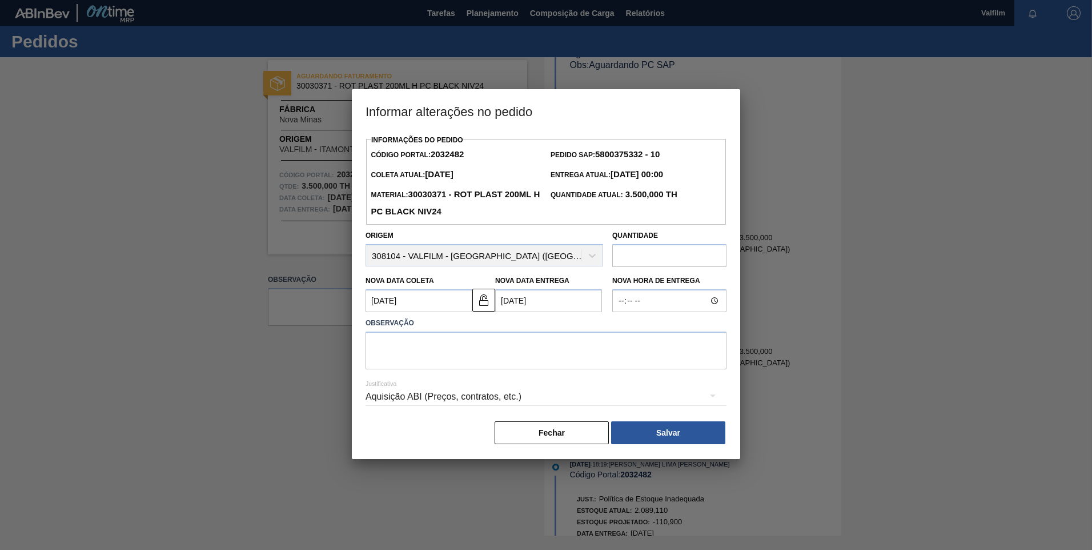
scroll to position [0, 0]
click at [553, 355] on textarea at bounding box center [546, 350] width 361 height 38
paste textarea "Atraso de produção ([PERSON_NAME] - Comercial Itamonte)"
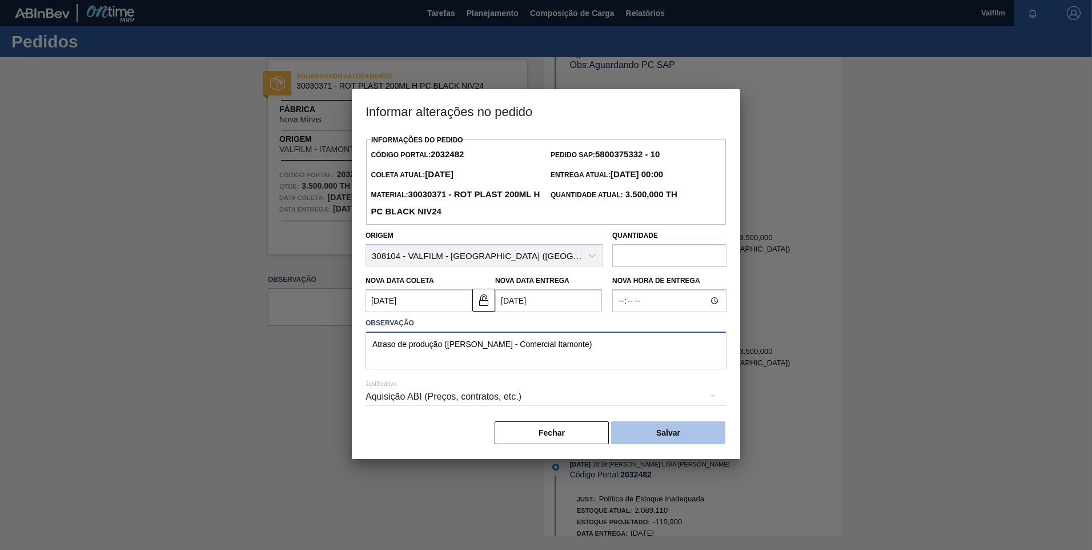
type textarea "Atraso de produção ([PERSON_NAME] - Comercial Itamonte)"
click at [663, 437] on button "Salvar" at bounding box center [668, 432] width 114 height 23
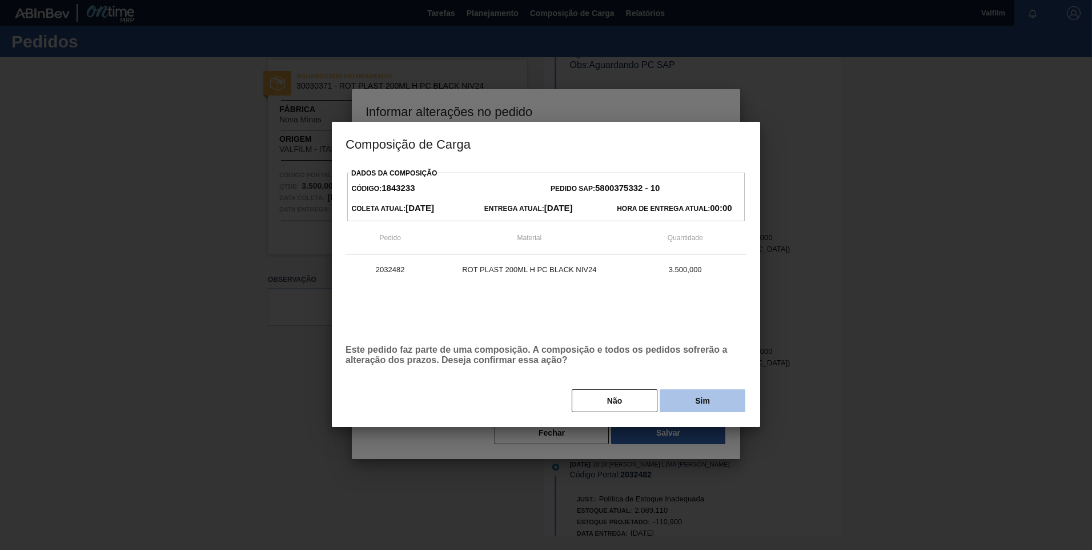
click at [680, 396] on button "Sim" at bounding box center [703, 400] width 86 height 23
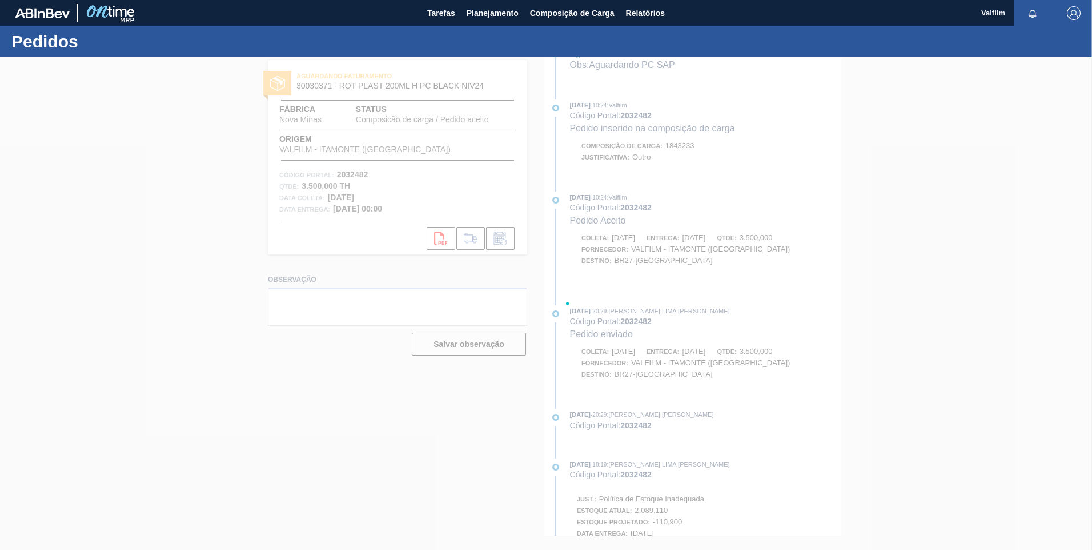
scroll to position [355, 0]
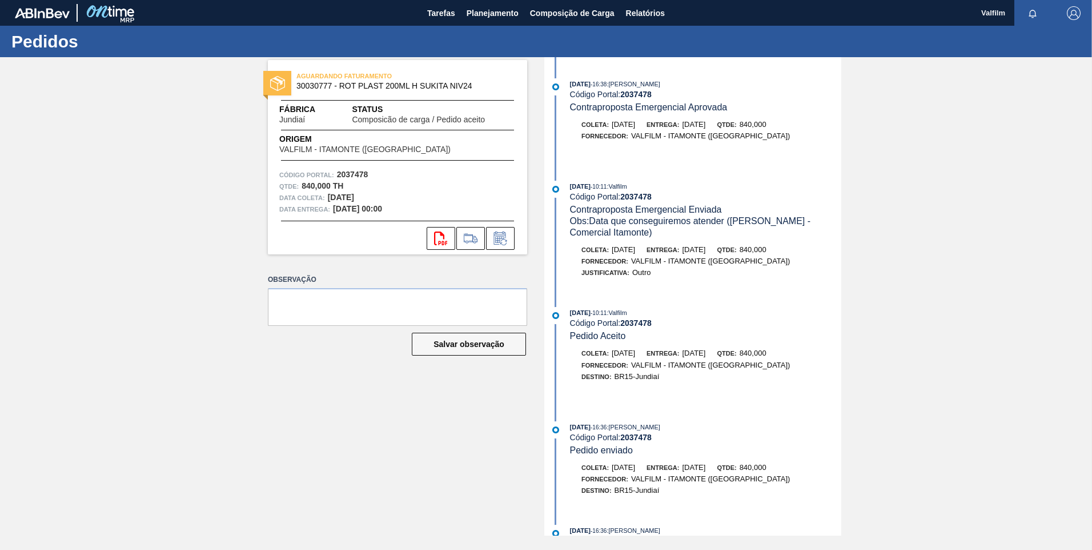
scroll to position [343, 0]
click at [507, 235] on icon at bounding box center [500, 238] width 18 height 14
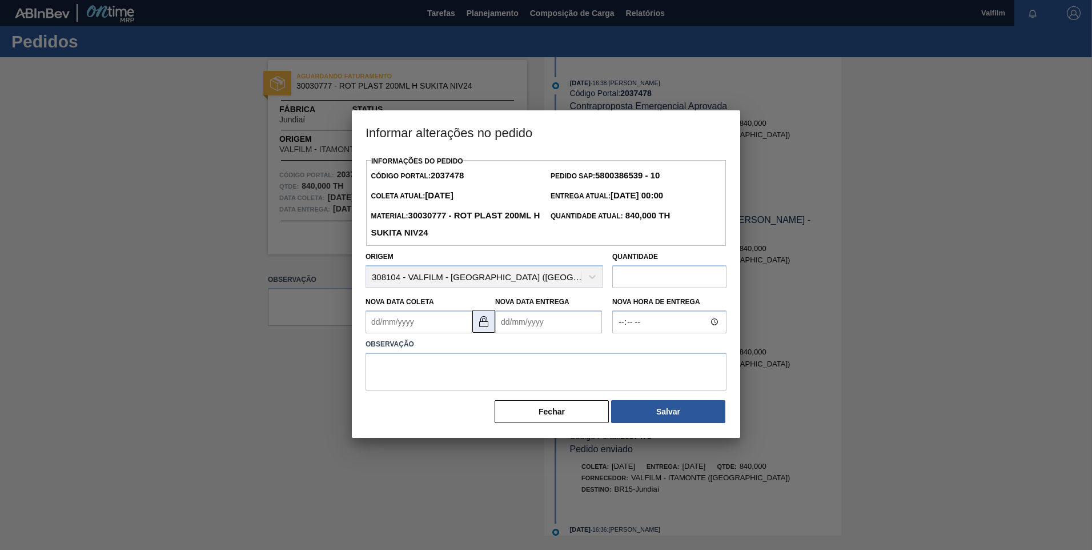
click at [481, 326] on img at bounding box center [484, 321] width 14 height 14
click at [363, 342] on div "Observação" at bounding box center [546, 363] width 370 height 54
click at [376, 331] on Coleta2037478 "Nova Data Coleta" at bounding box center [419, 321] width 107 height 23
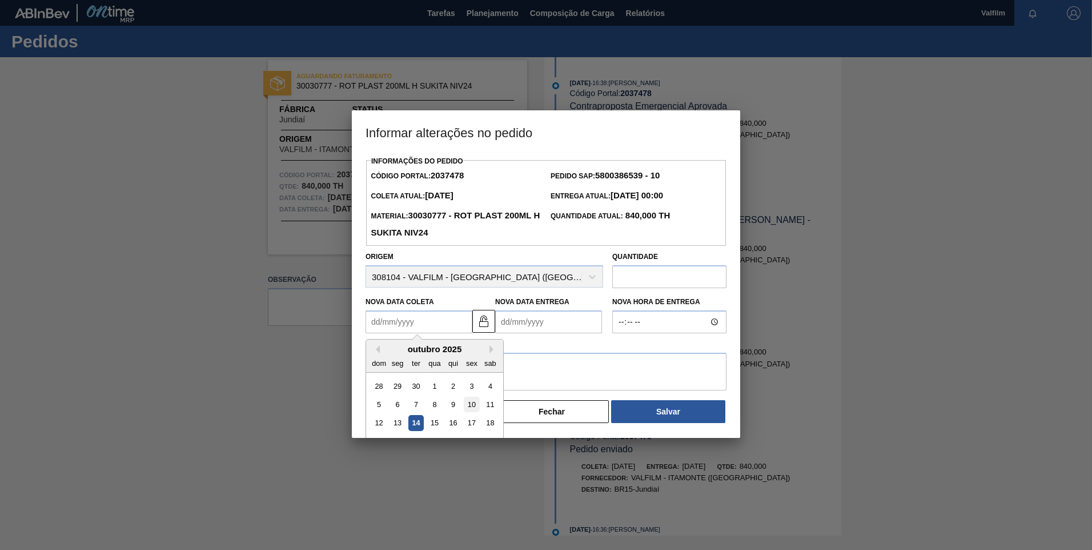
scroll to position [38, 0]
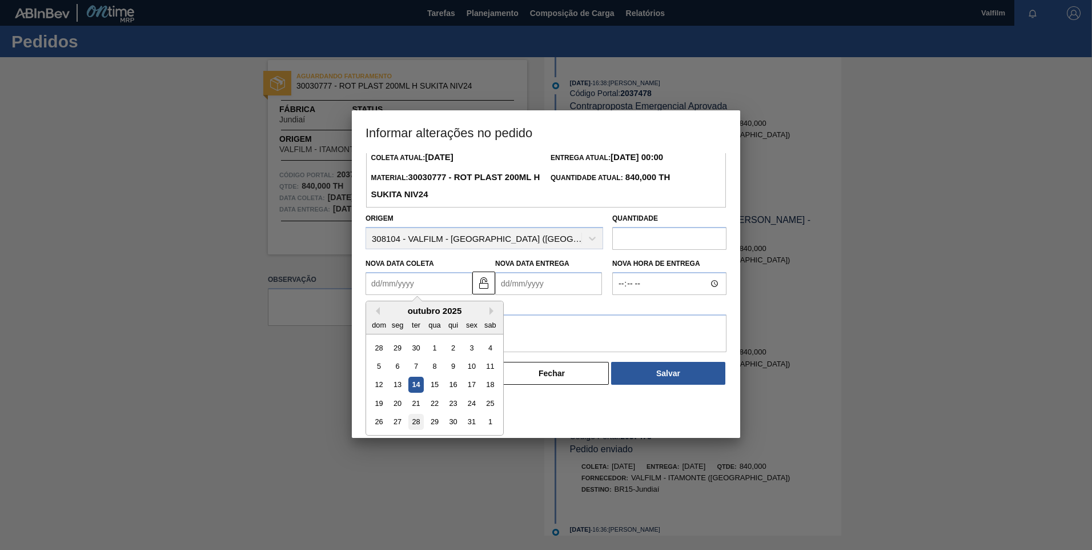
click at [415, 423] on div "28" at bounding box center [415, 421] width 15 height 15
type Coleta2037478 "[DATE]"
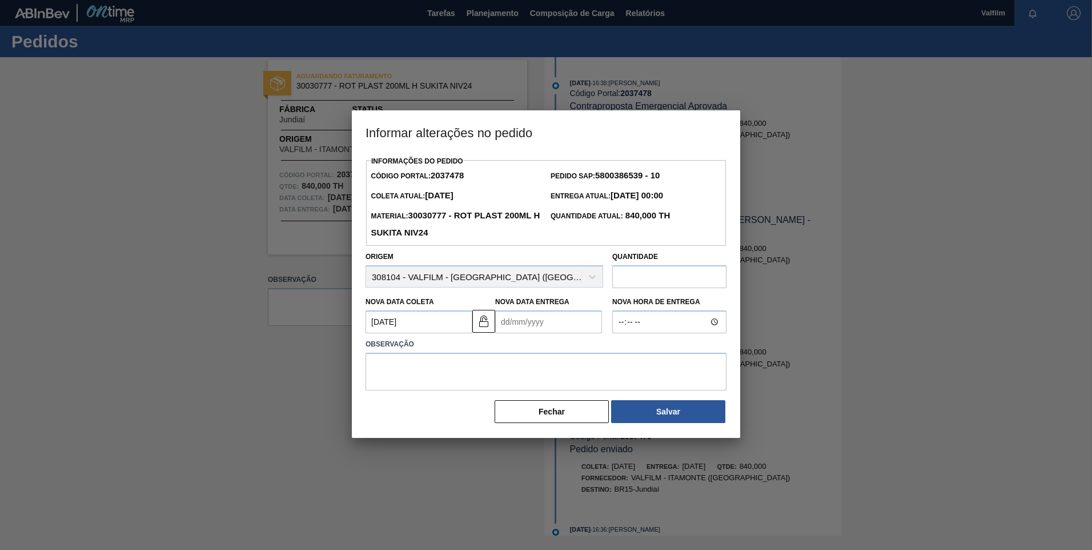
scroll to position [0, 0]
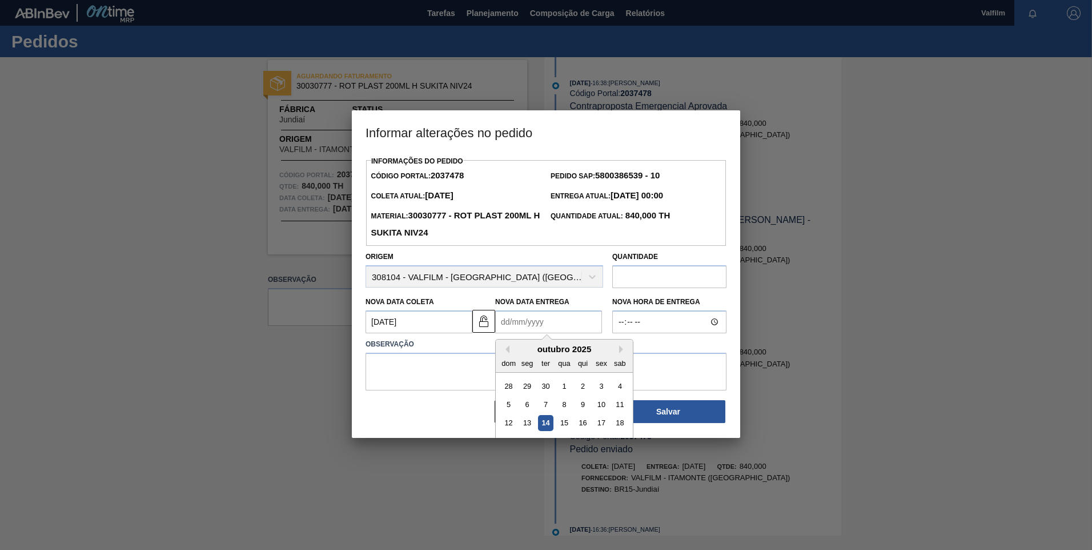
click at [516, 330] on Entrega2037478 "Nova Data Entrega" at bounding box center [548, 321] width 107 height 23
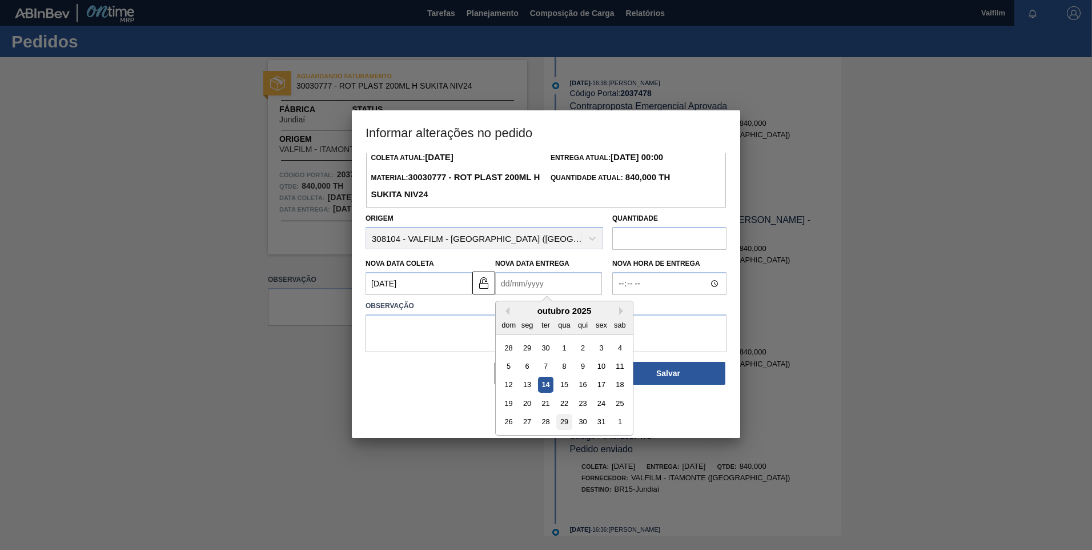
click at [563, 420] on div "29" at bounding box center [563, 421] width 15 height 15
type Entrega2037478 "29/10/2025"
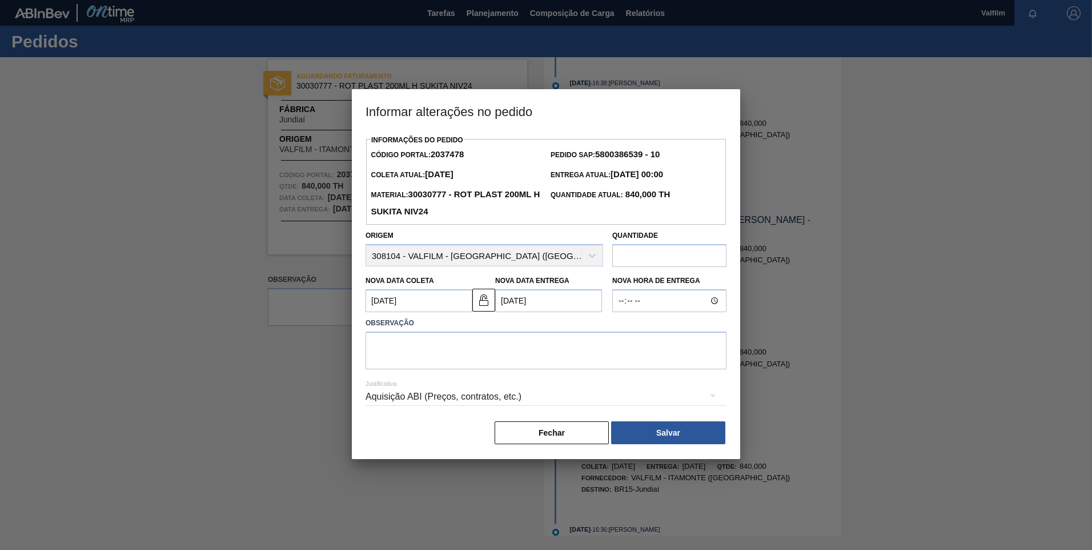
scroll to position [0, 0]
click at [496, 366] on textarea at bounding box center [546, 350] width 361 height 38
paste textarea "Atraso de produção ([PERSON_NAME] - Comercial Itamonte)"
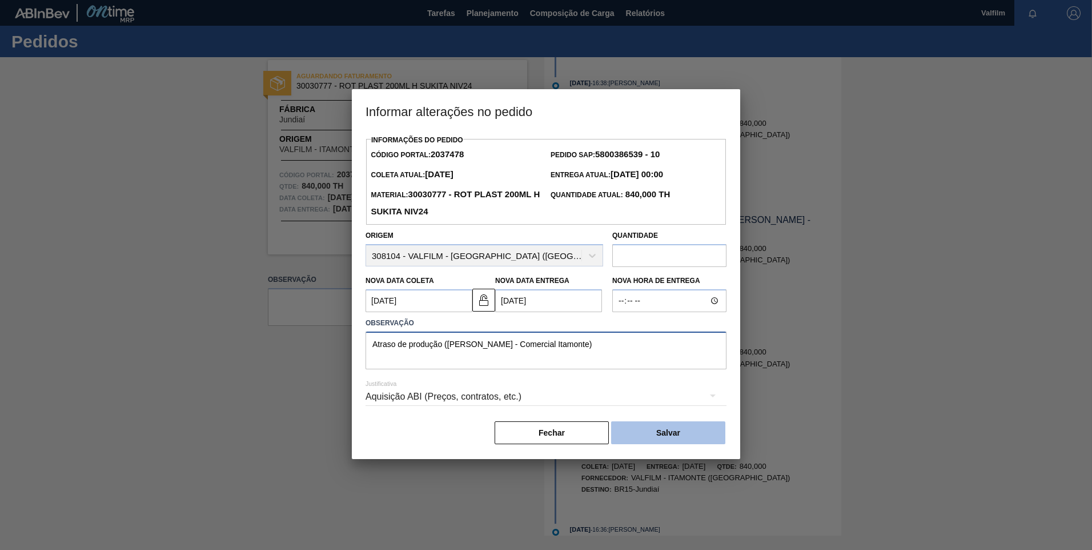
type textarea "Atraso de produção ([PERSON_NAME] - Comercial Itamonte)"
click at [668, 436] on button "Salvar" at bounding box center [668, 432] width 114 height 23
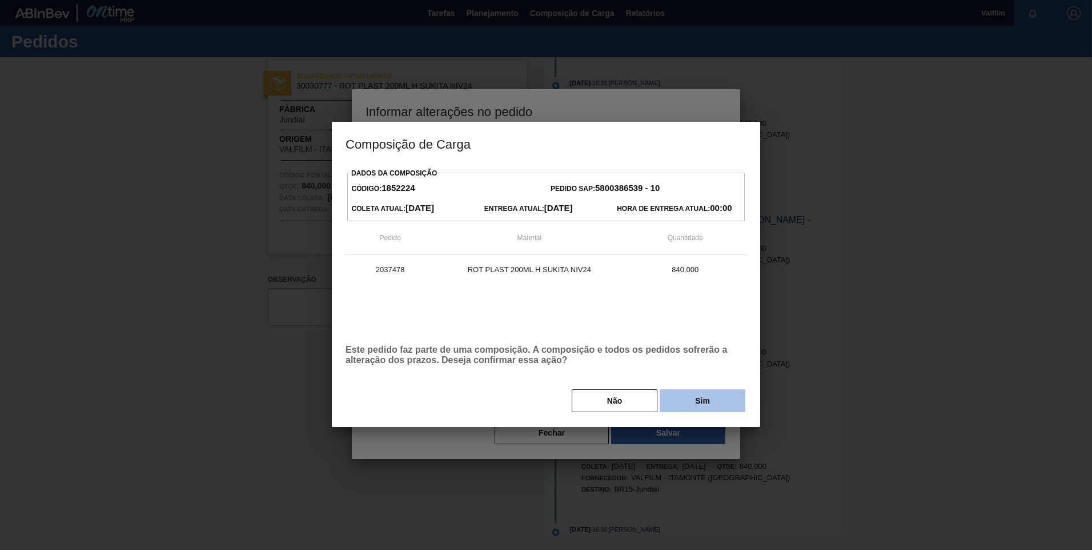
click at [694, 404] on button "Sim" at bounding box center [703, 400] width 86 height 23
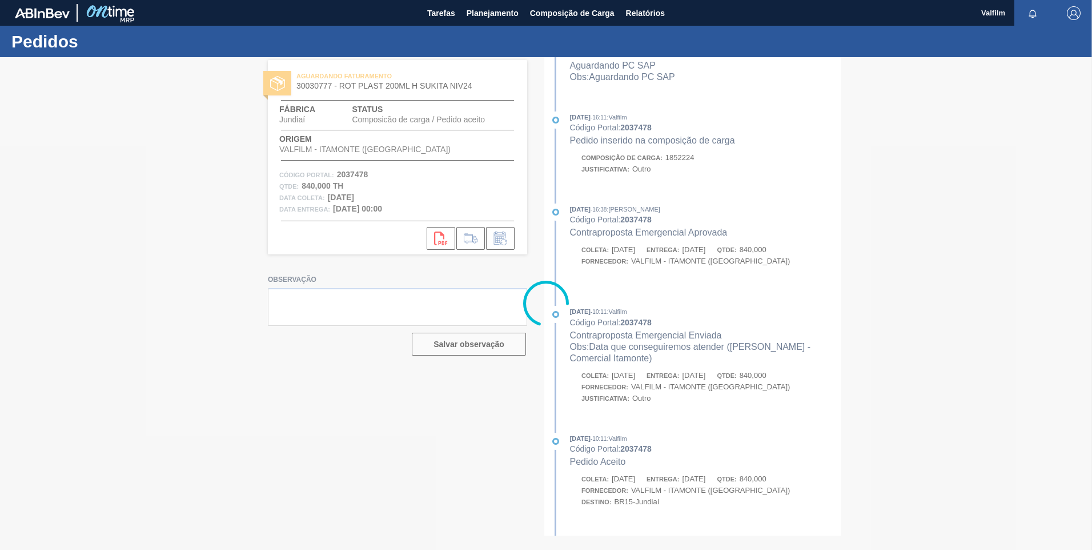
scroll to position [469, 0]
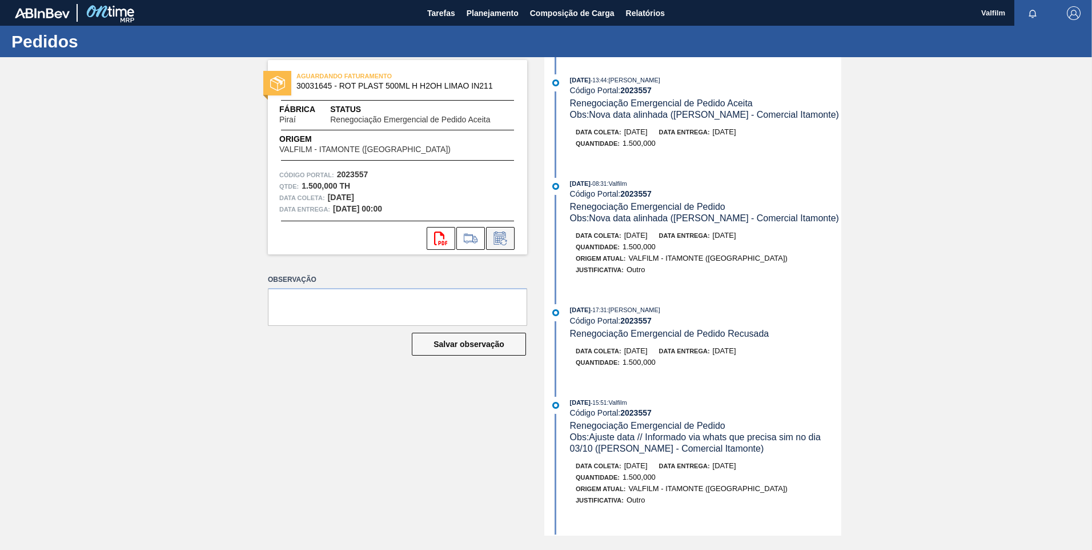
click at [504, 237] on icon at bounding box center [500, 238] width 18 height 14
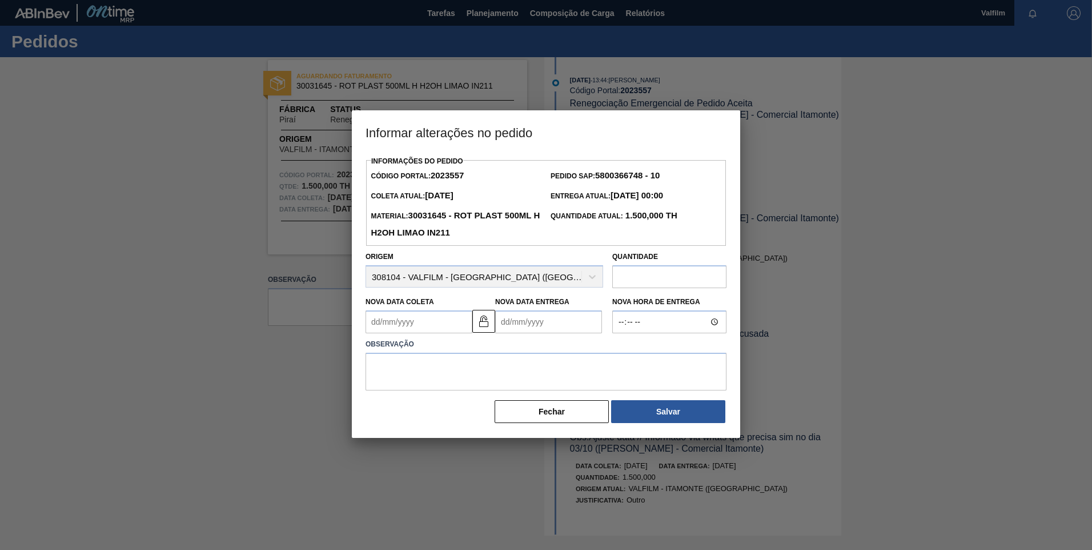
click at [405, 327] on Coleta2023557 "Nova Data Coleta" at bounding box center [419, 321] width 107 height 23
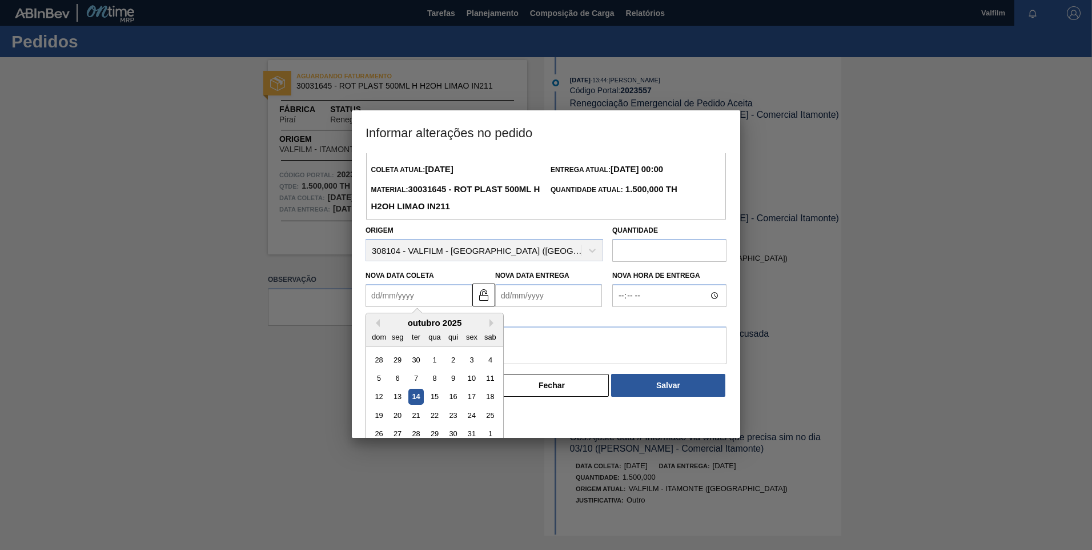
scroll to position [38, 0]
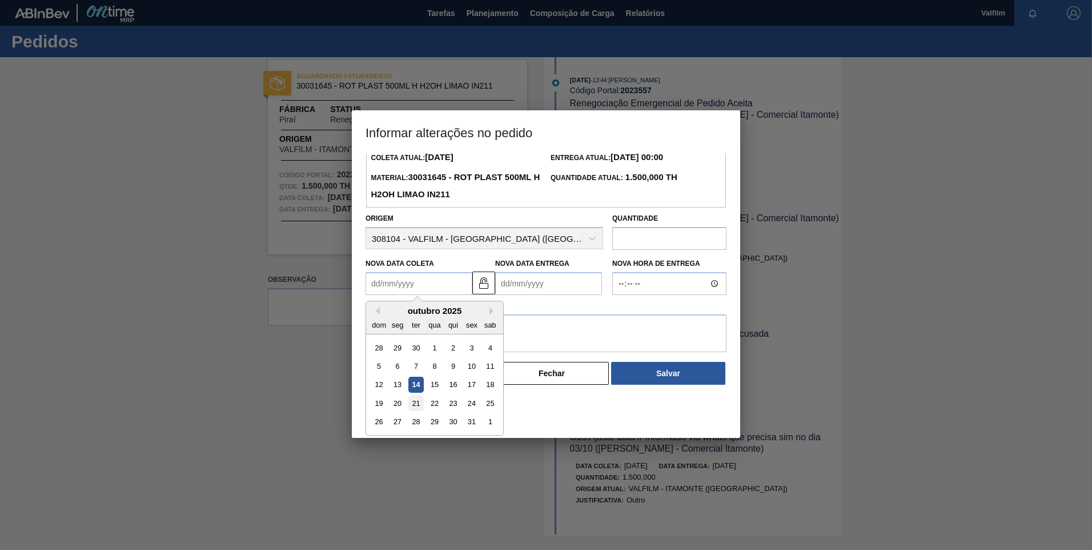
click at [416, 405] on div "21" at bounding box center [415, 402] width 15 height 15
type Coleta2023557 "[DATE]"
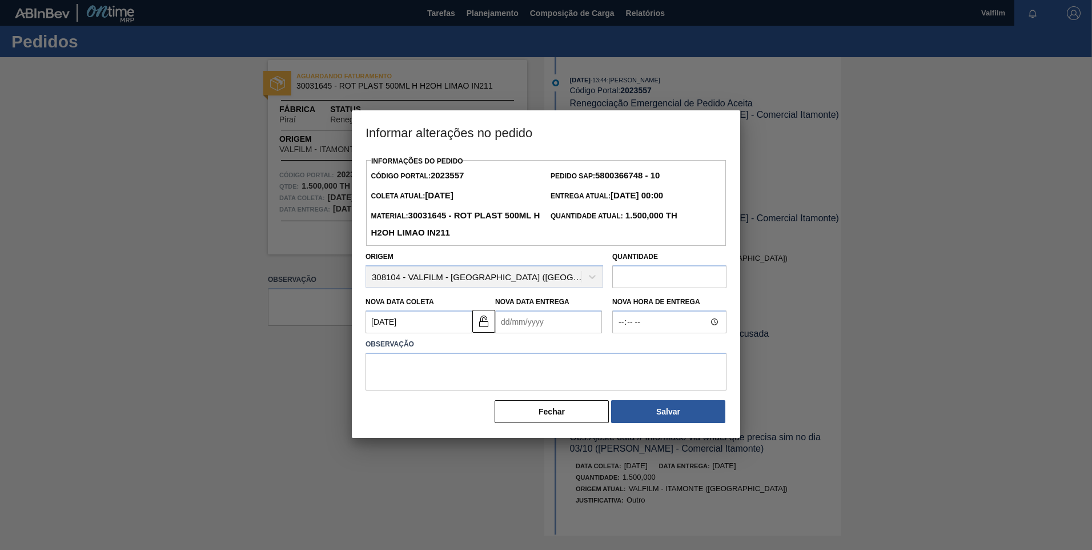
drag, startPoint x: 533, startPoint y: 324, endPoint x: 568, endPoint y: 331, distance: 36.1
click at [533, 324] on Entrega2023557 "Nova Data Entrega" at bounding box center [548, 321] width 107 height 23
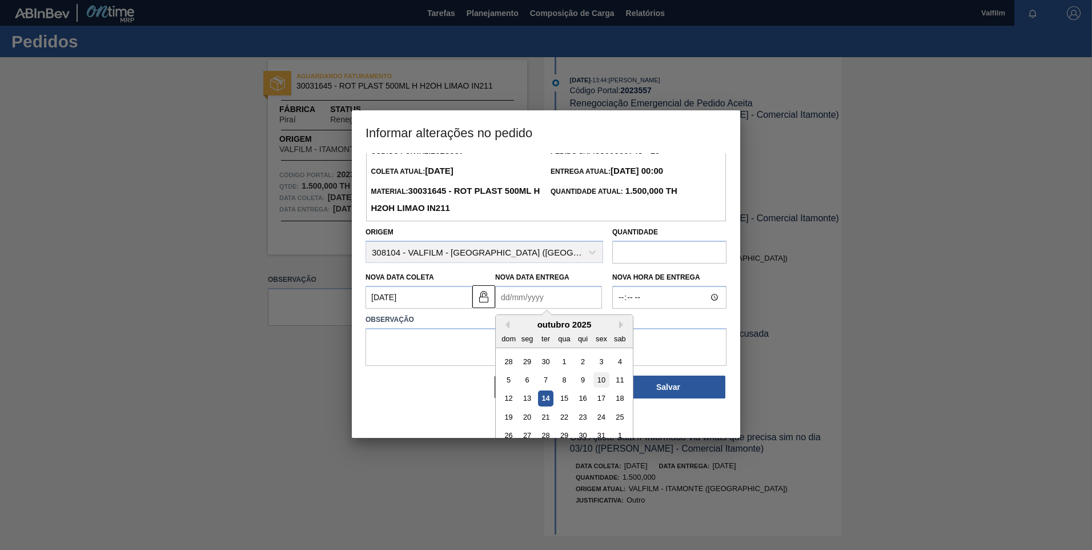
scroll to position [38, 0]
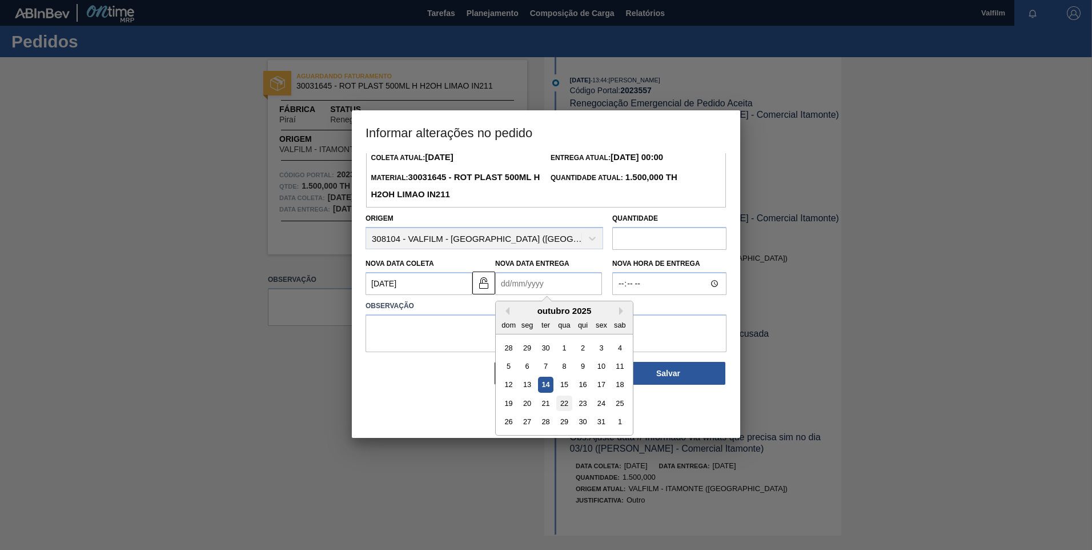
click at [563, 406] on div "22" at bounding box center [563, 402] width 15 height 15
type Entrega2023557 "22/10/2025"
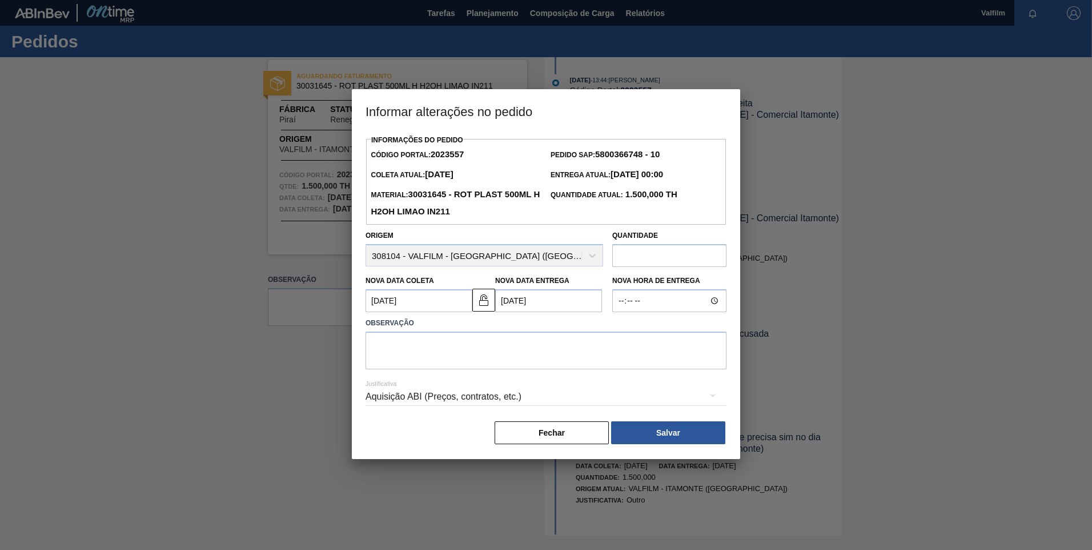
scroll to position [0, 0]
click at [515, 373] on div "Justificativa Aquisição ABI (Preços, contratos, etc.)" at bounding box center [546, 389] width 361 height 41
click at [511, 356] on textarea at bounding box center [546, 350] width 361 height 38
paste textarea "Atraso de produção ([PERSON_NAME] - Comercial Itamonte)"
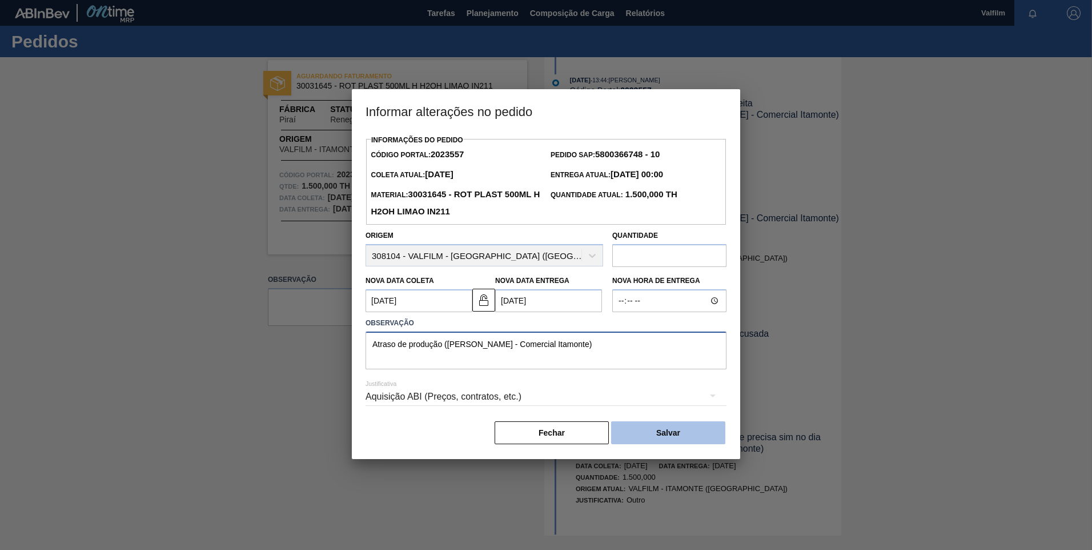
type textarea "Atraso de produção ([PERSON_NAME] - Comercial Itamonte)"
click at [668, 429] on button "Salvar" at bounding box center [668, 432] width 114 height 23
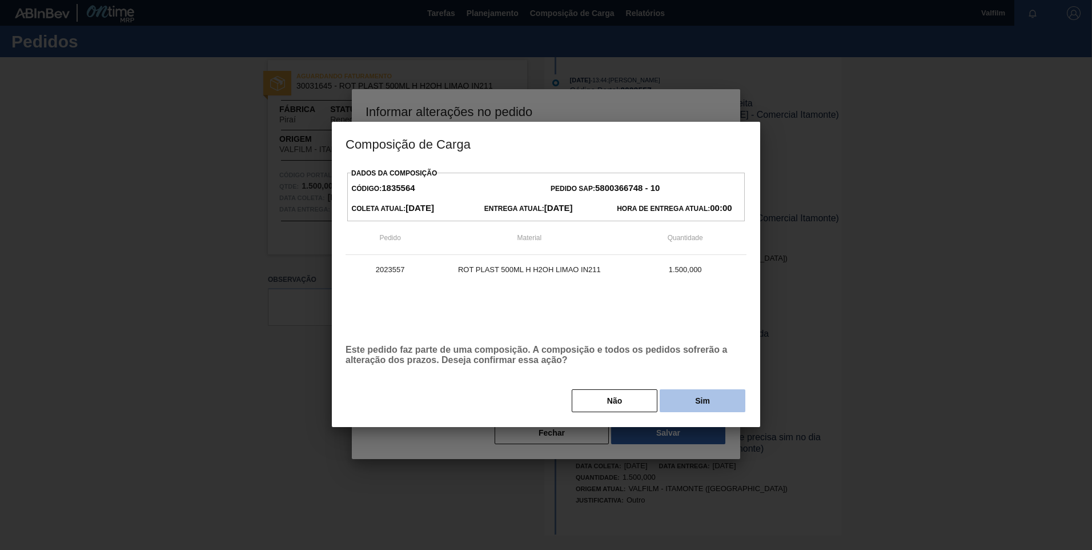
click at [687, 406] on button "Sim" at bounding box center [703, 400] width 86 height 23
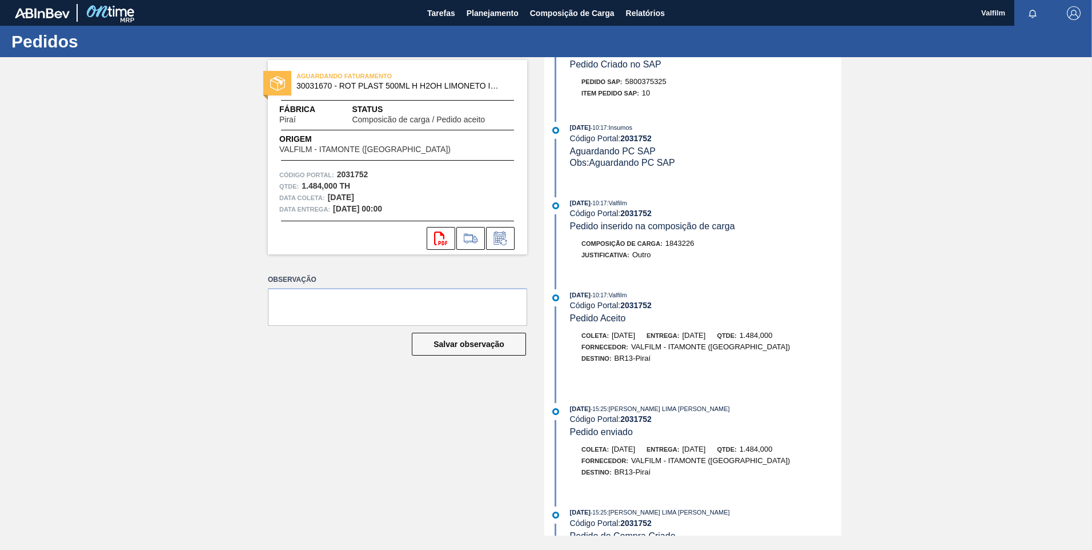
scroll to position [149, 0]
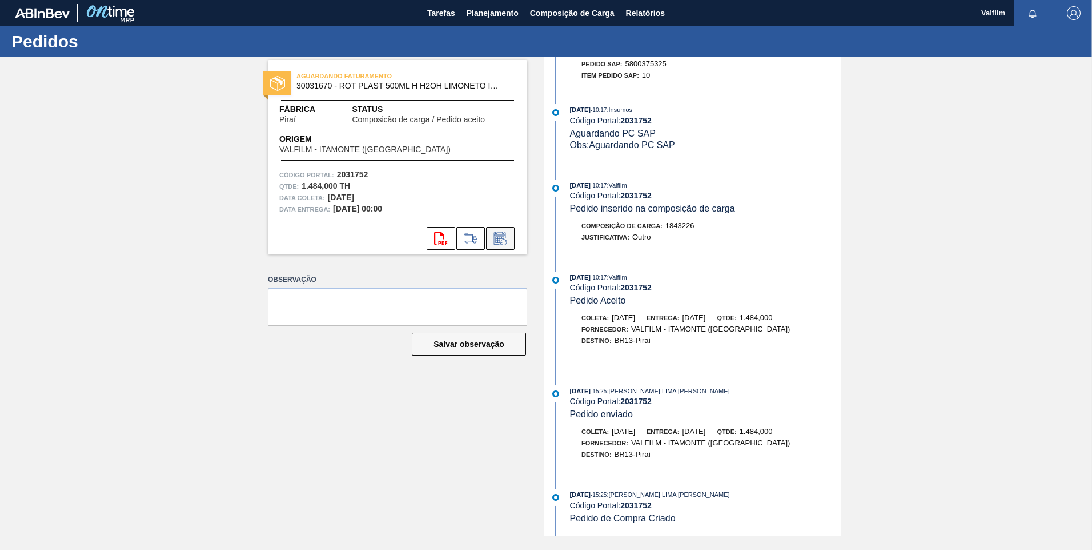
click at [494, 237] on icon at bounding box center [500, 238] width 18 height 14
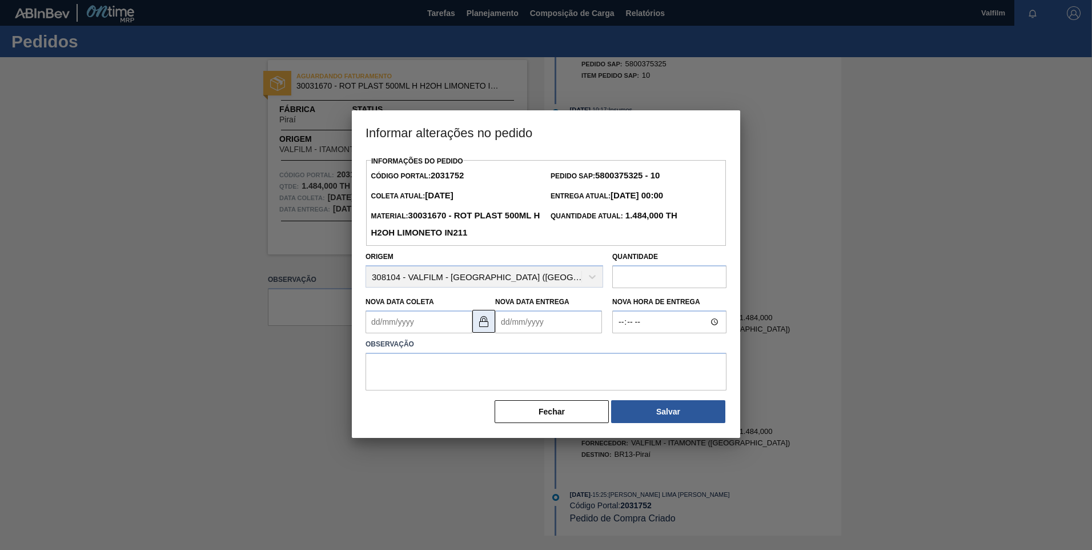
click at [487, 322] on img at bounding box center [484, 321] width 14 height 14
click at [370, 323] on Coleta2031752 "Nova Data Coleta" at bounding box center [419, 321] width 107 height 23
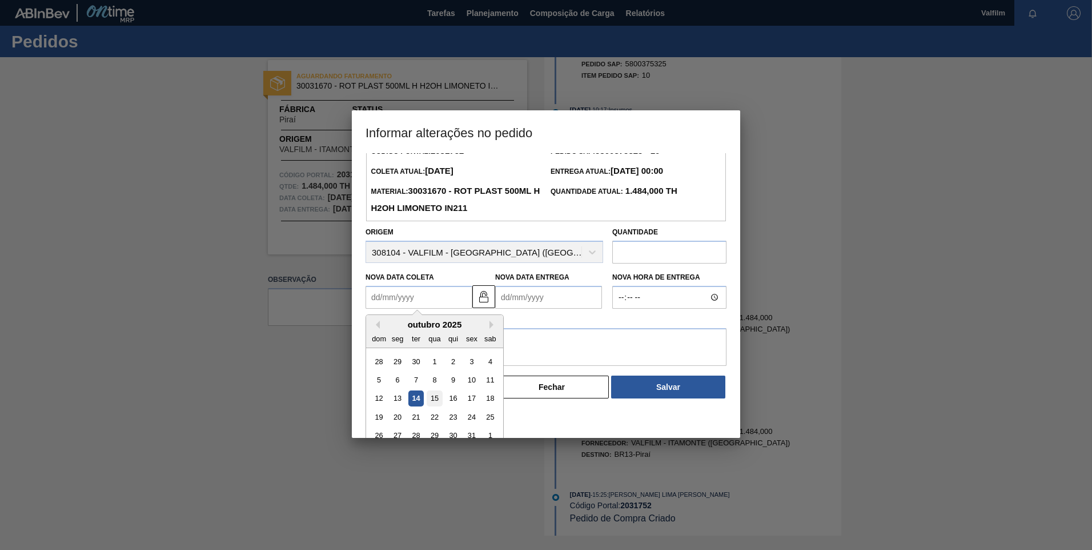
scroll to position [38, 0]
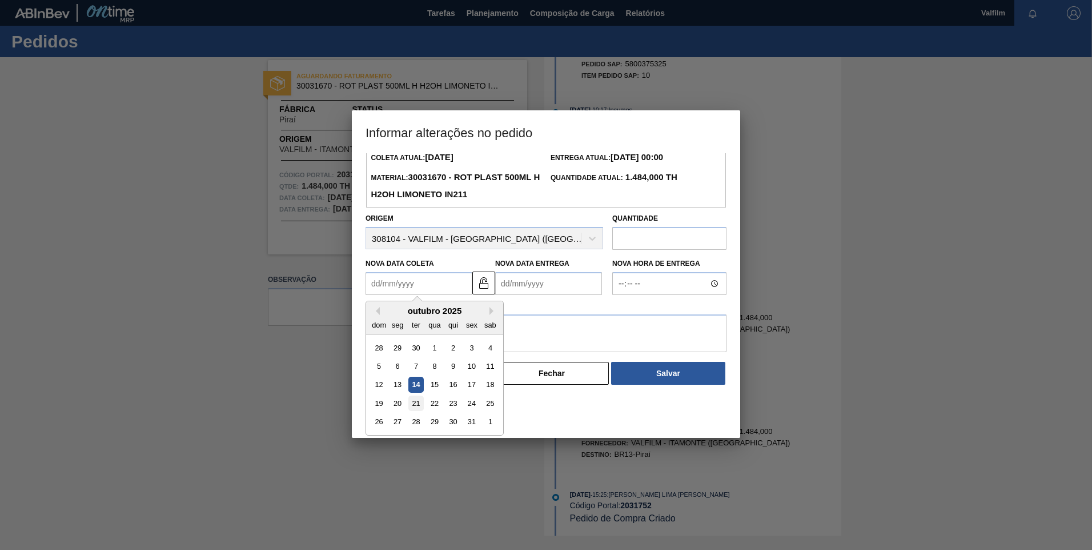
click at [416, 407] on div "21" at bounding box center [415, 402] width 15 height 15
type Coleta2031752 "[DATE]"
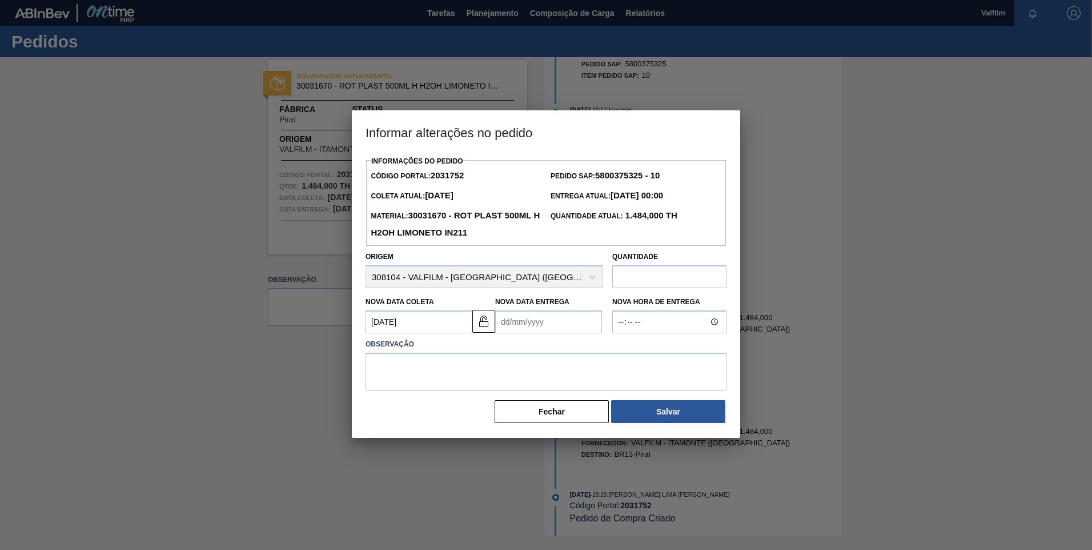
click at [550, 325] on Entrega2031752 "Nova Data Entrega" at bounding box center [548, 321] width 107 height 23
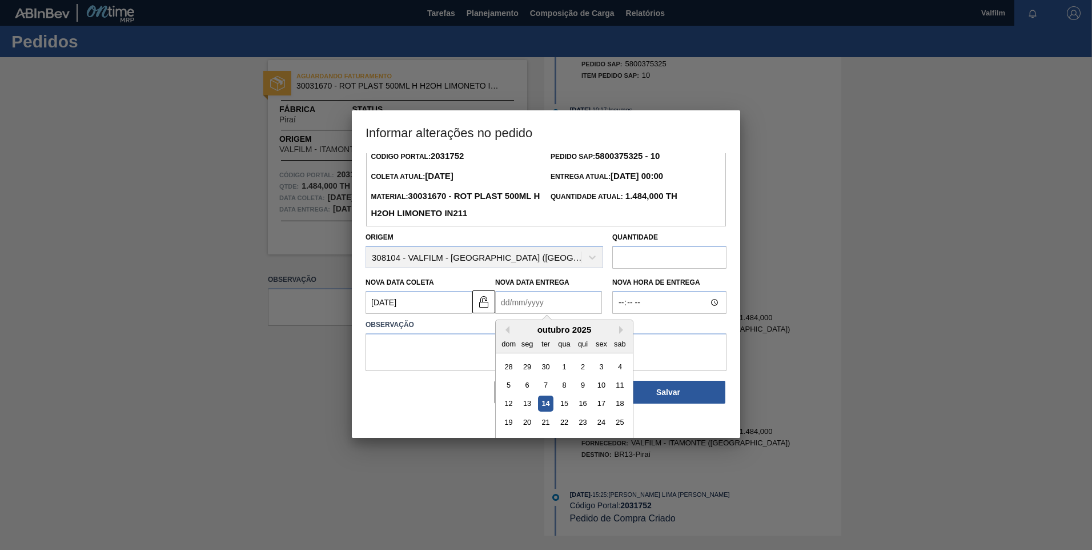
scroll to position [38, 0]
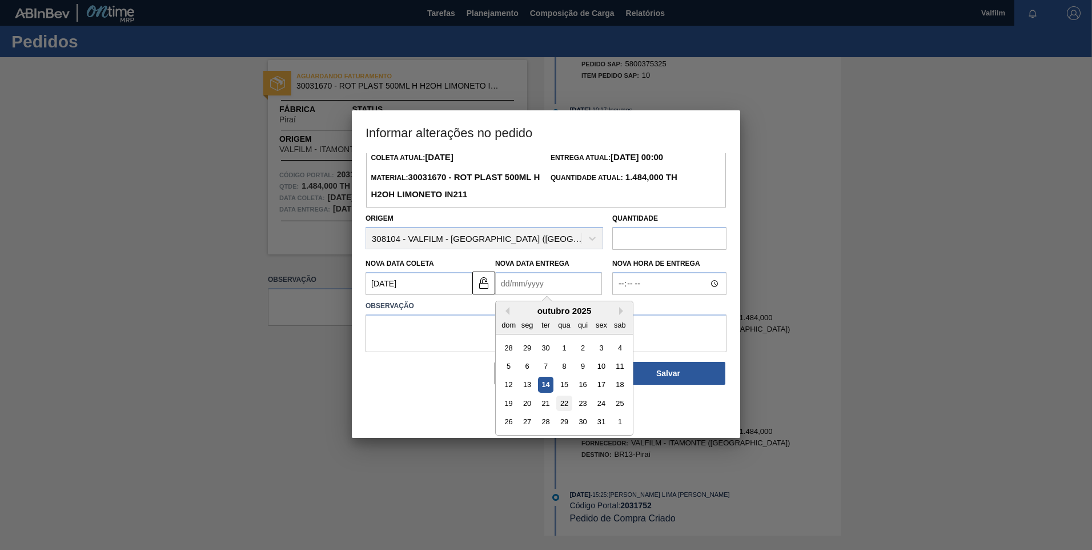
click at [566, 406] on div "22" at bounding box center [563, 402] width 15 height 15
type Entrega2031752 "[DATE]"
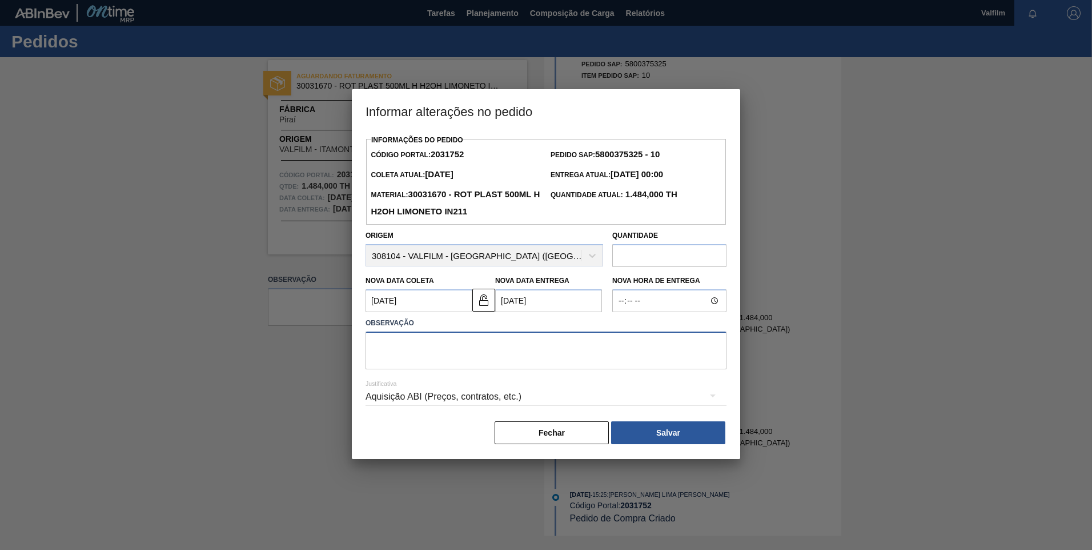
click at [553, 359] on textarea at bounding box center [546, 350] width 361 height 38
paste textarea "Atraso de produção ([PERSON_NAME] - Comercial Itamonte)"
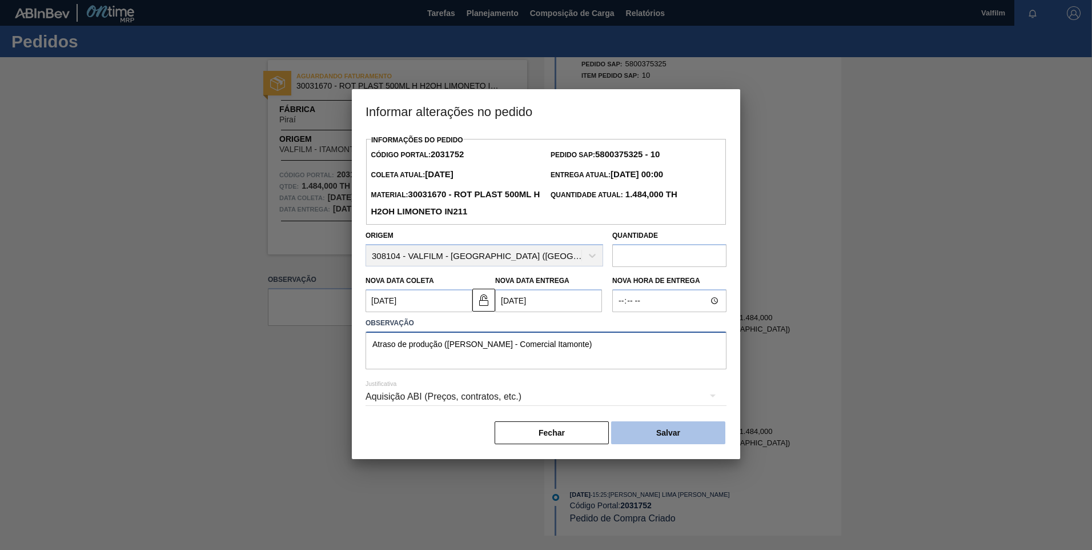
type textarea "Atraso de produção ([PERSON_NAME] - Comercial Itamonte)"
click at [682, 433] on button "Salvar" at bounding box center [668, 432] width 114 height 23
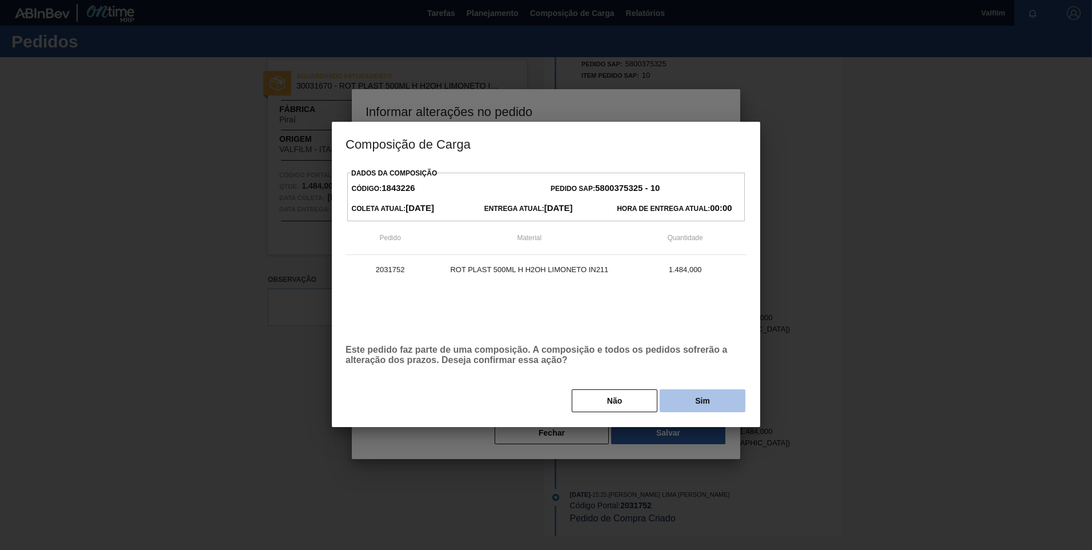
click at [727, 398] on button "Sim" at bounding box center [703, 400] width 86 height 23
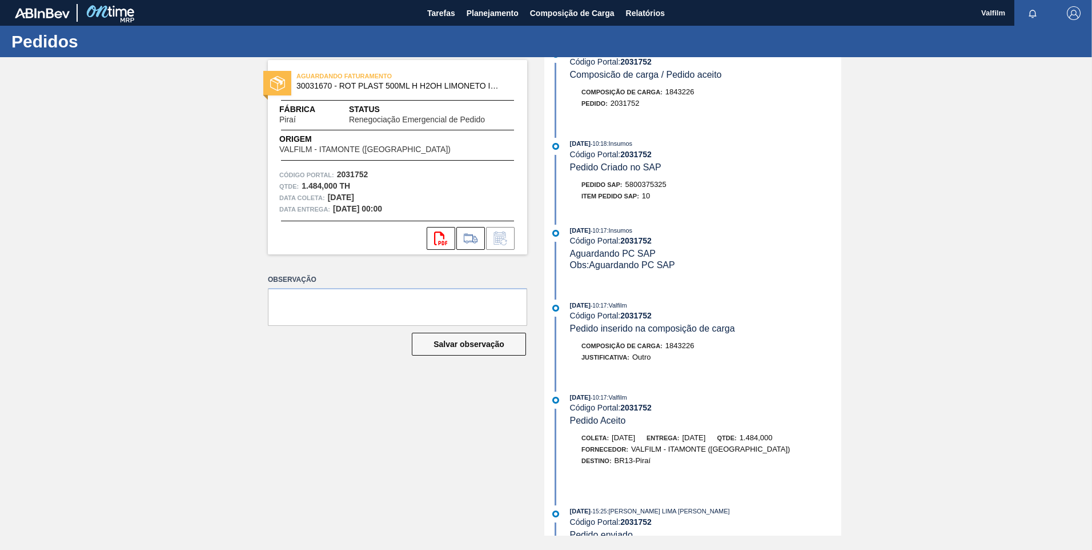
scroll to position [229, 0]
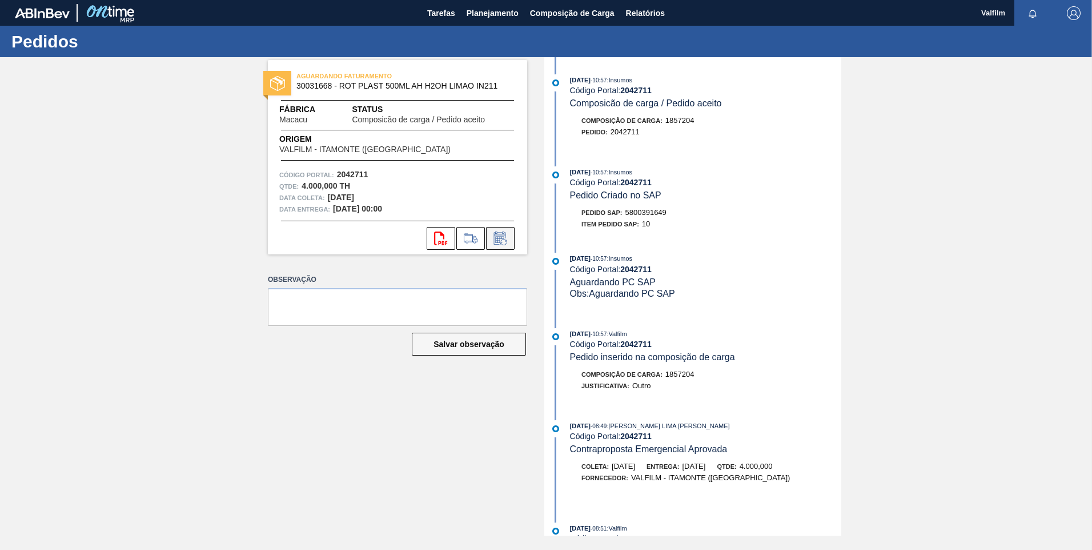
click at [498, 239] on icon at bounding box center [499, 239] width 9 height 7
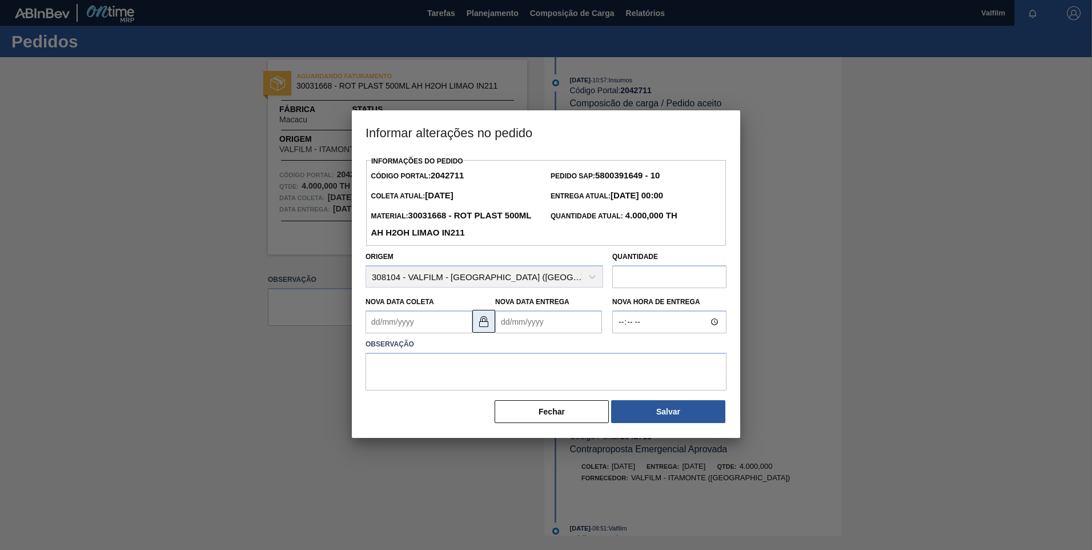
click at [478, 328] on img at bounding box center [484, 321] width 14 height 14
click at [392, 326] on Coleta2042711 "Nova Data Coleta" at bounding box center [419, 321] width 107 height 23
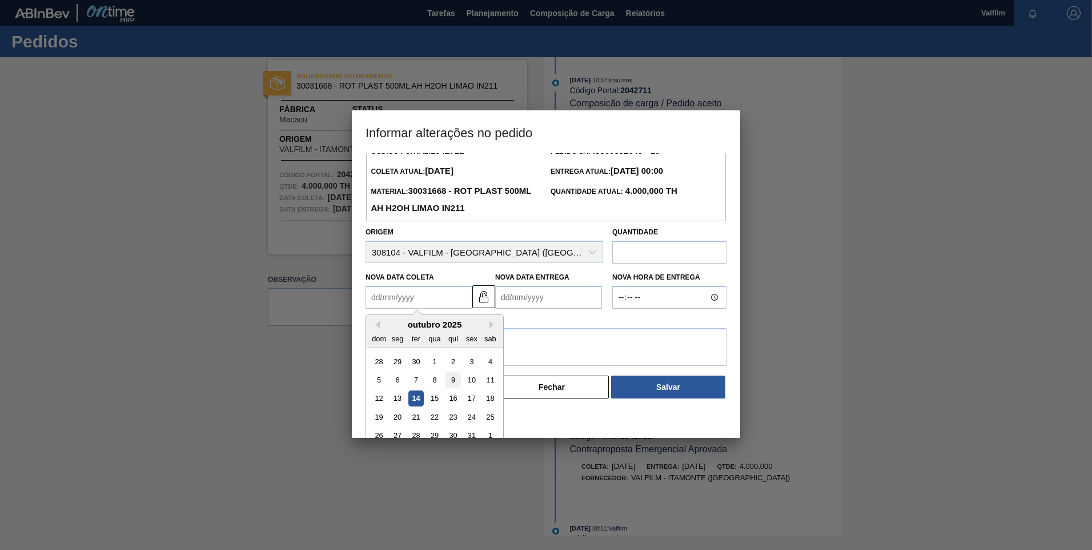
scroll to position [38, 0]
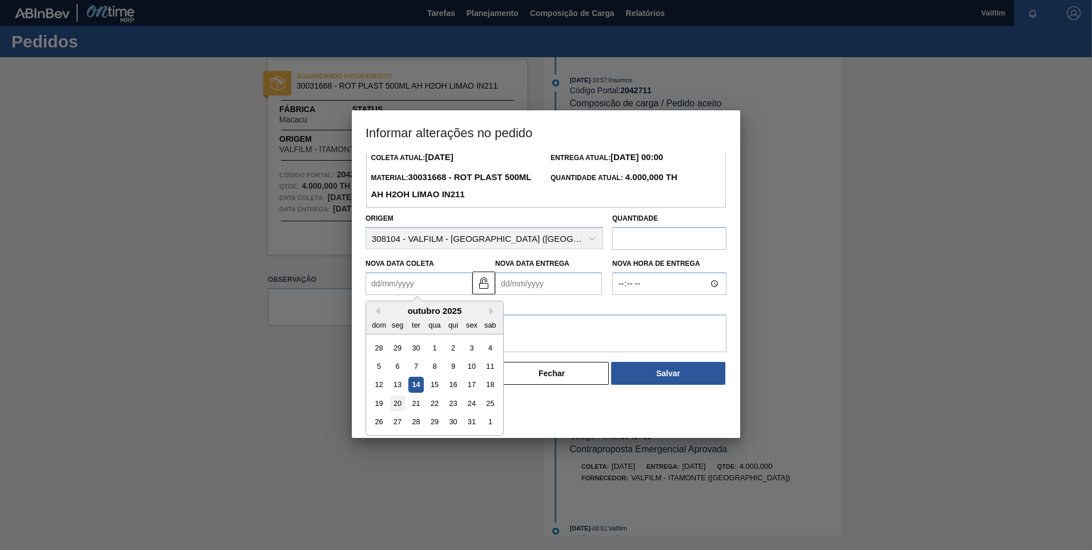
click at [401, 406] on div "20" at bounding box center [397, 402] width 15 height 15
type Coleta2042711 "[DATE]"
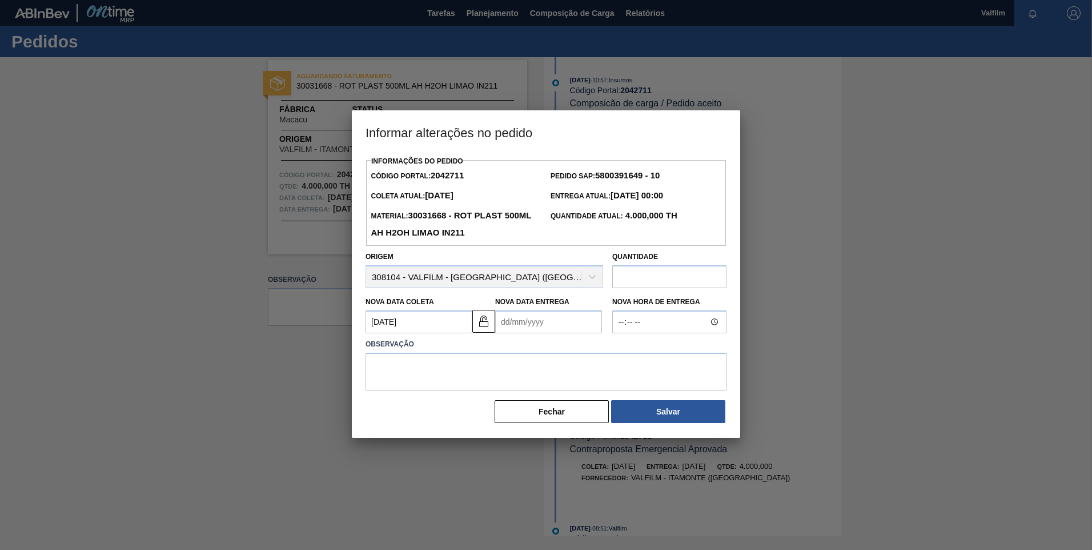
scroll to position [0, 0]
click at [519, 322] on Entrega2042711 "Nova Data Entrega" at bounding box center [548, 321] width 107 height 23
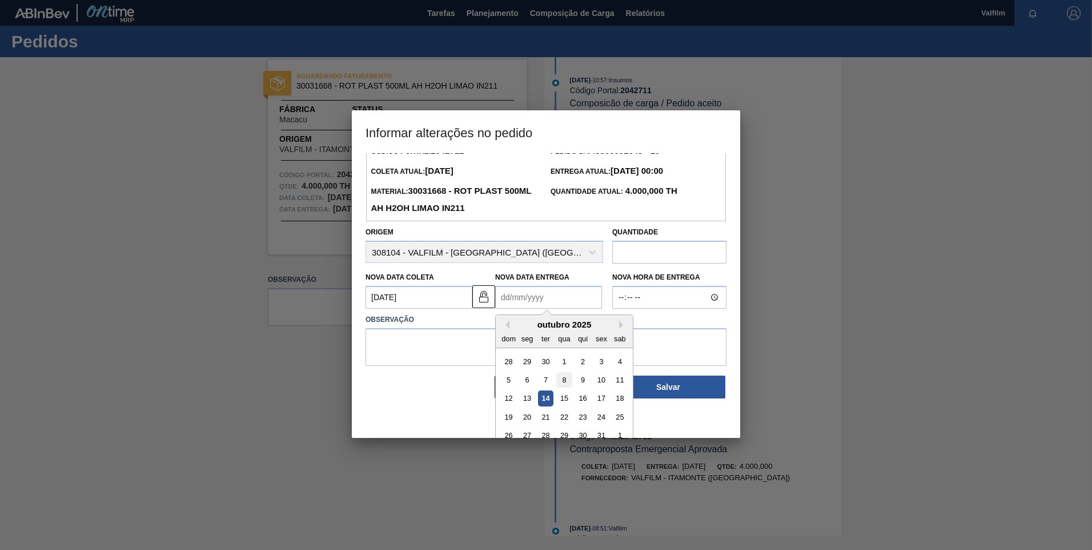
scroll to position [38, 0]
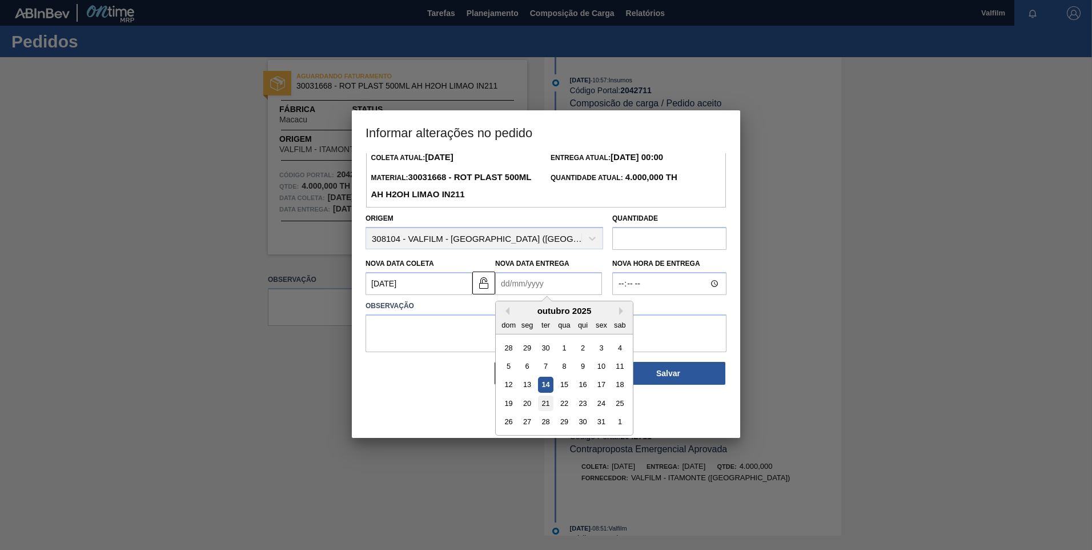
click at [547, 401] on div "21" at bounding box center [545, 402] width 15 height 15
type Entrega2042711 "21/10/2025"
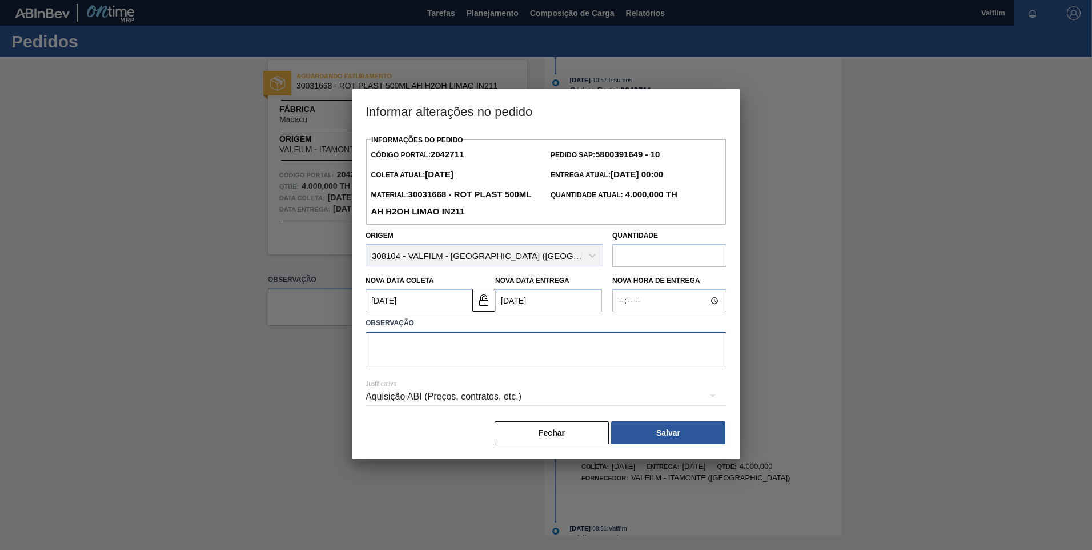
click at [488, 356] on textarea at bounding box center [546, 350] width 361 height 38
paste textarea "Atraso de produção ([PERSON_NAME] - Comercial Itamonte)"
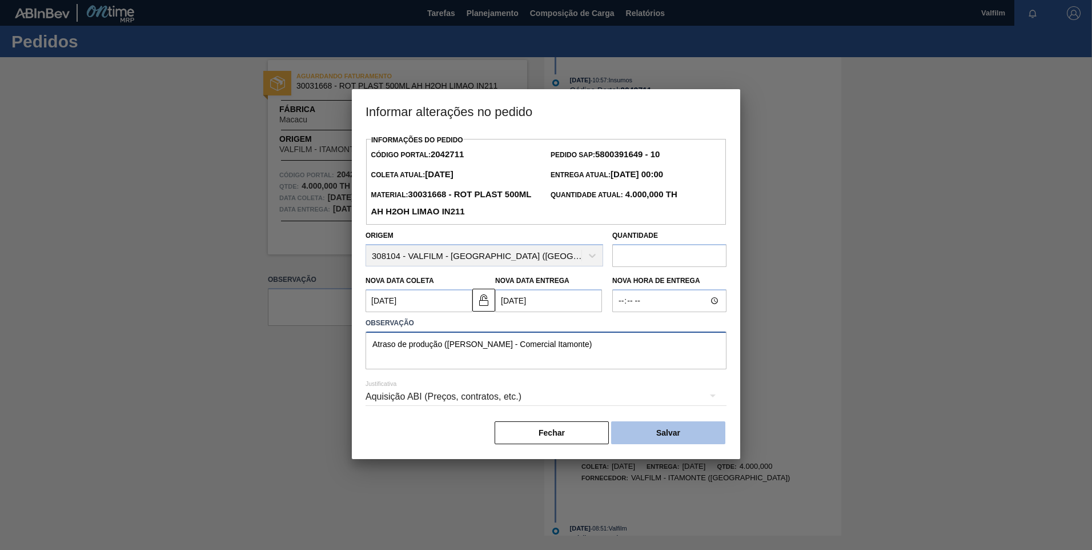
type textarea "Atraso de produção ([PERSON_NAME] - Comercial Itamonte)"
click at [712, 428] on button "Salvar" at bounding box center [668, 432] width 114 height 23
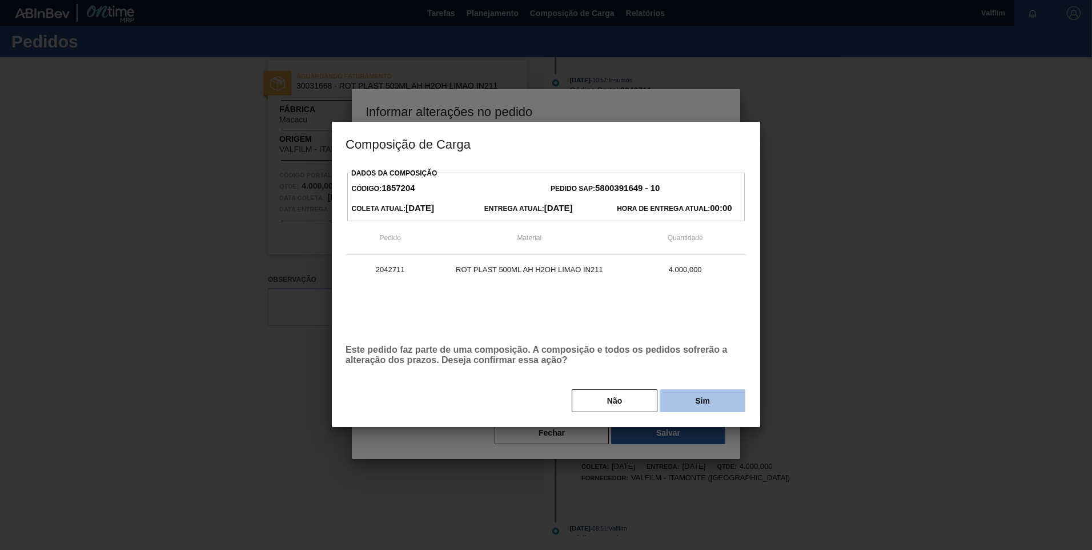
click at [716, 398] on button "Sim" at bounding box center [703, 400] width 86 height 23
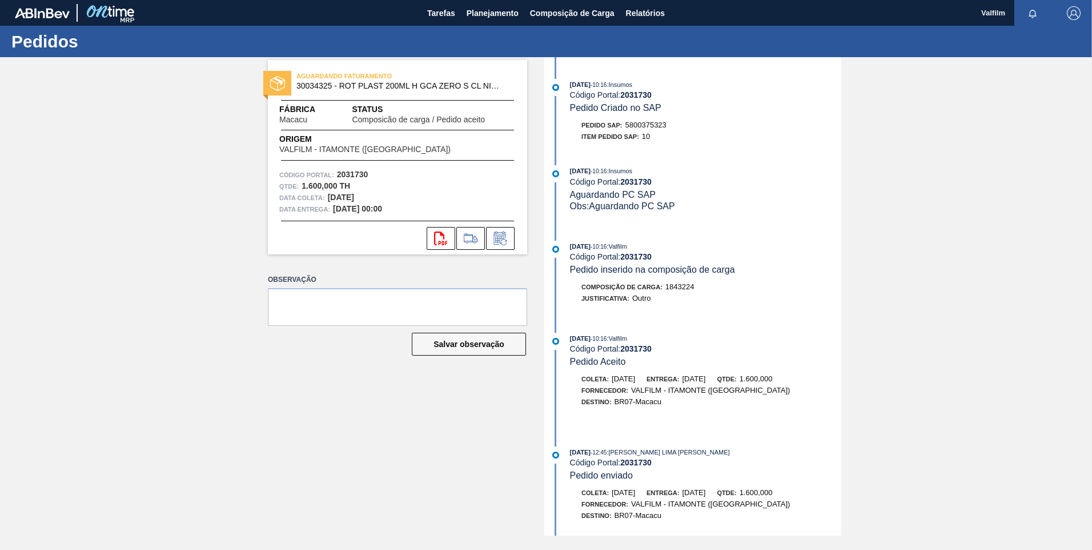
scroll to position [149, 0]
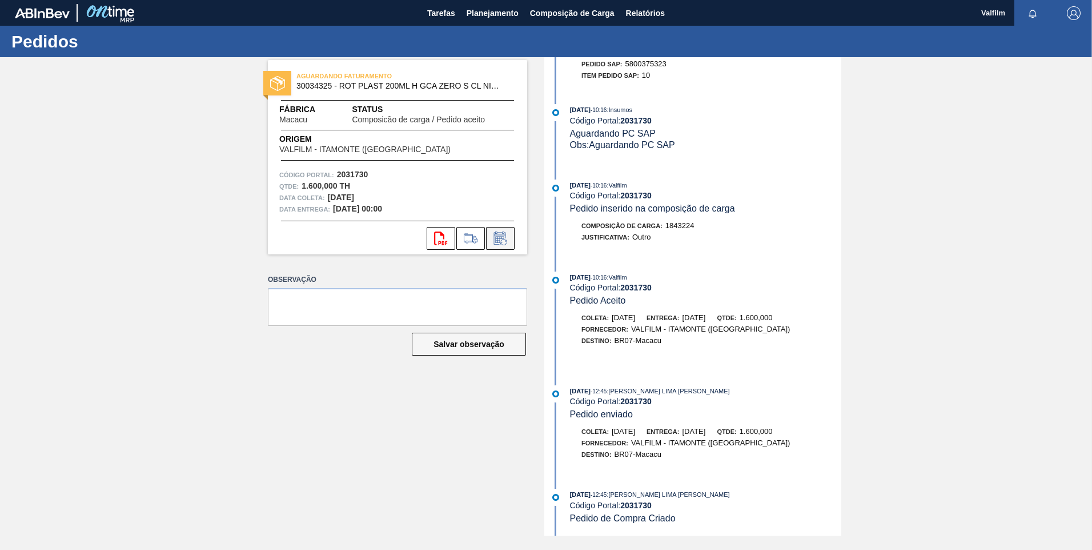
click at [494, 242] on icon at bounding box center [500, 238] width 18 height 14
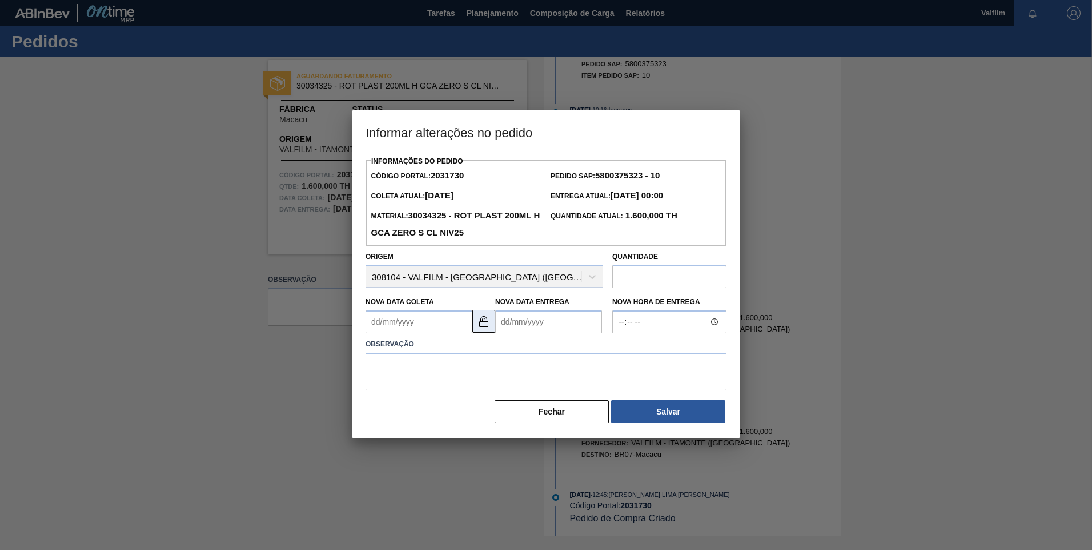
click at [478, 328] on img at bounding box center [484, 321] width 14 height 14
click at [389, 322] on Coleta2031730 "Nova Data Coleta" at bounding box center [419, 321] width 107 height 23
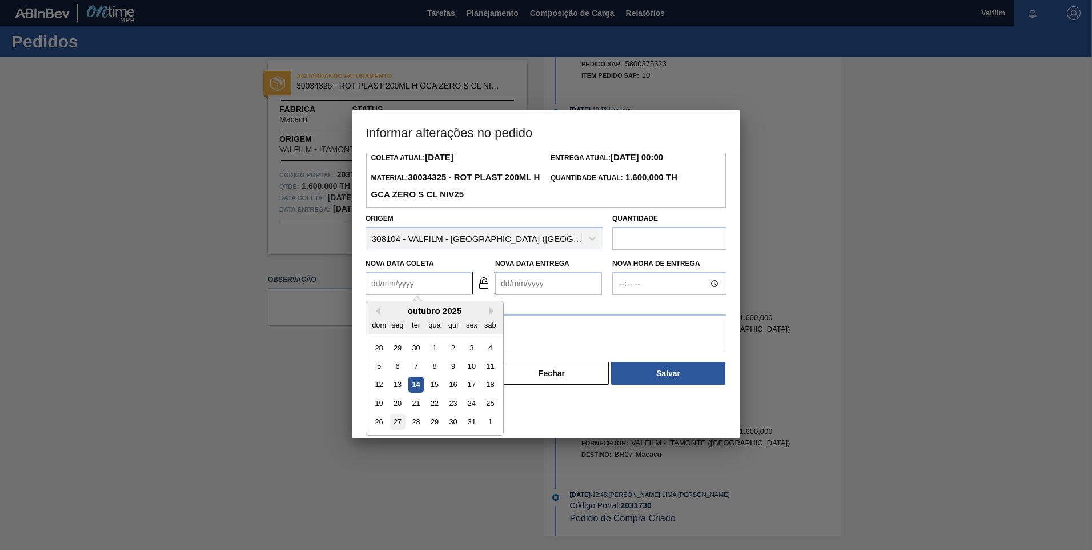
click at [399, 422] on div "27" at bounding box center [397, 421] width 15 height 15
type Coleta2031730 "[DATE]"
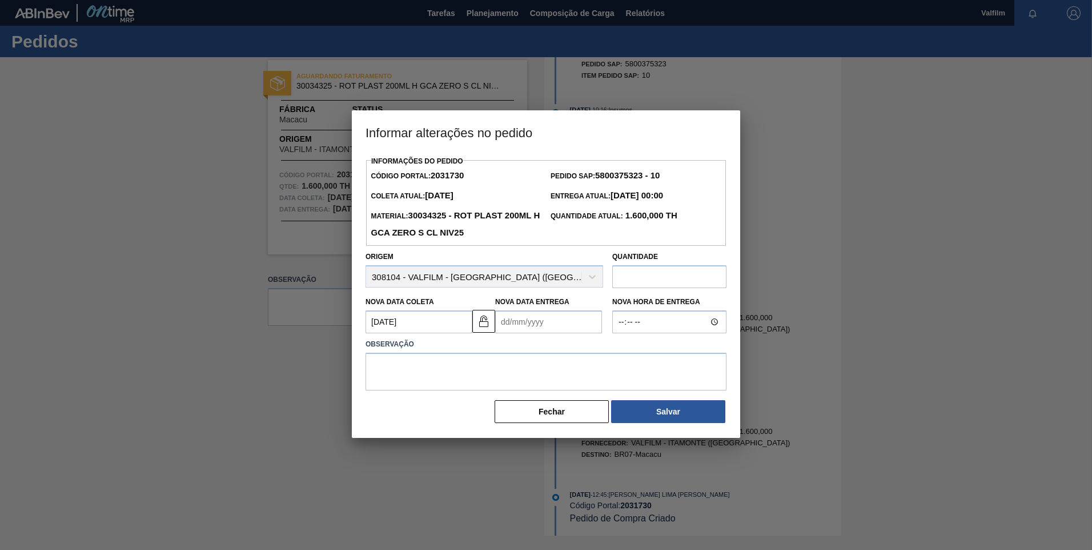
scroll to position [0, 0]
click at [531, 329] on Entrega2031730 "Nova Data Entrega" at bounding box center [548, 321] width 107 height 23
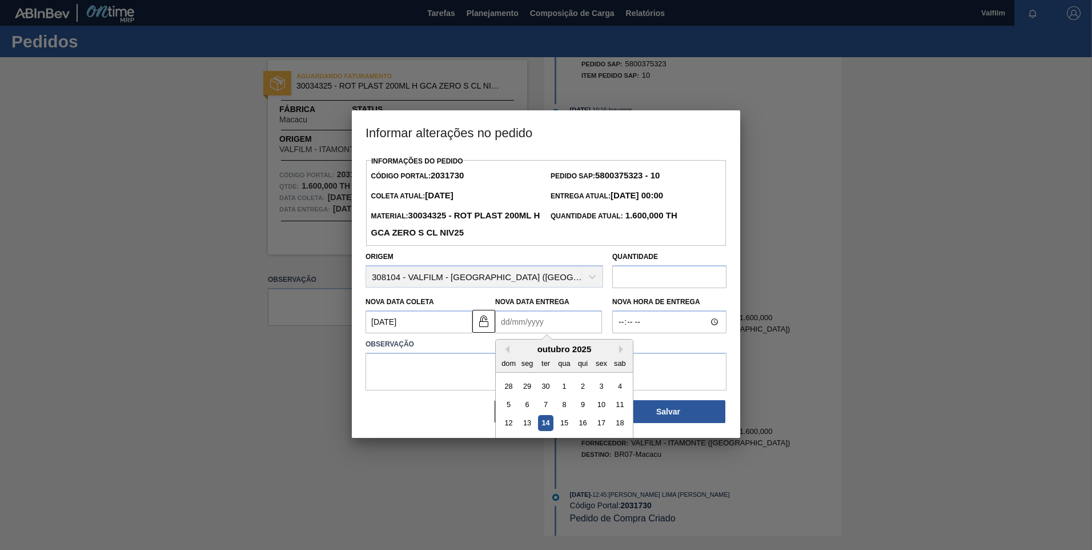
scroll to position [38, 0]
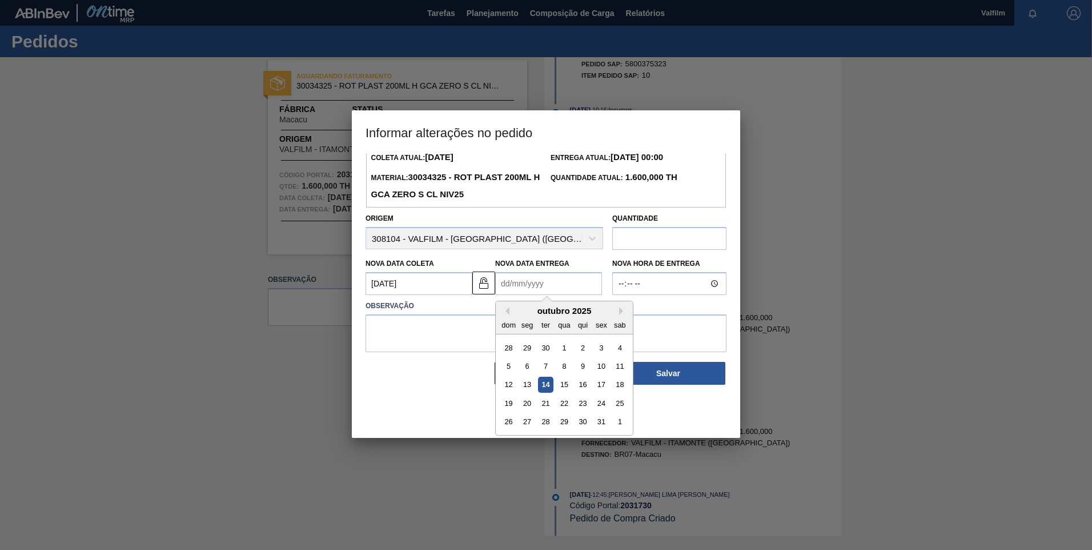
click at [555, 420] on div "26 27 28 29 30 31 1" at bounding box center [564, 421] width 130 height 18
click at [542, 420] on div "28" at bounding box center [545, 421] width 15 height 15
type Entrega2031730 "[DATE]"
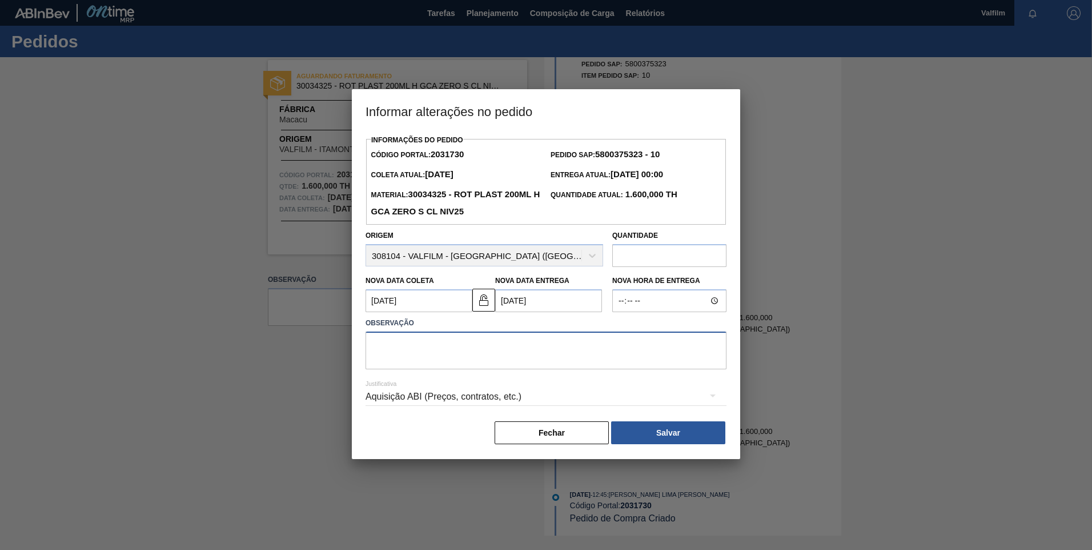
click at [507, 349] on textarea at bounding box center [546, 350] width 361 height 38
paste textarea "Atraso de produção ([PERSON_NAME] - Comercial Itamonte)"
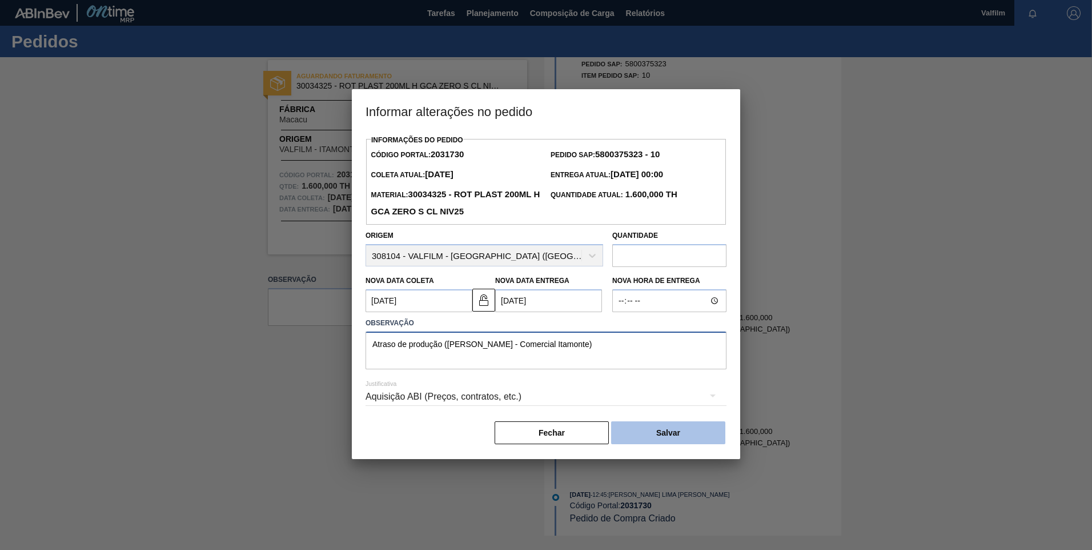
type textarea "Atraso de produção ([PERSON_NAME] - Comercial Itamonte)"
click at [688, 439] on button "Salvar" at bounding box center [668, 432] width 114 height 23
click at [704, 438] on button "Salvar" at bounding box center [668, 432] width 114 height 23
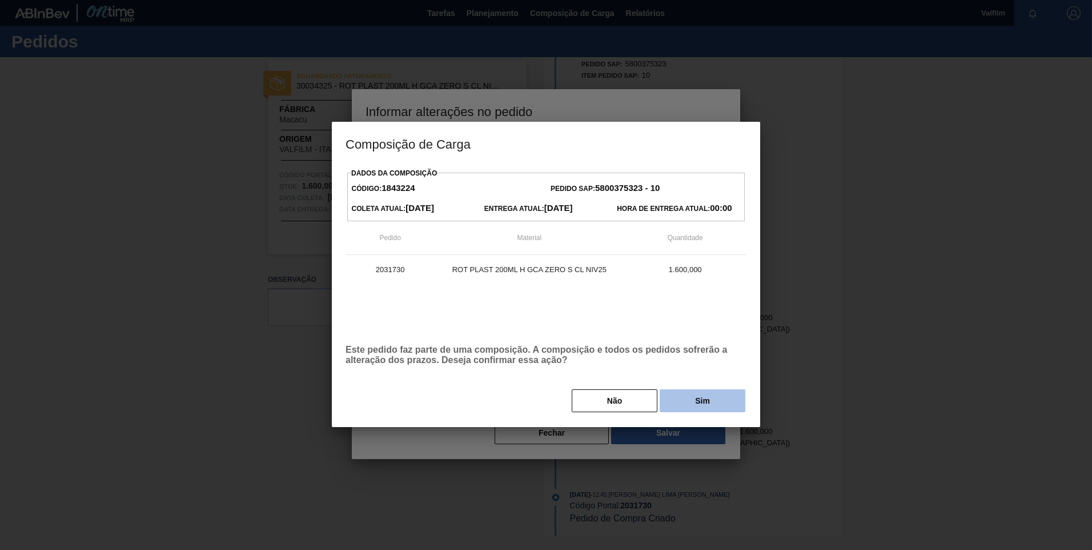
click at [711, 404] on button "Sim" at bounding box center [703, 400] width 86 height 23
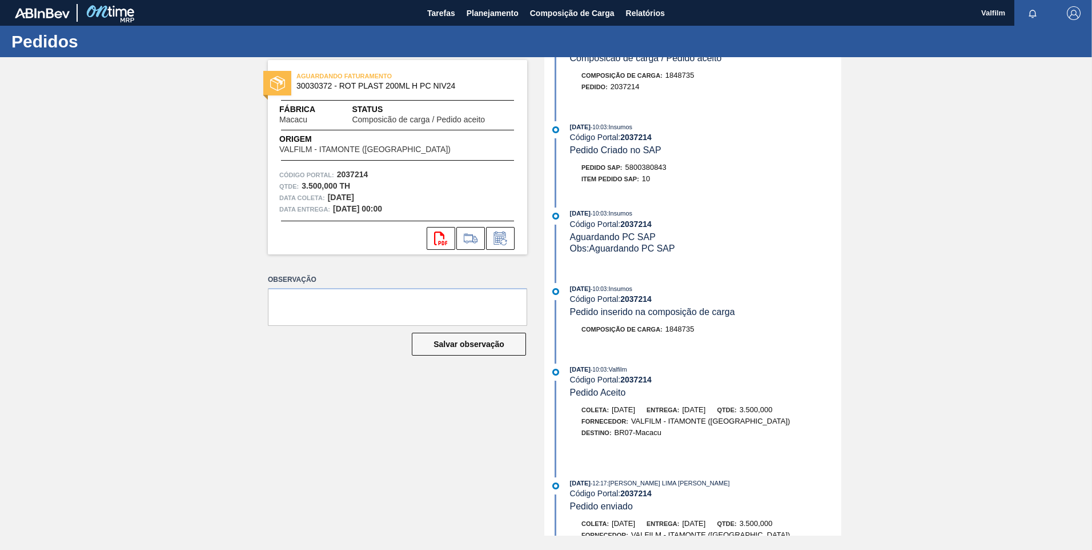
scroll to position [114, 0]
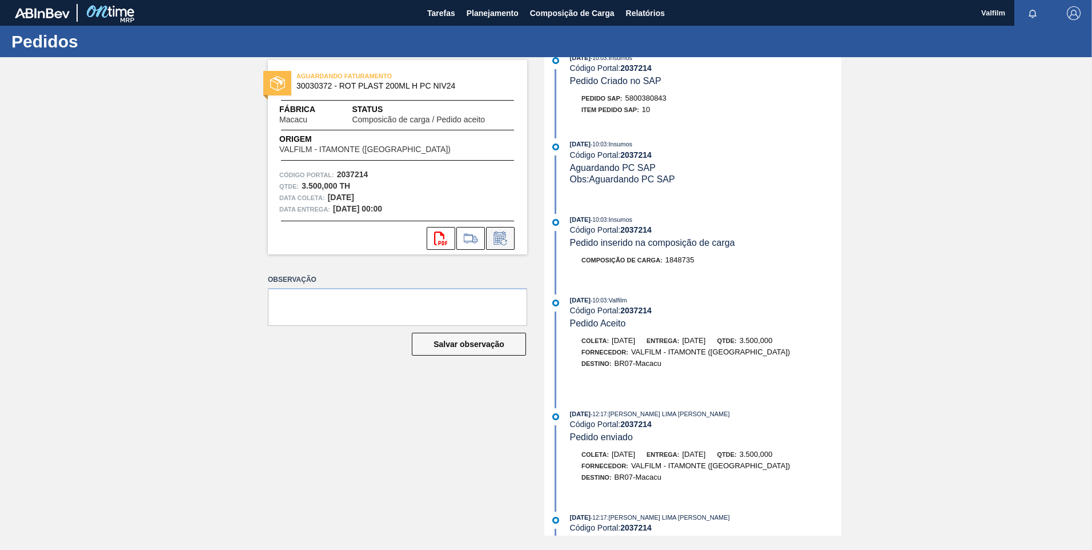
click at [500, 237] on icon at bounding box center [499, 239] width 9 height 7
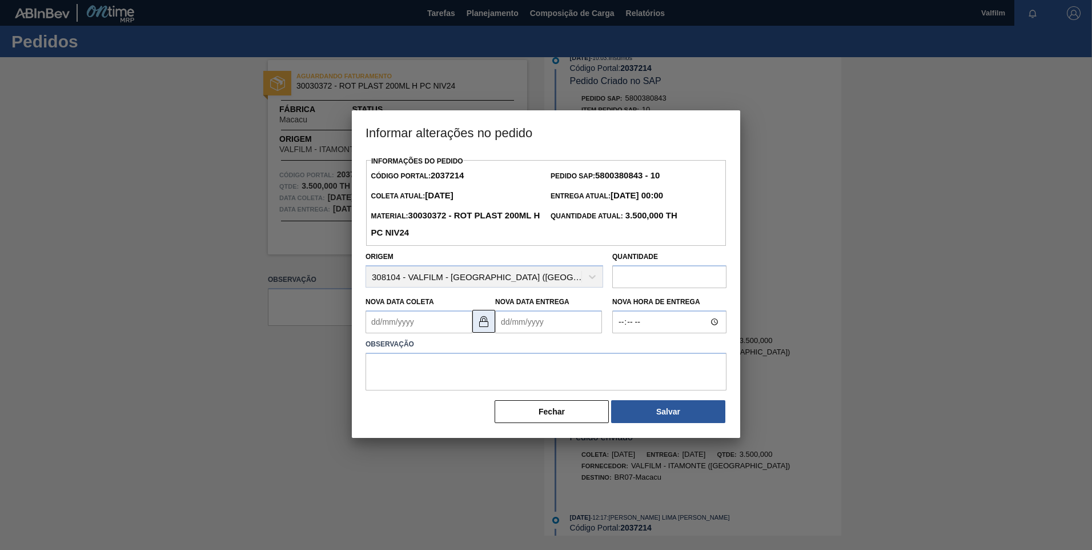
click at [484, 328] on img at bounding box center [484, 321] width 14 height 14
click at [407, 329] on Coleta2037214 "Nova Data Coleta" at bounding box center [419, 321] width 107 height 23
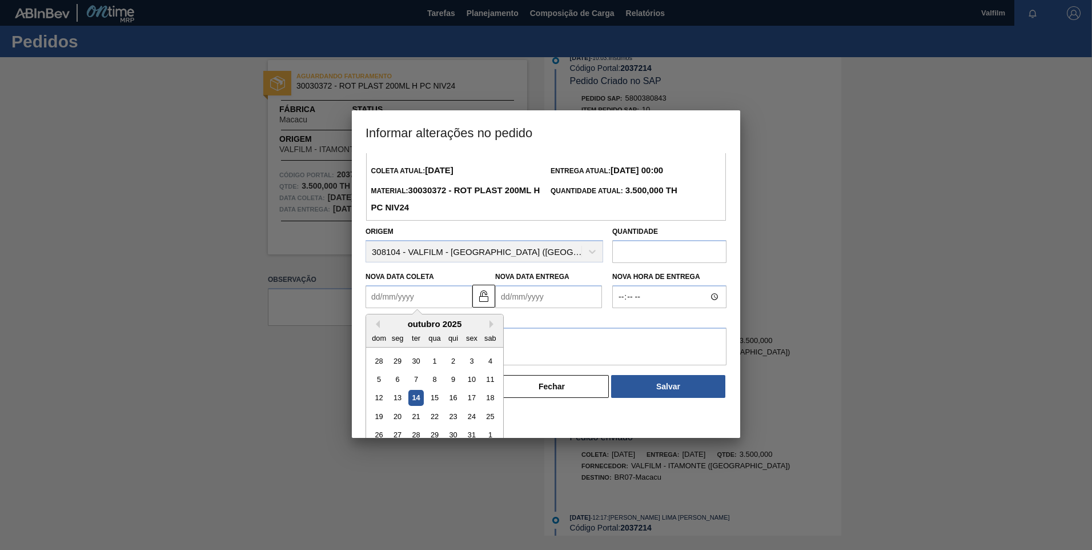
scroll to position [38, 0]
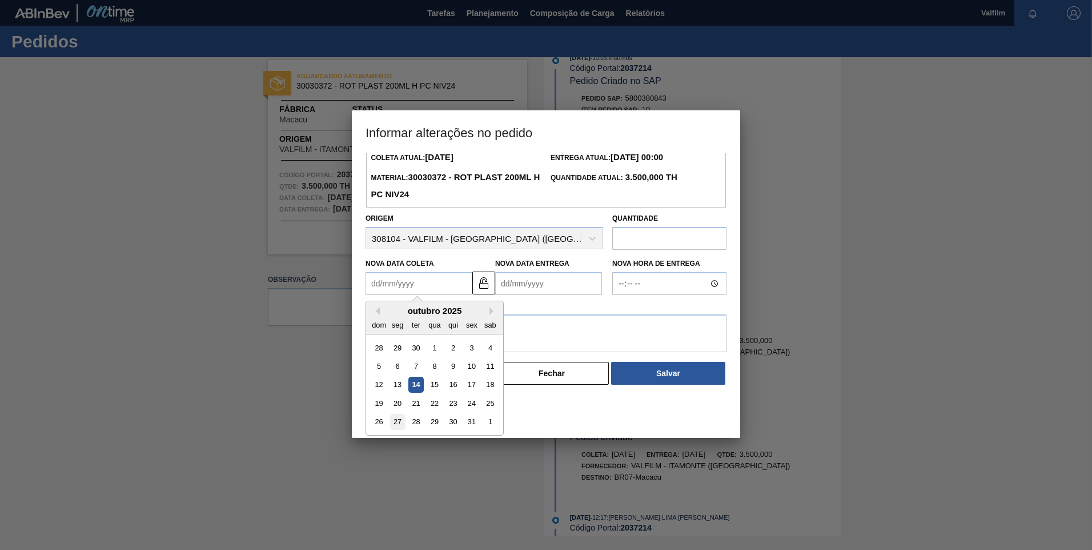
click at [396, 424] on div "27" at bounding box center [397, 421] width 15 height 15
type Coleta2037214 "27/10/2025"
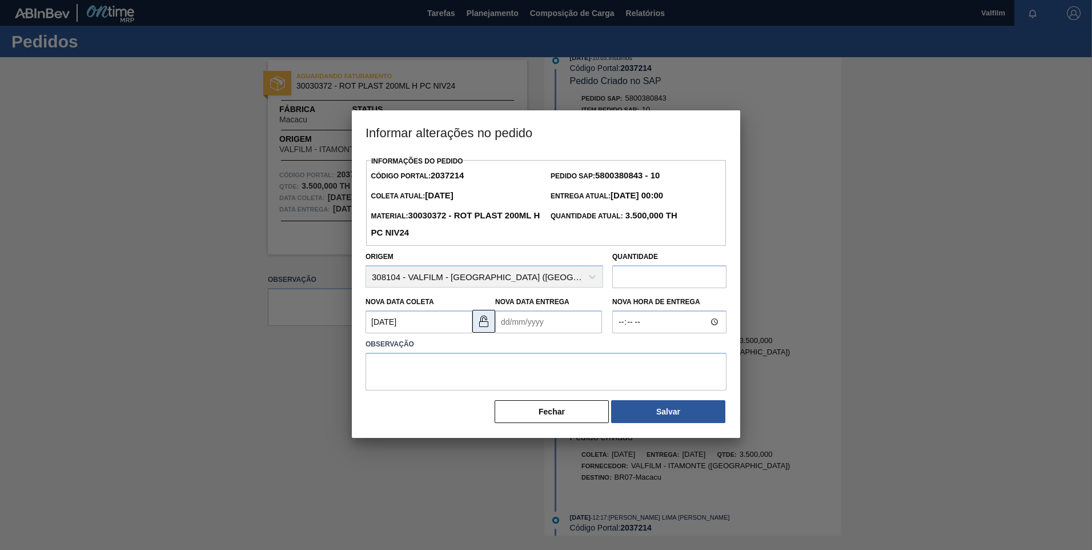
scroll to position [0, 0]
click at [507, 324] on Entrega2037214 "Nova Data Entrega" at bounding box center [548, 321] width 107 height 23
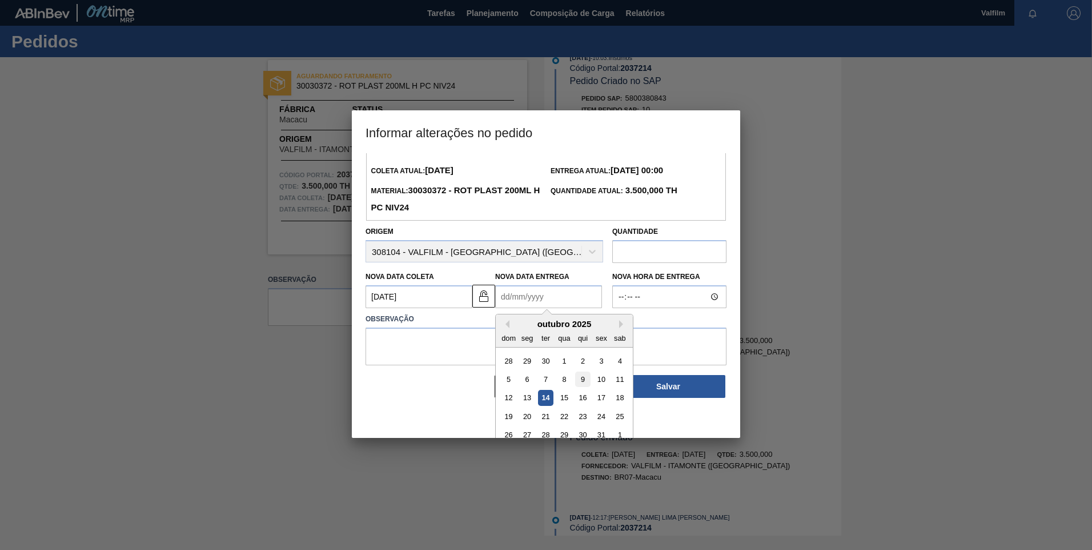
scroll to position [38, 0]
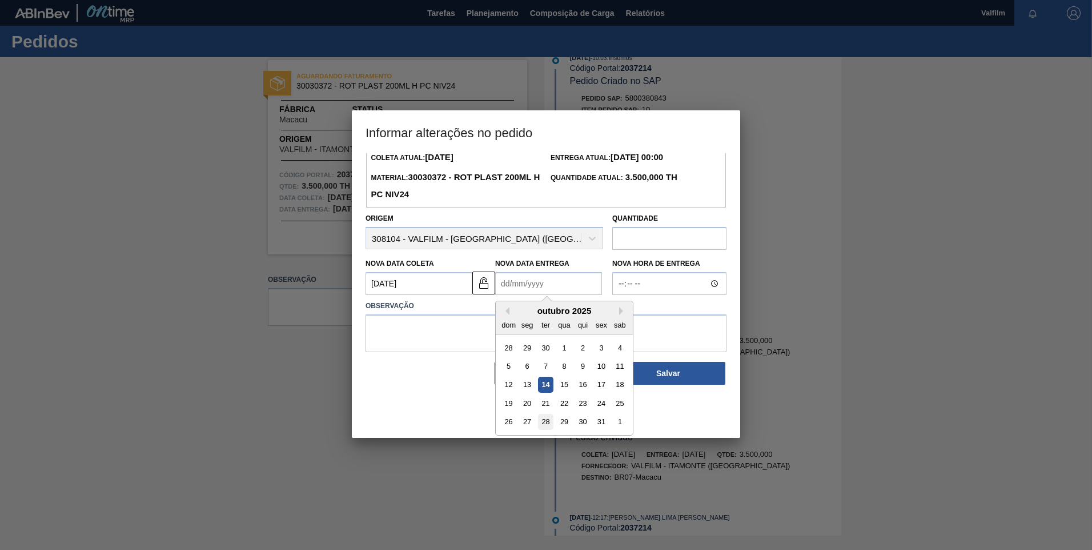
click at [540, 421] on div "28" at bounding box center [545, 421] width 15 height 15
type Entrega2037214 "[DATE]"
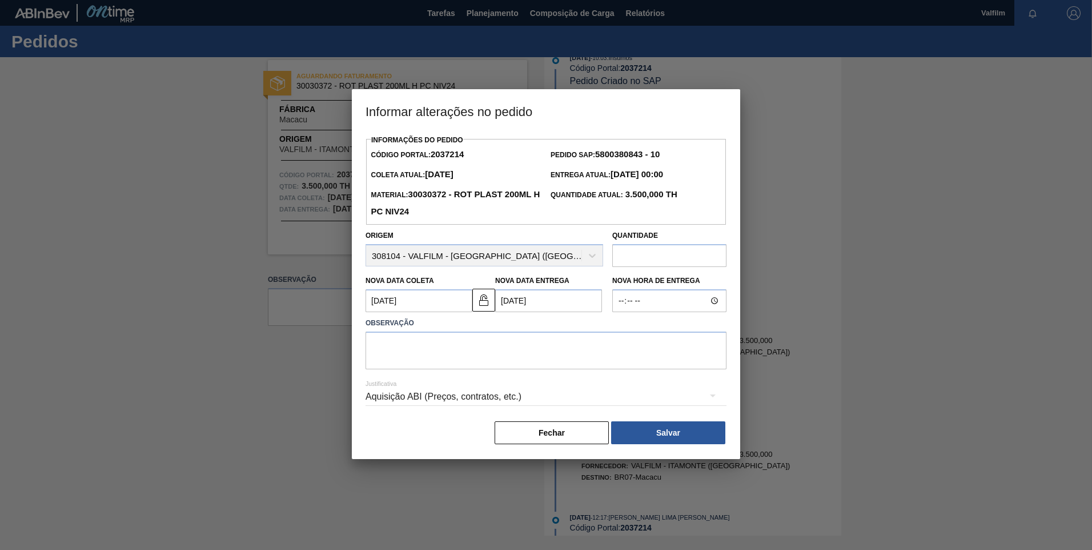
scroll to position [0, 0]
click at [458, 351] on textarea at bounding box center [546, 350] width 361 height 38
paste textarea "Atraso de produção ([PERSON_NAME] - Comercial Itamonte)"
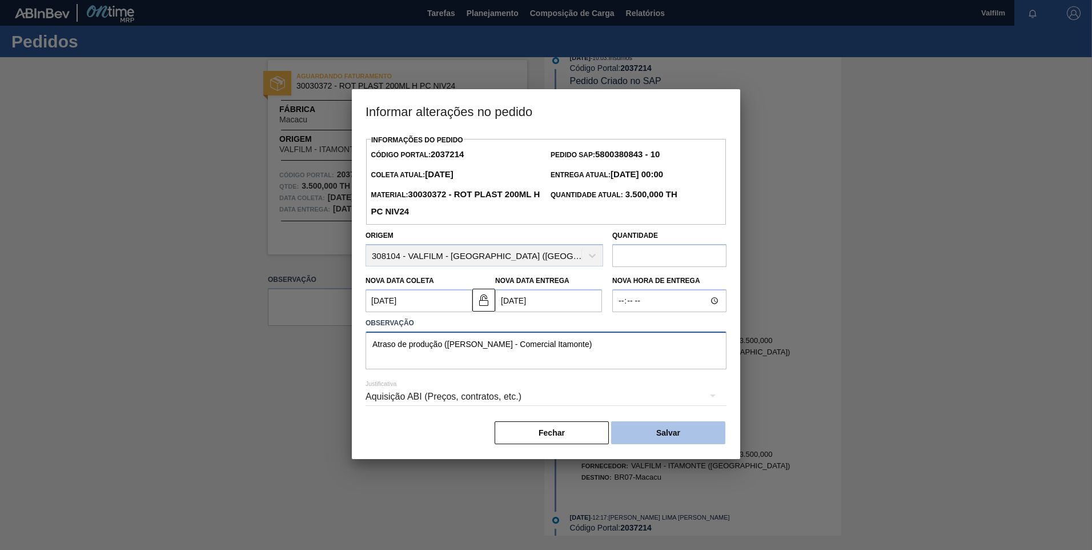
type textarea "Atraso de produção ([PERSON_NAME] - Comercial Itamonte)"
click at [705, 442] on button "Salvar" at bounding box center [668, 432] width 114 height 23
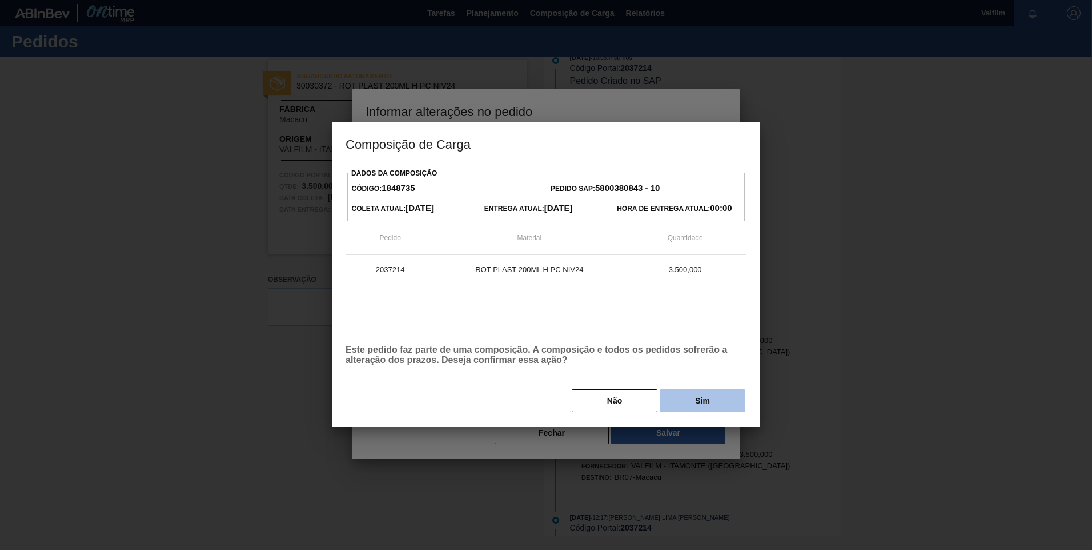
click at [702, 407] on button "Sim" at bounding box center [703, 400] width 86 height 23
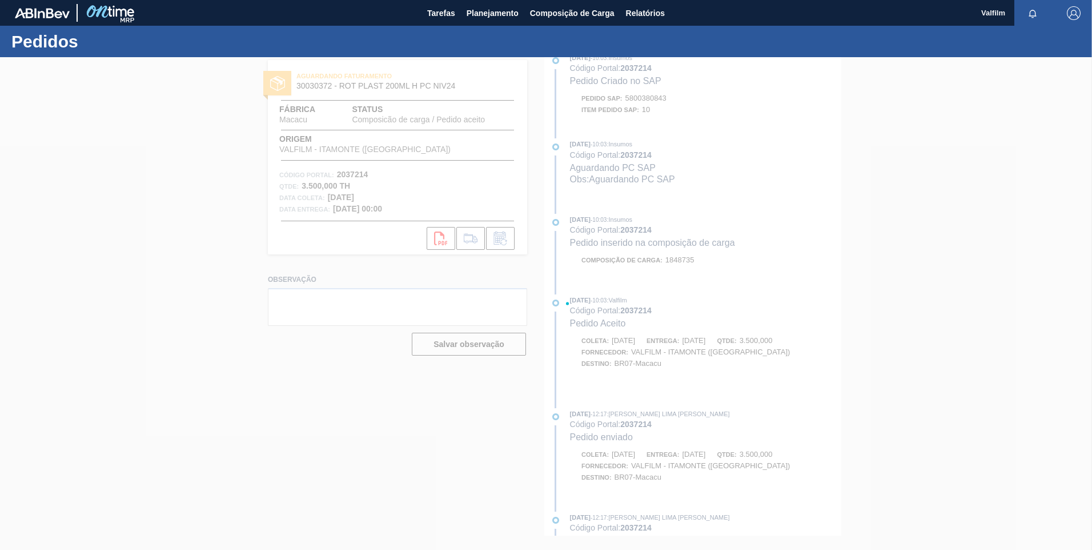
scroll to position [240, 0]
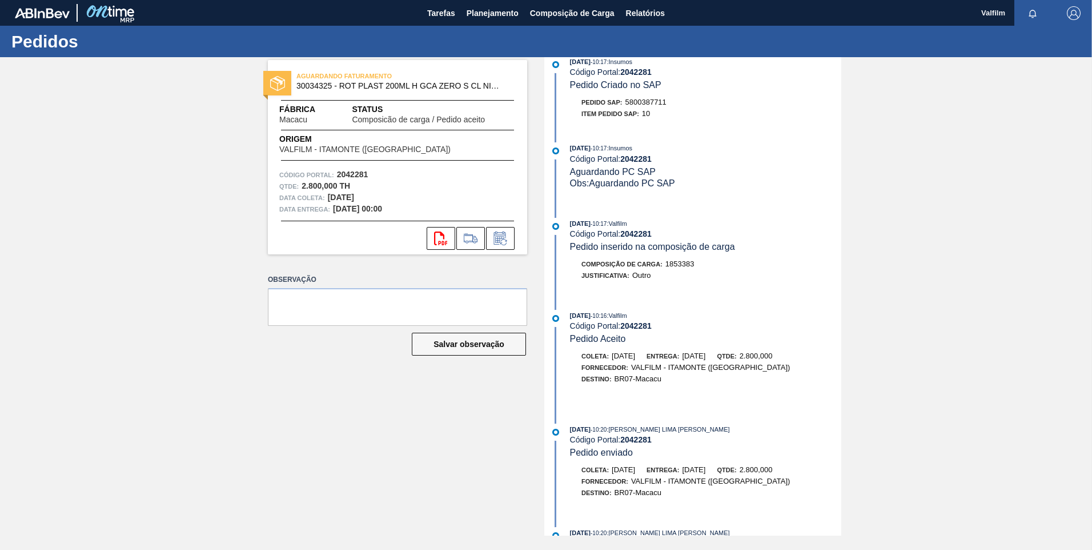
scroll to position [114, 0]
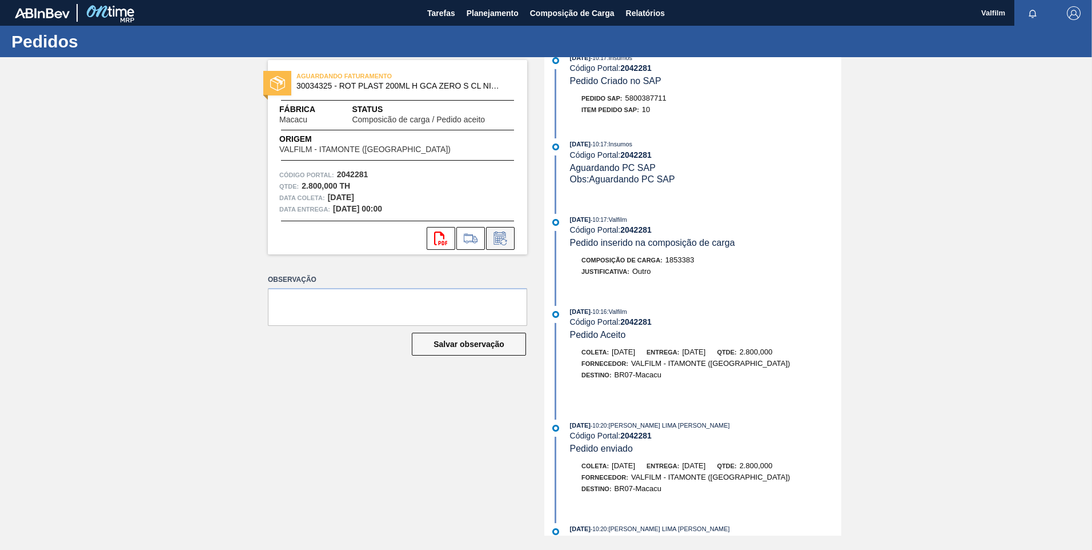
click at [503, 239] on icon at bounding box center [500, 238] width 18 height 14
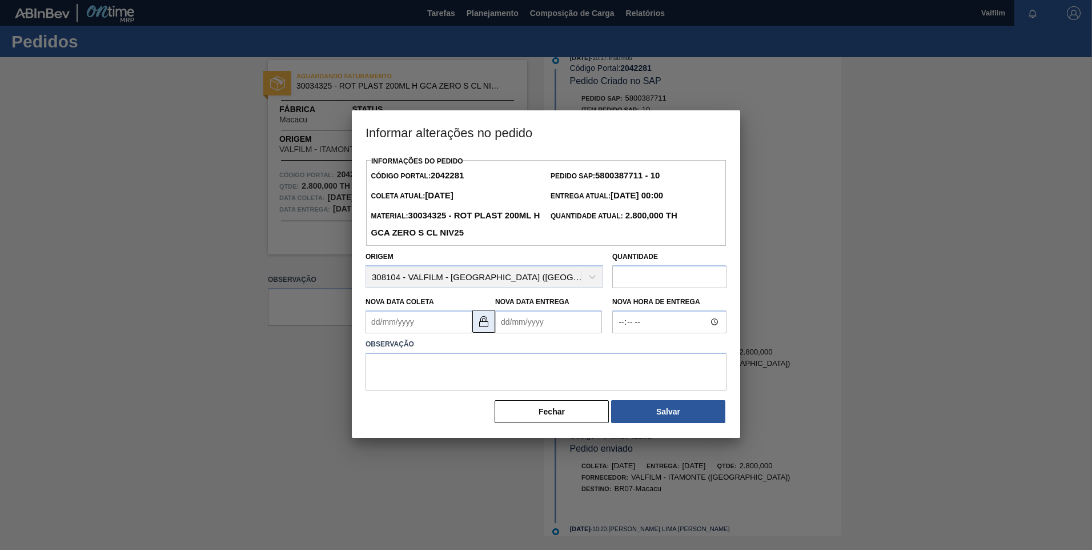
click at [486, 327] on img at bounding box center [484, 321] width 14 height 14
click at [423, 325] on Coleta2042281 "Nova Data Coleta" at bounding box center [419, 321] width 107 height 23
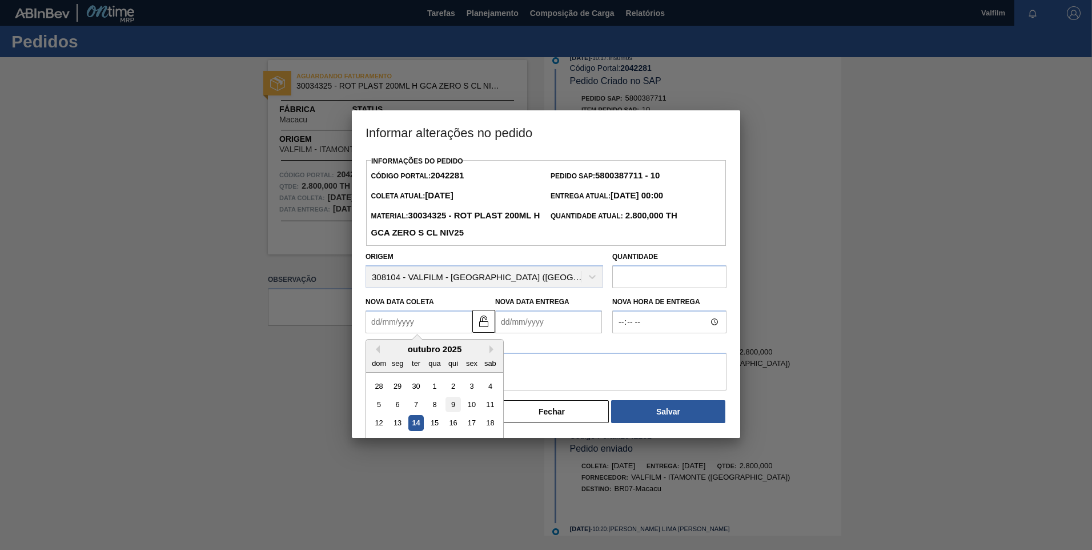
scroll to position [38, 0]
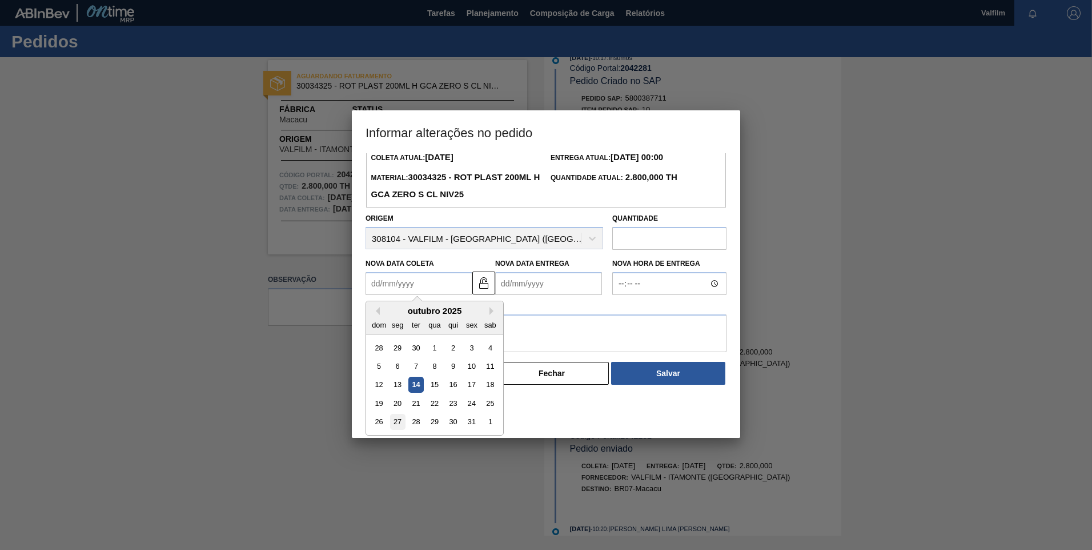
click at [400, 420] on div "27" at bounding box center [397, 421] width 15 height 15
type Coleta2042281 "27/10/2025"
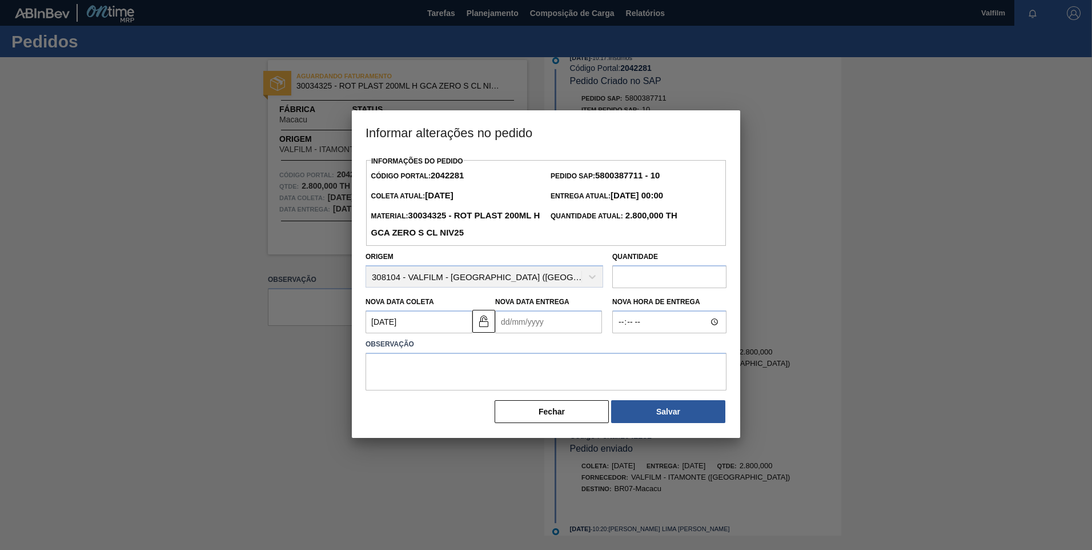
click at [506, 320] on Entrega2042281 "Nova Data Entrega" at bounding box center [548, 321] width 107 height 23
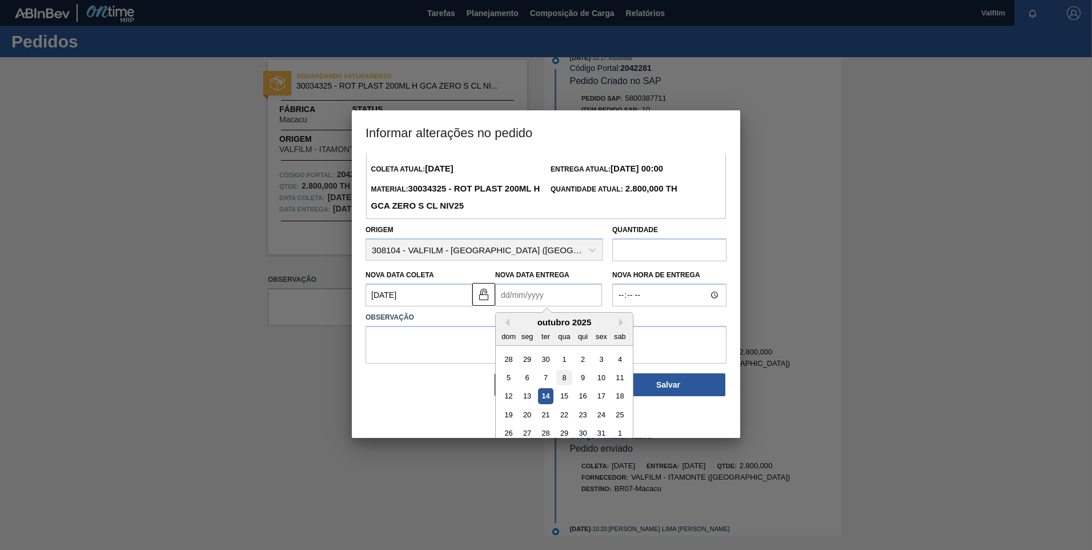
scroll to position [38, 0]
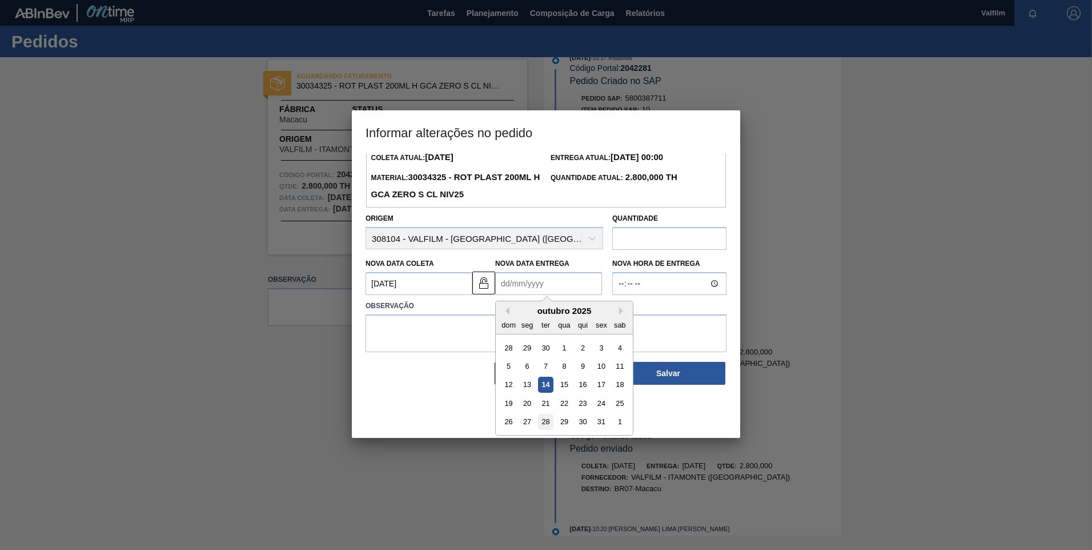
click at [545, 420] on div "28" at bounding box center [545, 421] width 15 height 15
type Entrega2042281 "[DATE]"
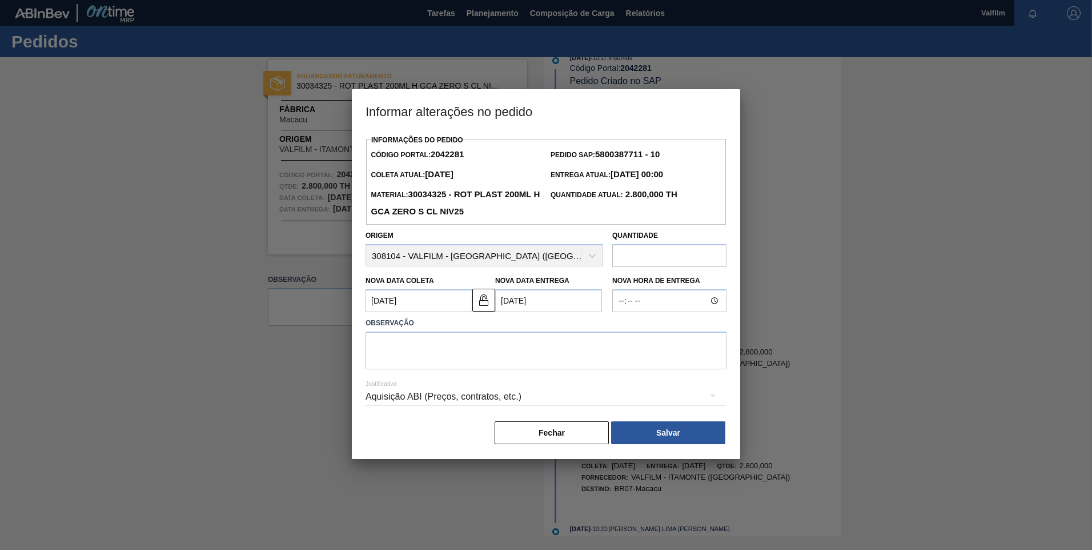
scroll to position [0, 0]
click at [478, 347] on textarea at bounding box center [546, 350] width 361 height 38
paste textarea "Atraso de produção ([PERSON_NAME] - Comercial Itamonte)"
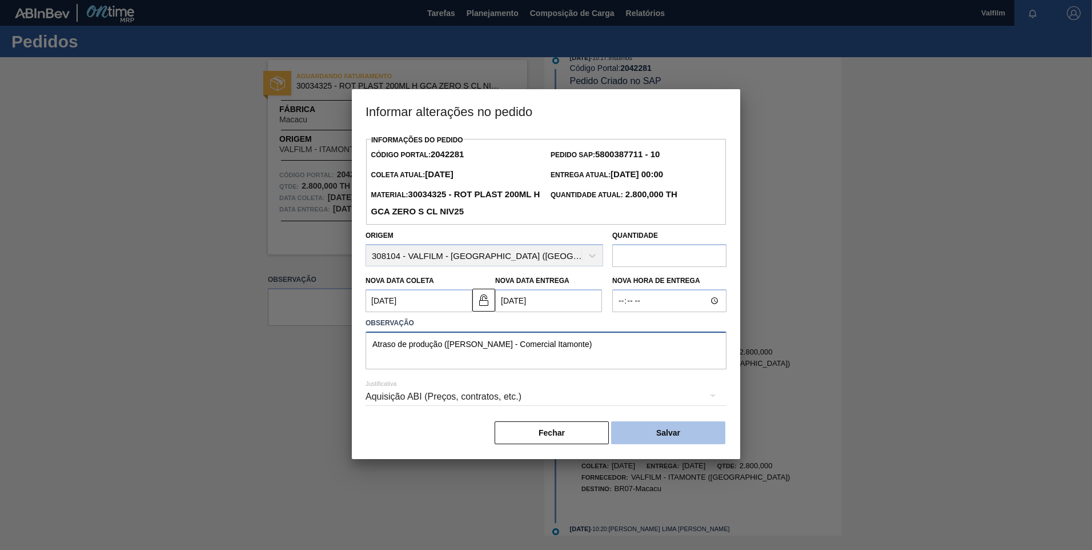
type textarea "Atraso de produção ([PERSON_NAME] - Comercial Itamonte)"
click at [680, 428] on button "Salvar" at bounding box center [668, 432] width 114 height 23
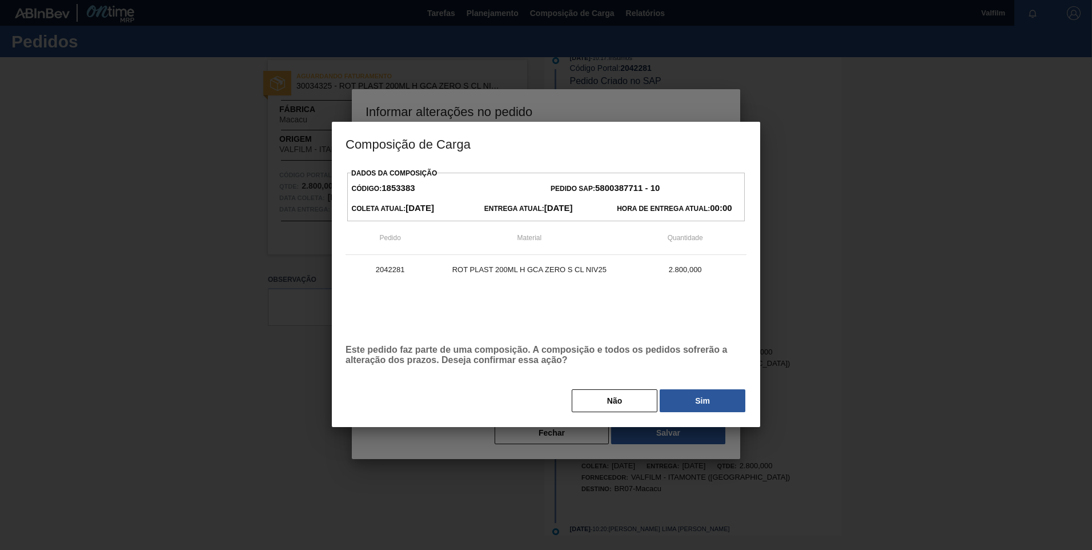
drag, startPoint x: 724, startPoint y: 402, endPoint x: 733, endPoint y: 423, distance: 23.8
click at [724, 402] on button "Sim" at bounding box center [703, 400] width 86 height 23
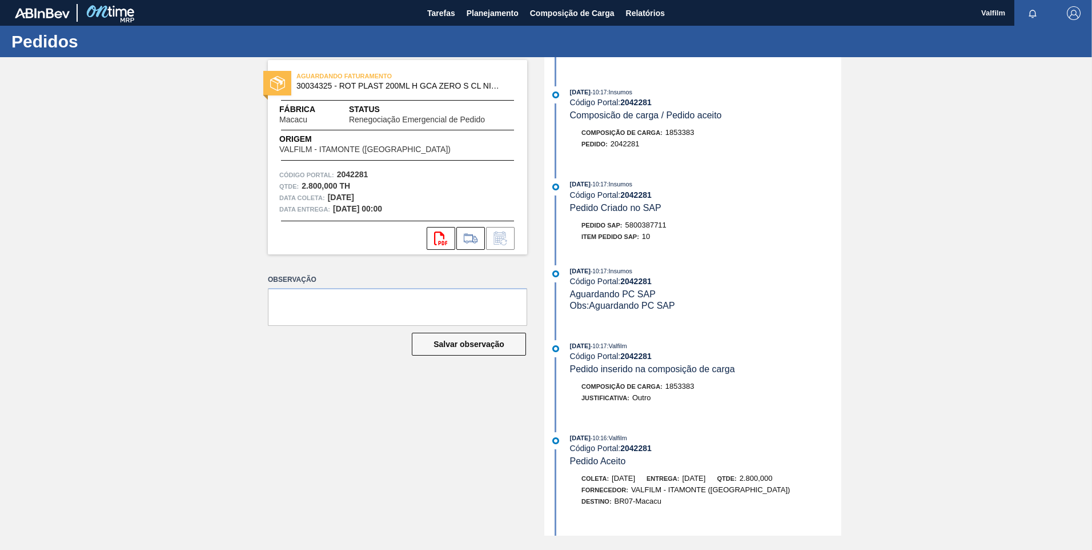
scroll to position [240, 0]
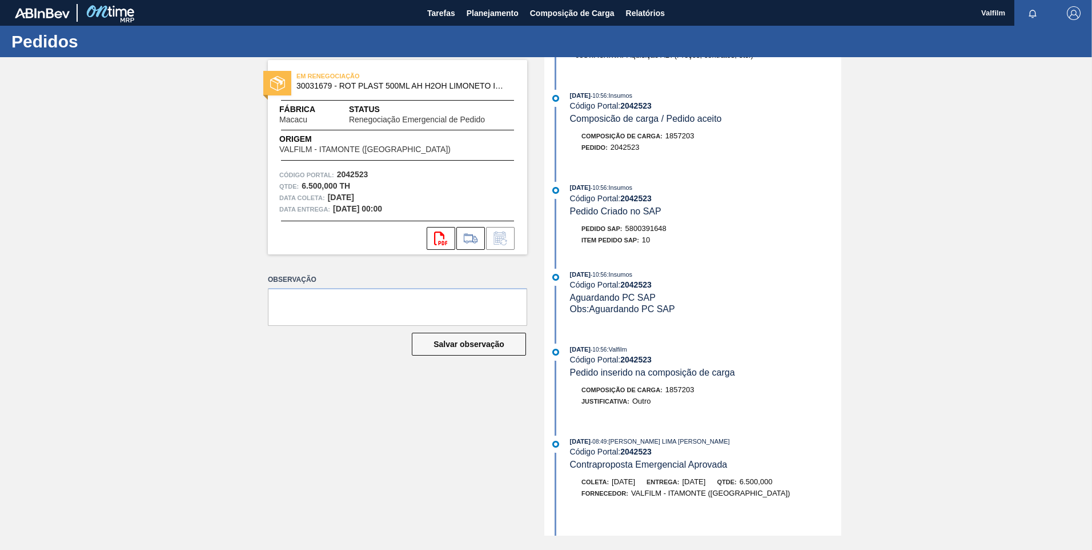
scroll to position [171, 0]
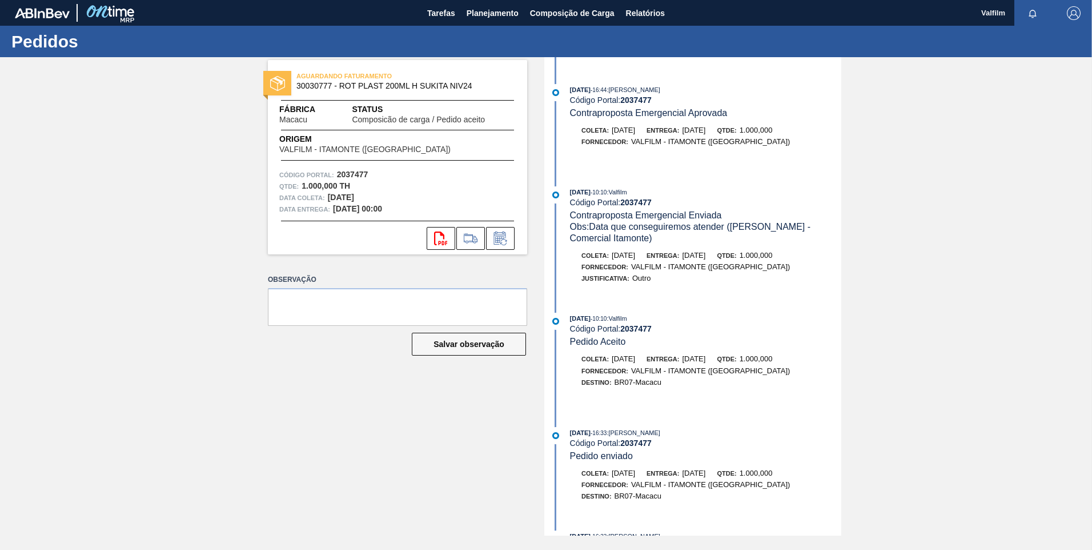
scroll to position [343, 0]
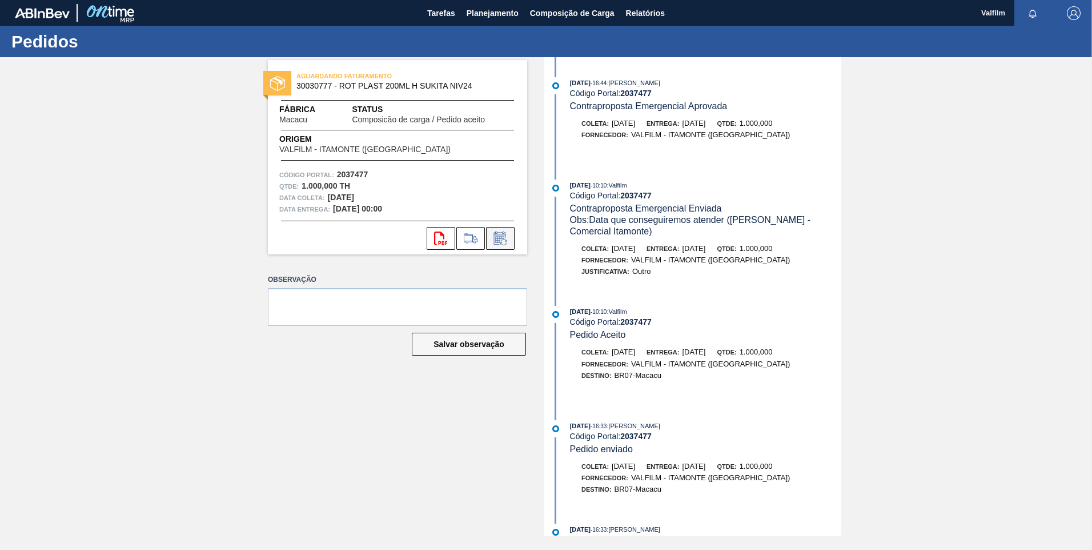
click at [508, 237] on icon at bounding box center [500, 238] width 18 height 14
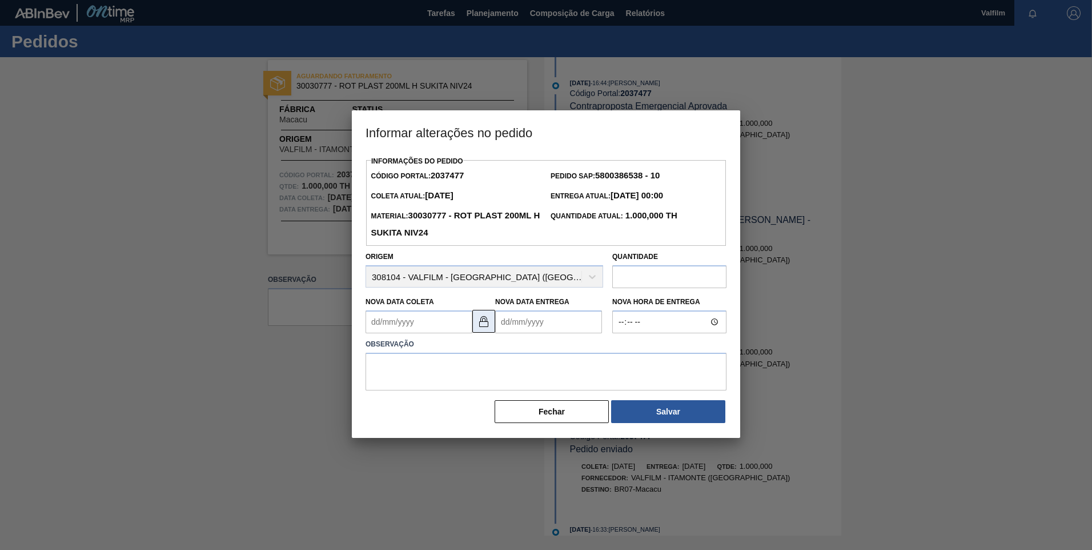
click at [483, 323] on img at bounding box center [484, 321] width 14 height 14
click at [431, 322] on Coleta2037477 "Nova Data Coleta" at bounding box center [419, 321] width 107 height 23
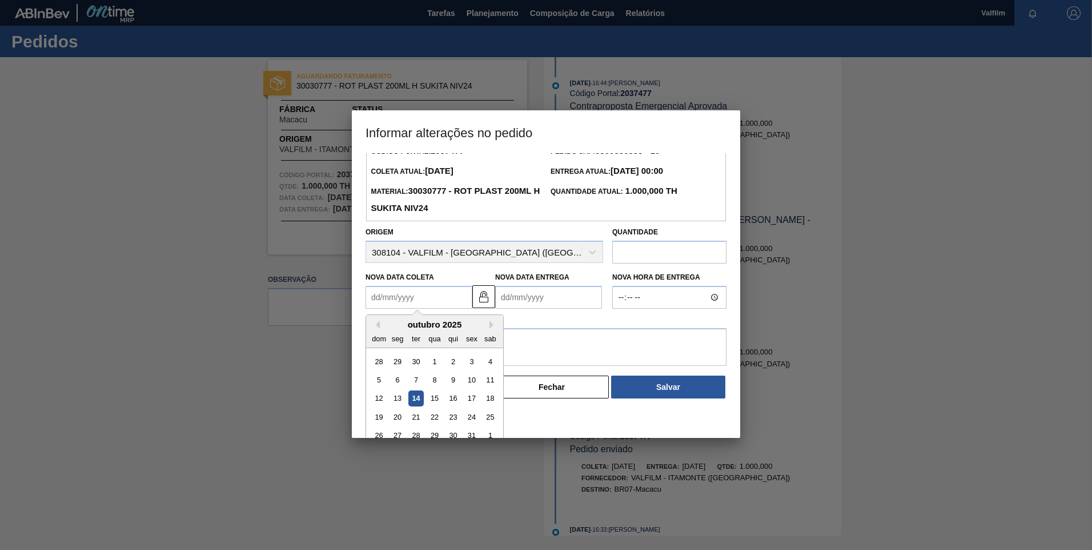
scroll to position [38, 0]
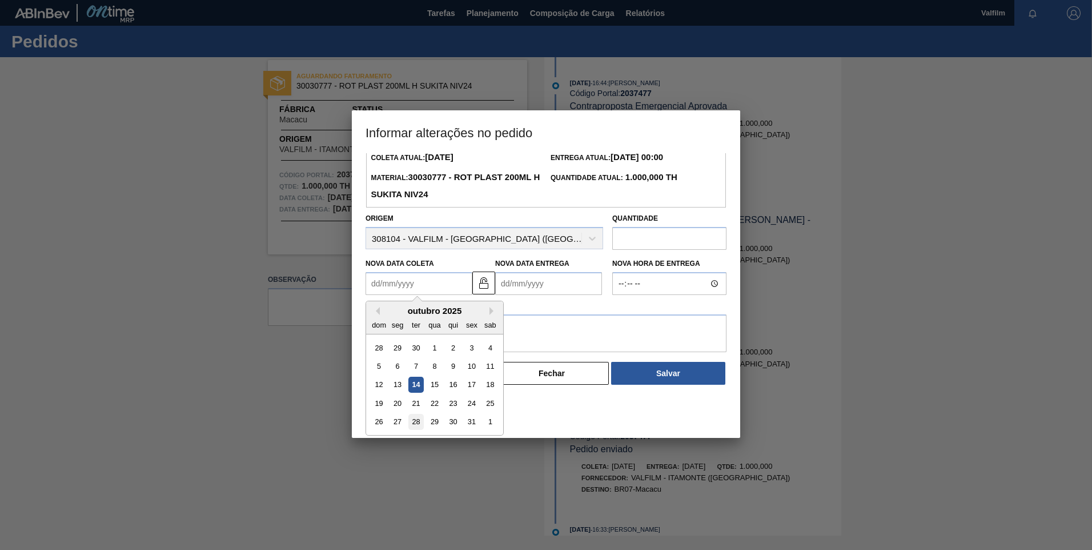
click at [418, 426] on div "28" at bounding box center [415, 421] width 15 height 15
type Coleta2037477 "[DATE]"
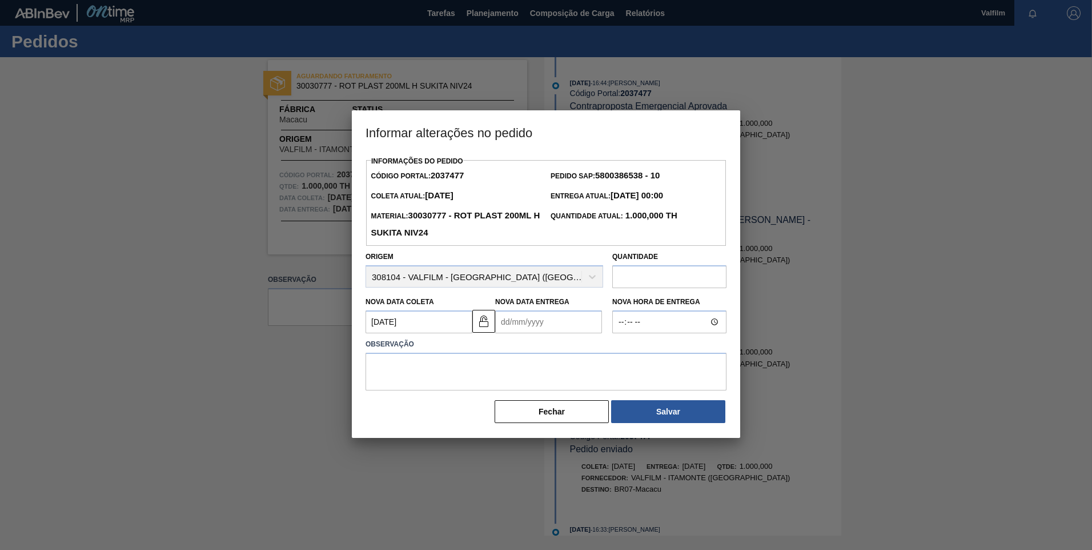
scroll to position [0, 0]
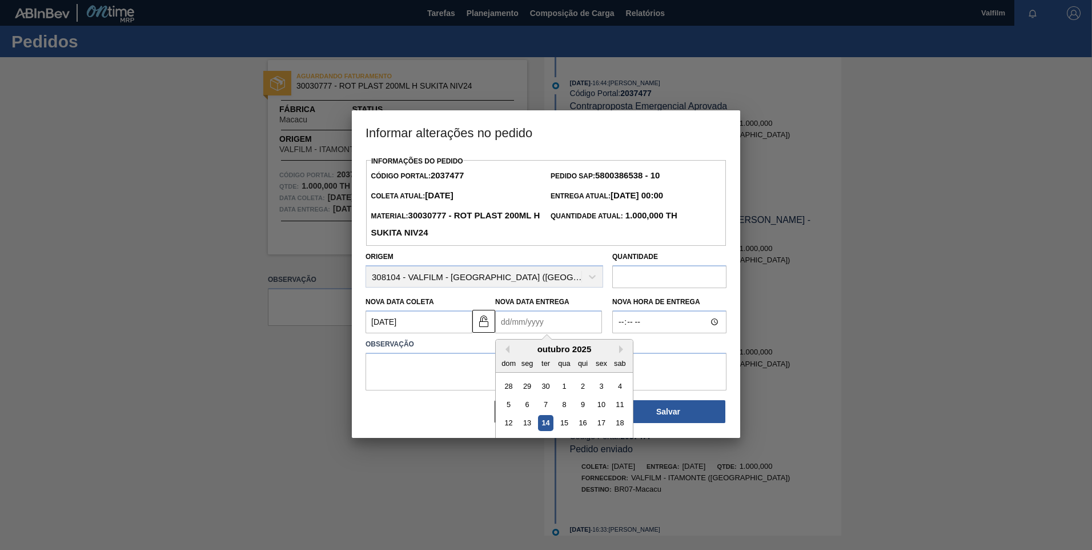
click at [509, 332] on Entrega2037477 "Nova Data Entrega" at bounding box center [548, 321] width 107 height 23
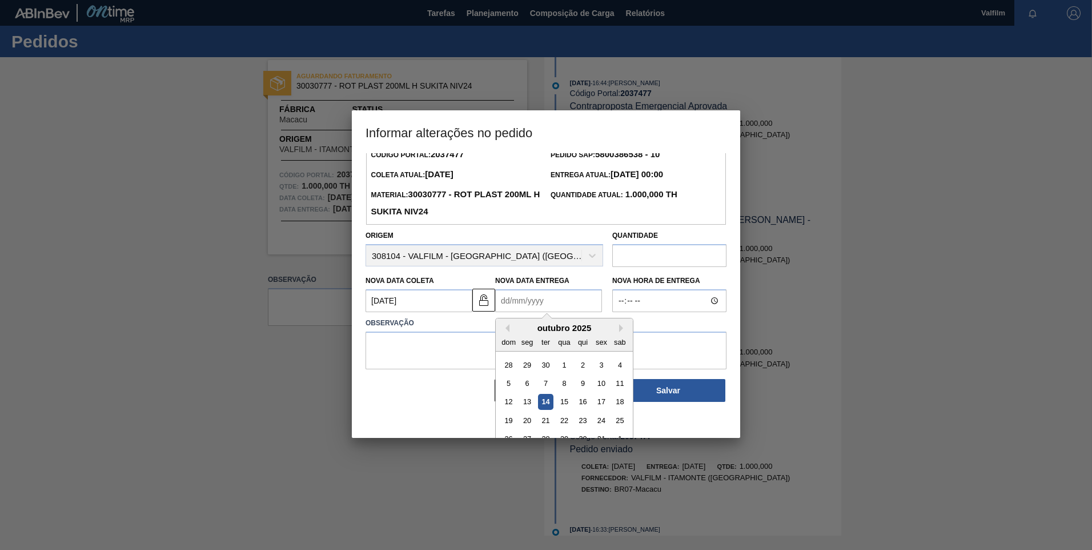
scroll to position [38, 0]
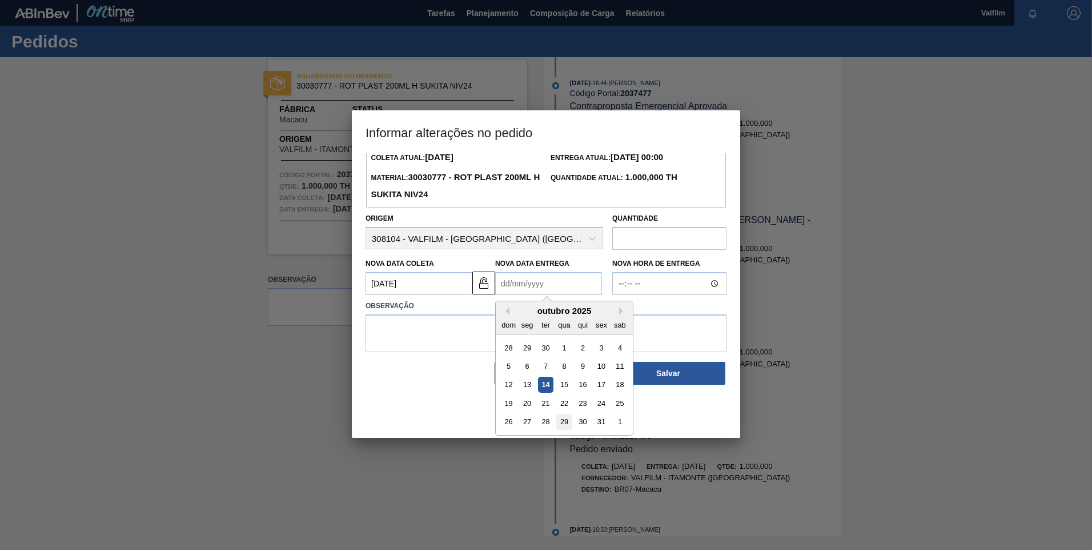
click at [564, 429] on div "29" at bounding box center [563, 421] width 15 height 15
type Entrega2037477 "29/10/2025"
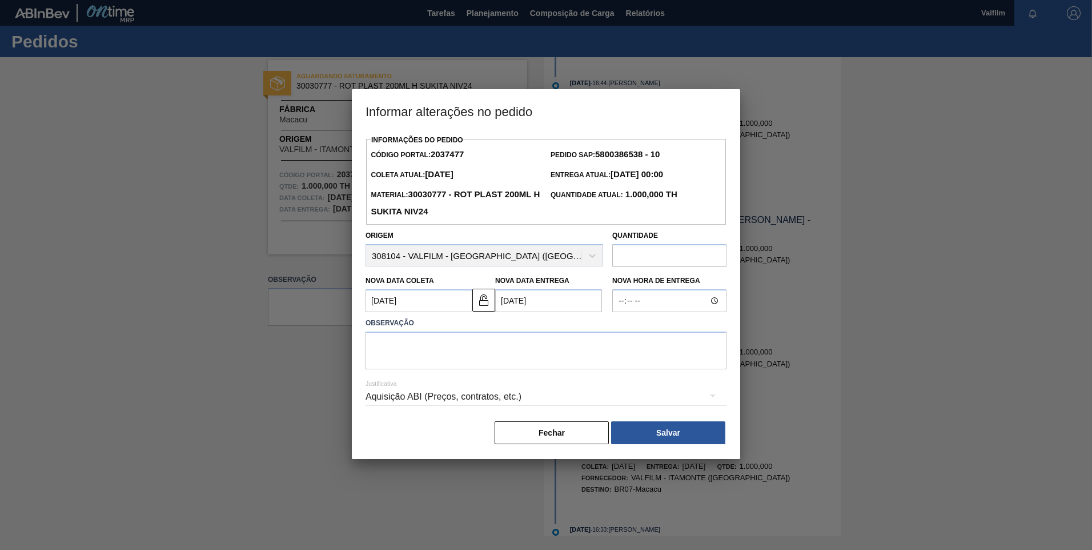
scroll to position [0, 0]
click at [471, 364] on textarea at bounding box center [546, 350] width 361 height 38
paste textarea "Atraso de produção ([PERSON_NAME] - Comercial Itamonte)"
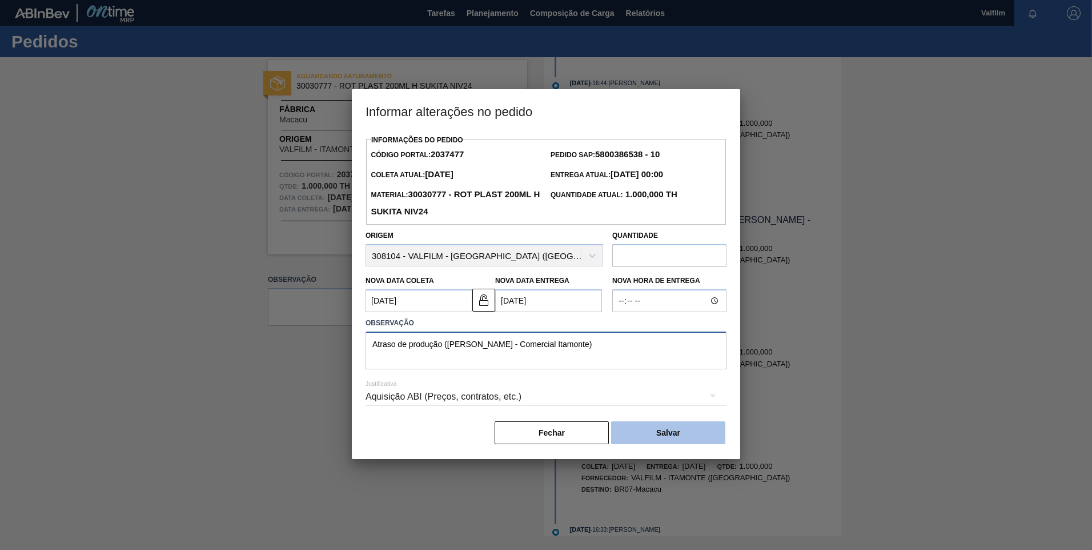
type textarea "Atraso de produção ([PERSON_NAME] - Comercial Itamonte)"
click at [671, 428] on button "Salvar" at bounding box center [668, 432] width 114 height 23
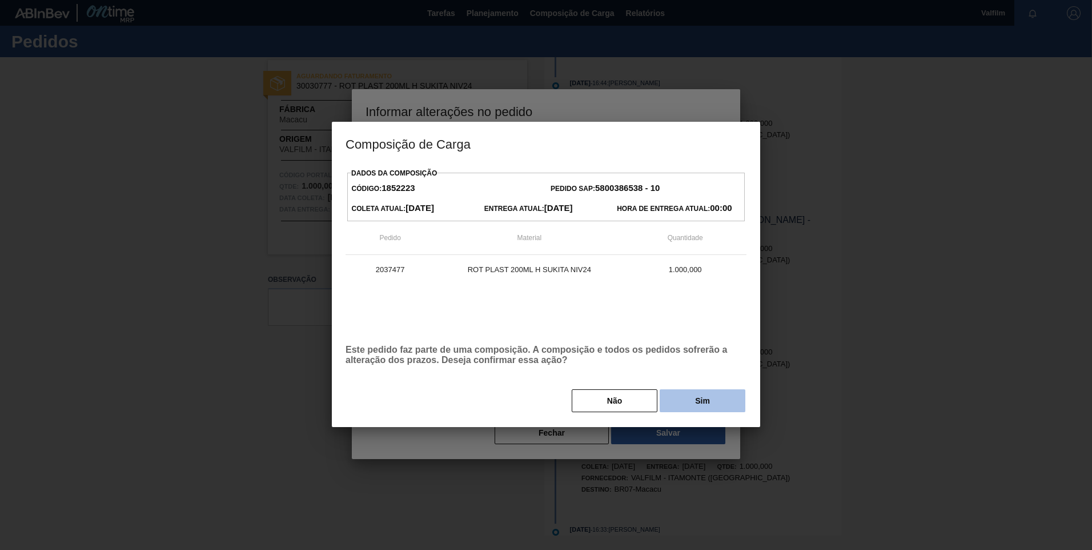
click at [730, 395] on button "Sim" at bounding box center [703, 400] width 86 height 23
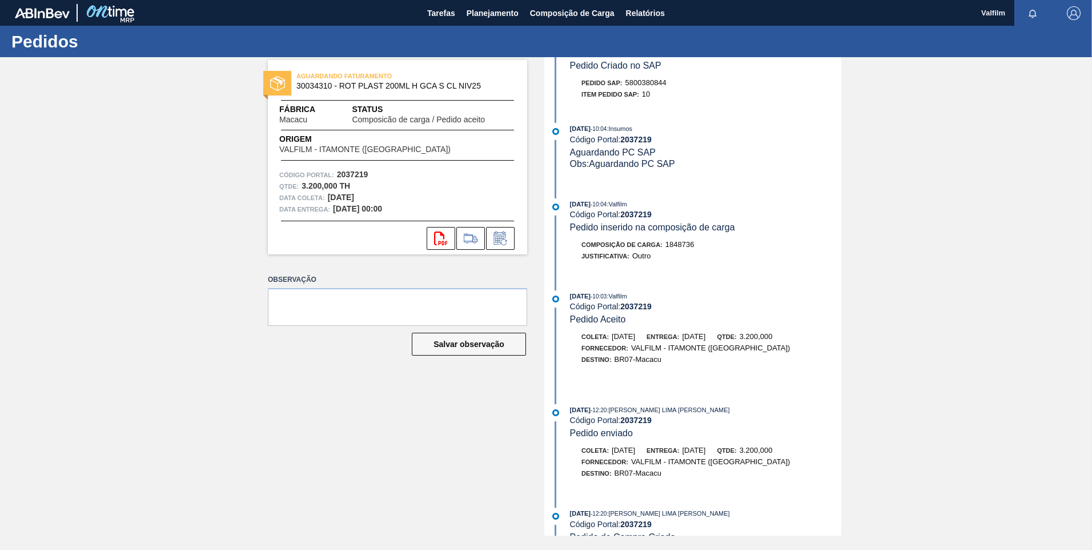
scroll to position [149, 0]
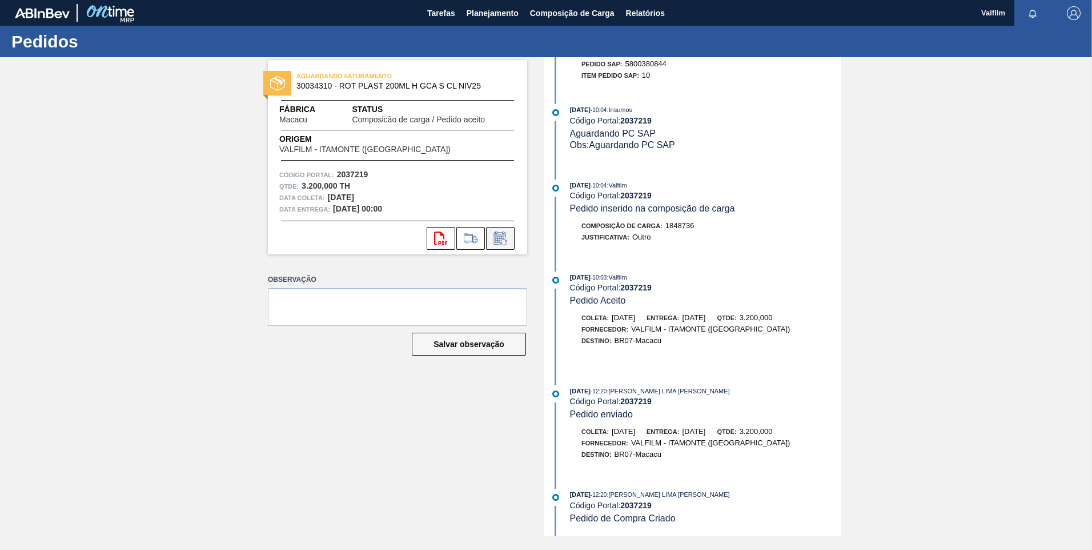
click at [502, 242] on icon at bounding box center [500, 238] width 18 height 14
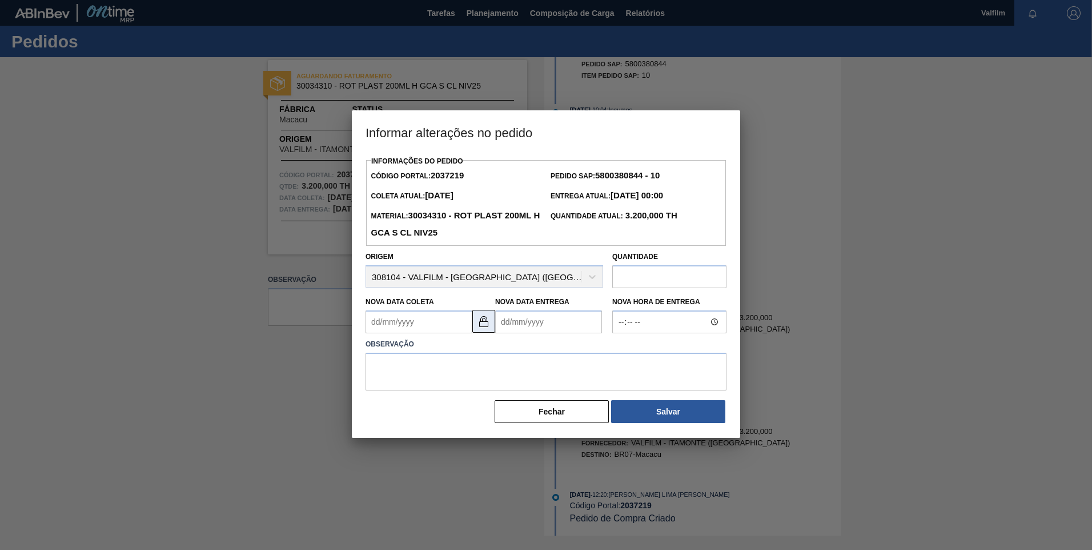
click at [486, 316] on button at bounding box center [483, 321] width 23 height 23
click at [401, 324] on Coleta2037219 "Nova Data Coleta" at bounding box center [419, 321] width 107 height 23
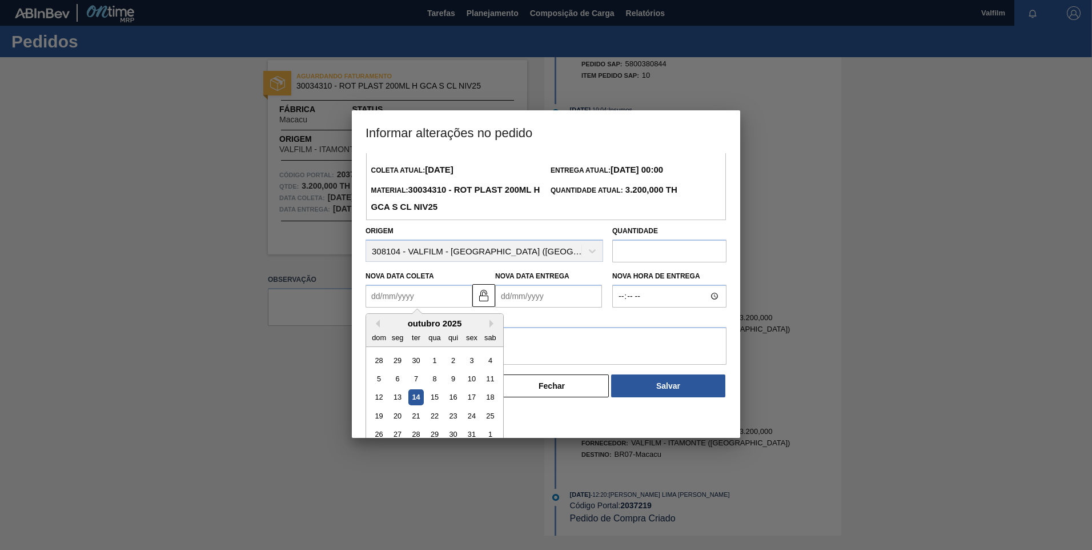
scroll to position [38, 0]
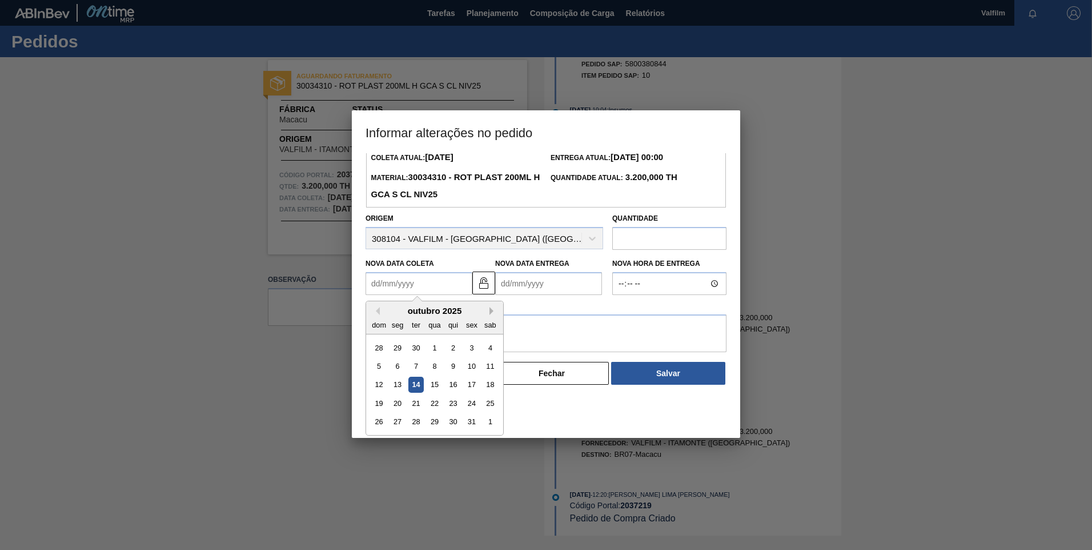
click at [492, 310] on button "Next Month" at bounding box center [494, 311] width 8 height 8
drag, startPoint x: 393, startPoint y: 367, endPoint x: 399, endPoint y: 364, distance: 6.9
click at [394, 367] on div "3" at bounding box center [397, 365] width 15 height 15
type Coleta2037219 "[DATE]"
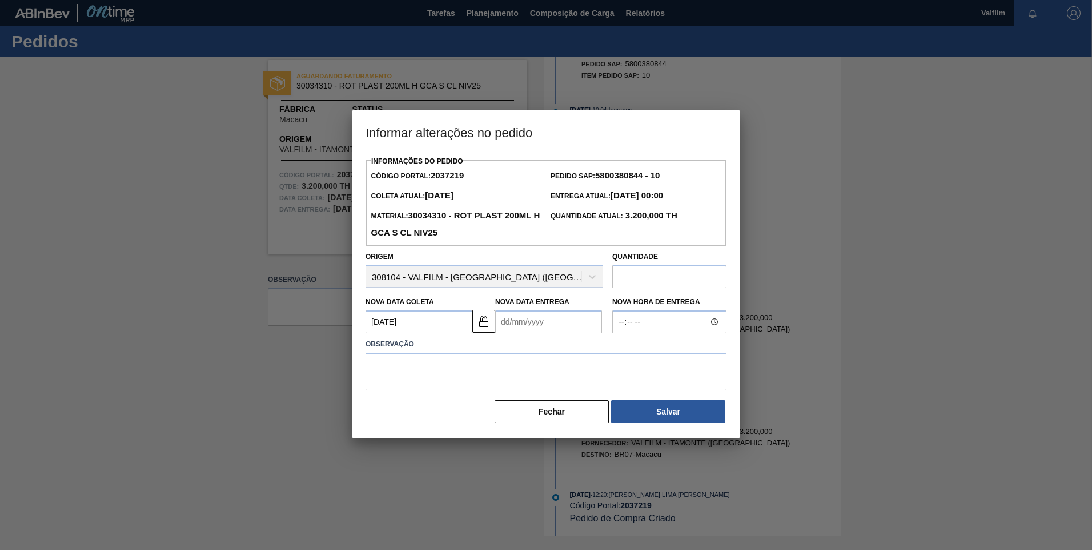
scroll to position [0, 0]
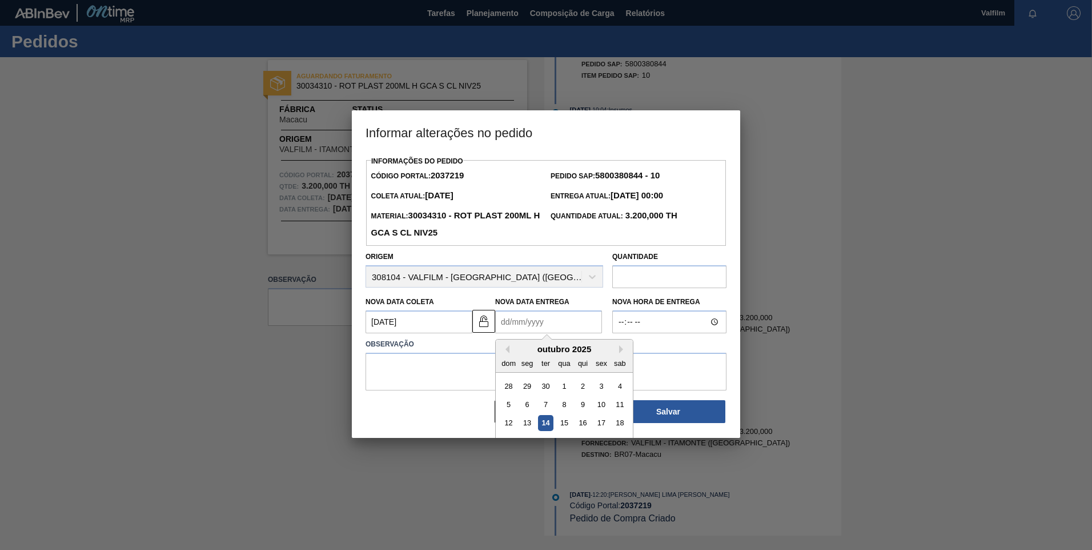
click at [524, 321] on Entrega2037219 "Nova Data Entrega" at bounding box center [548, 321] width 107 height 23
click at [624, 351] on button "Next Month" at bounding box center [623, 349] width 8 height 8
click at [546, 400] on div "4" at bounding box center [545, 403] width 15 height 15
type Entrega2037219 "[DATE]"
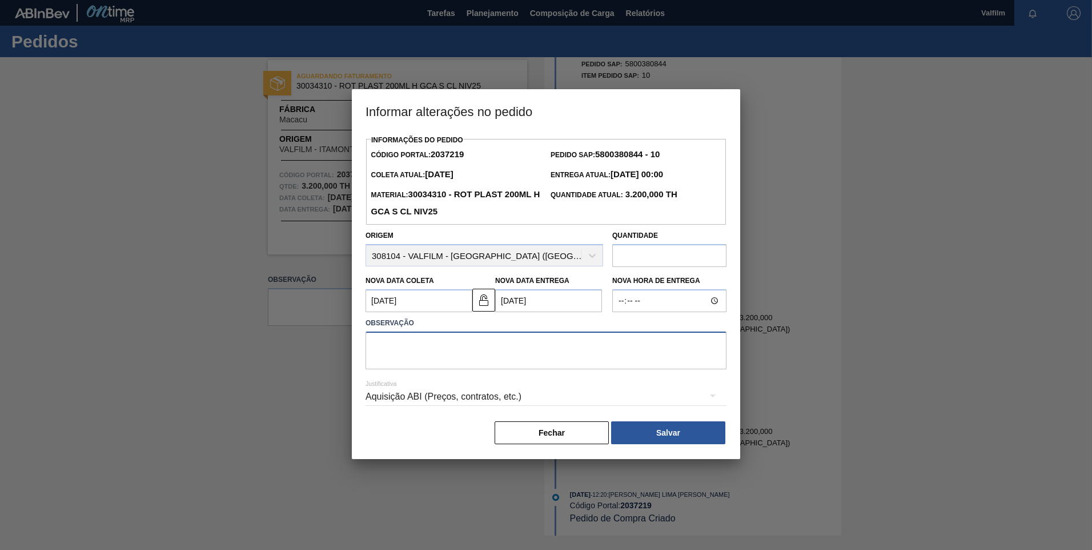
click at [476, 362] on textarea at bounding box center [546, 350] width 361 height 38
paste textarea "Atraso de produção ([PERSON_NAME] - Comercial Itamonte)"
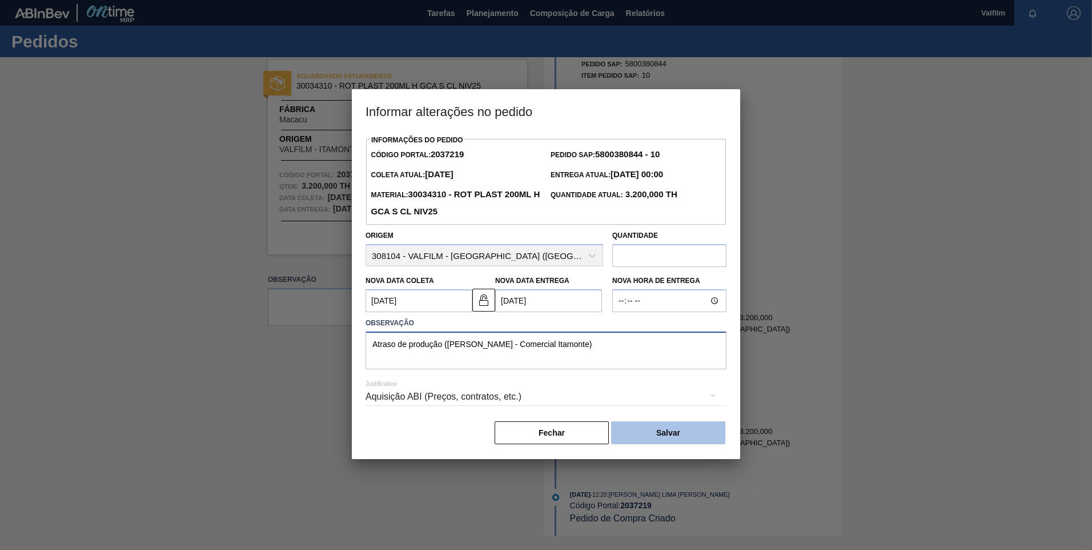
type textarea "Atraso de produção ([PERSON_NAME] - Comercial Itamonte)"
click at [651, 431] on button "Salvar" at bounding box center [668, 432] width 114 height 23
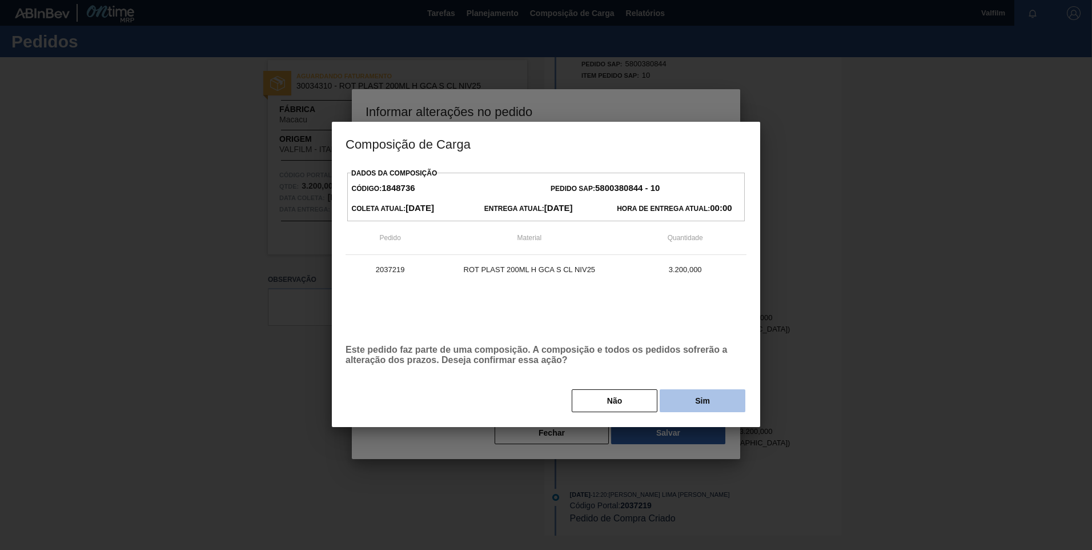
click at [713, 408] on button "Sim" at bounding box center [703, 400] width 86 height 23
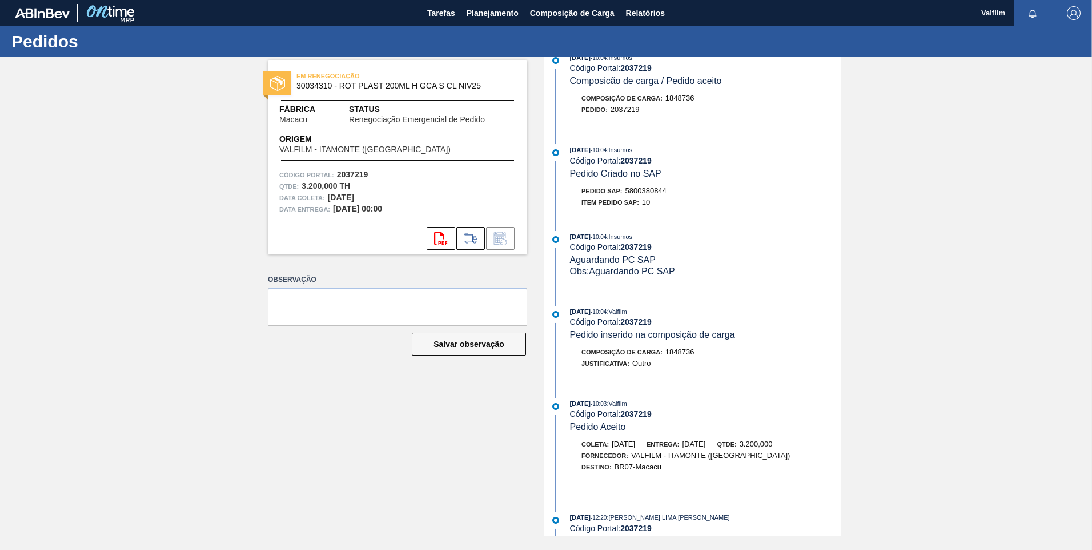
scroll to position [275, 0]
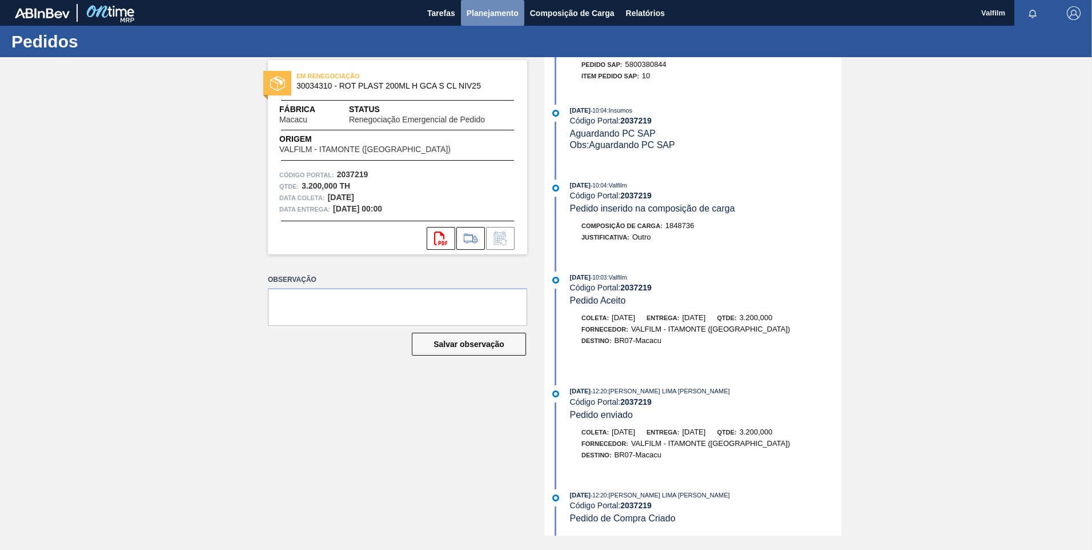
click at [499, 21] on button "Planejamento" at bounding box center [492, 13] width 63 height 26
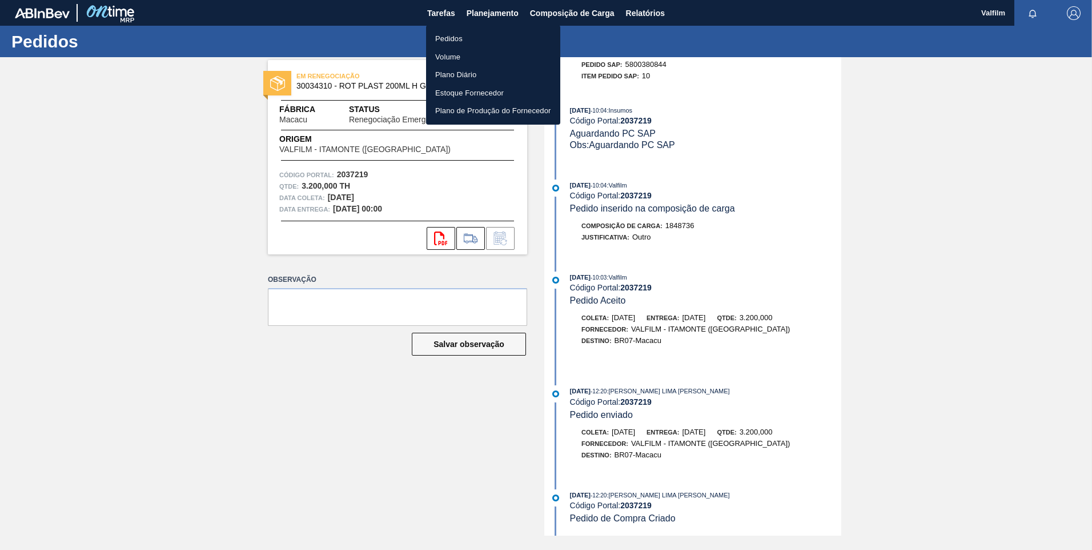
click at [494, 33] on li "Pedidos" at bounding box center [493, 39] width 134 height 18
